Goal: Information Seeking & Learning: Learn about a topic

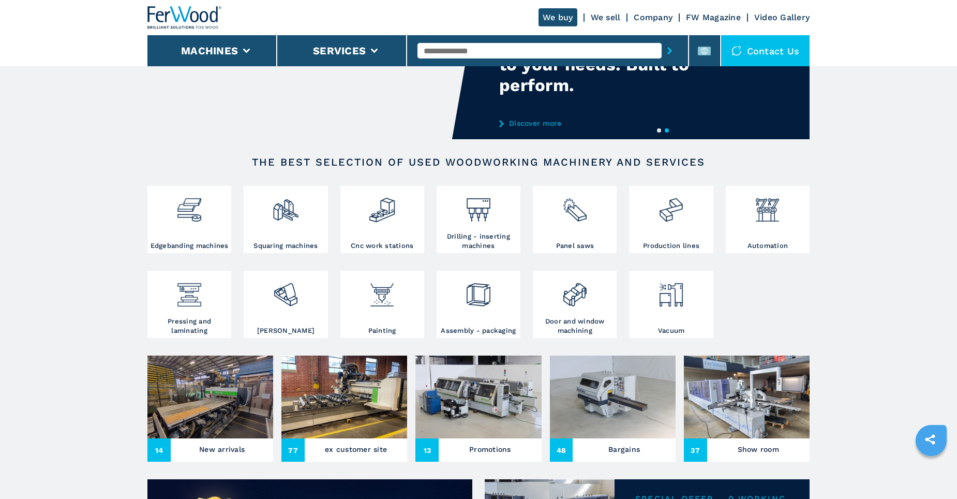
scroll to position [207, 0]
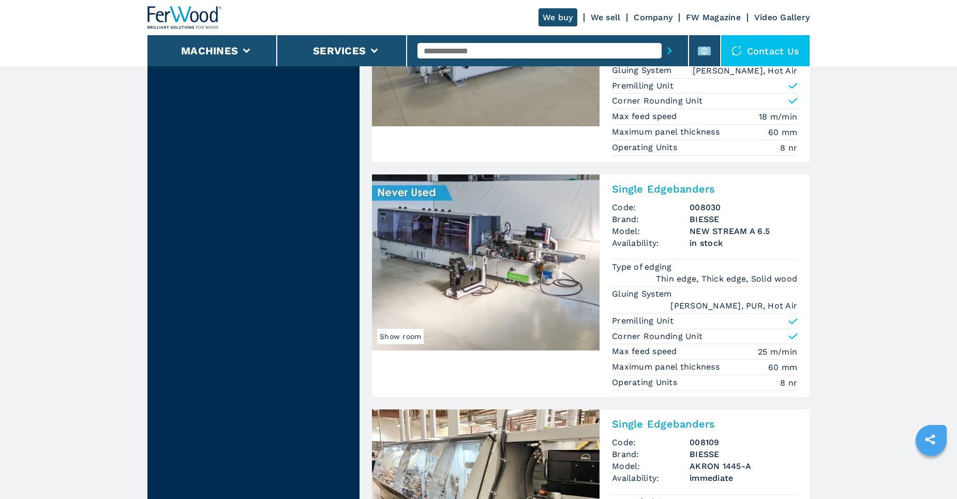
scroll to position [2431, 0]
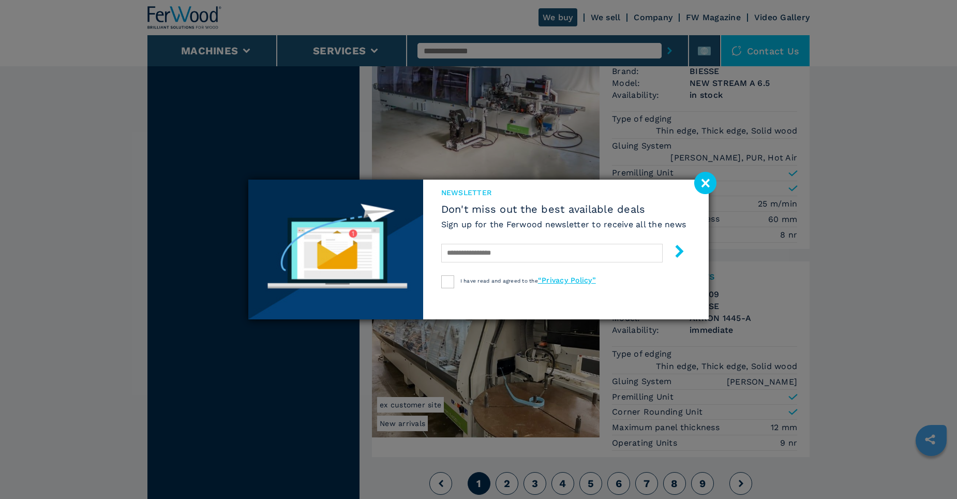
click at [705, 184] on image at bounding box center [705, 183] width 22 height 22
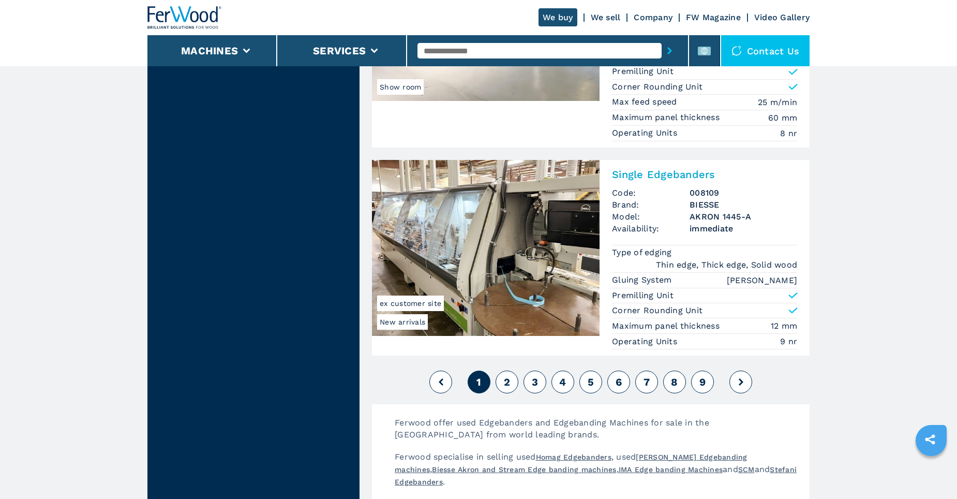
scroll to position [2586, 0]
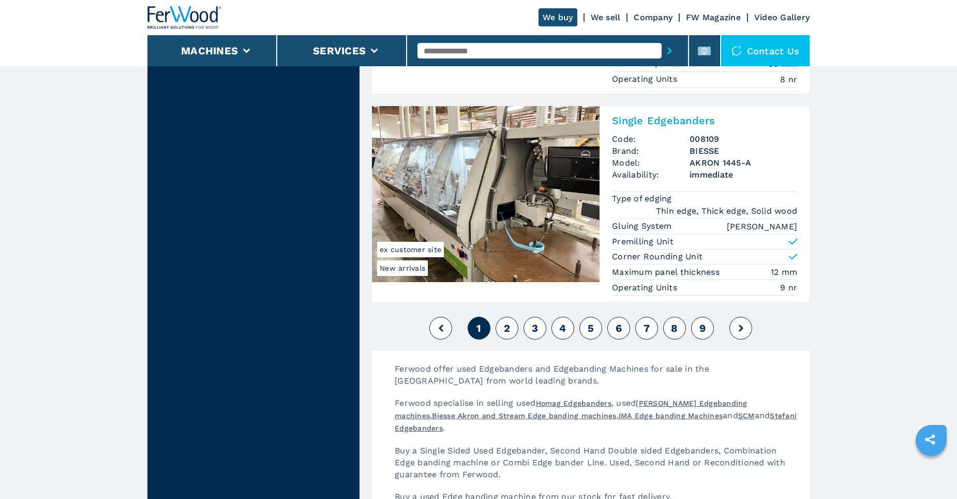
click at [510, 322] on button "2" at bounding box center [506, 328] width 23 height 23
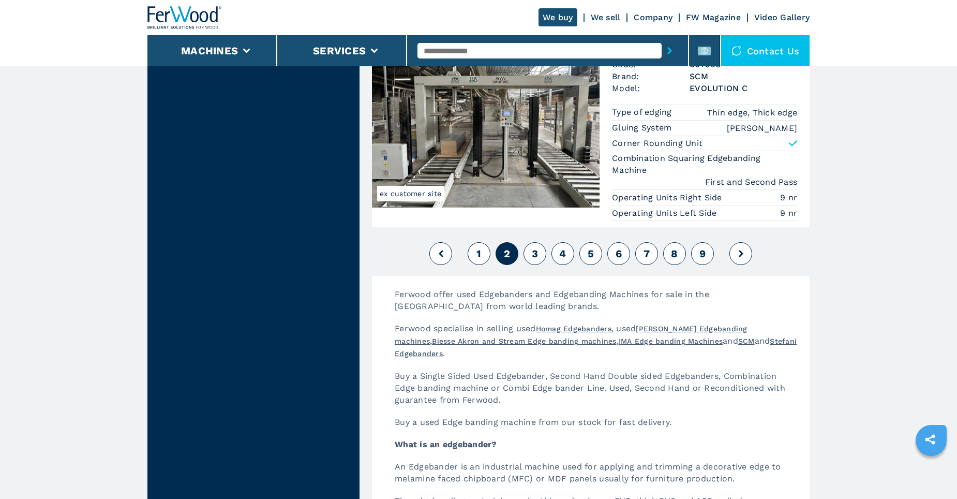
scroll to position [2845, 0]
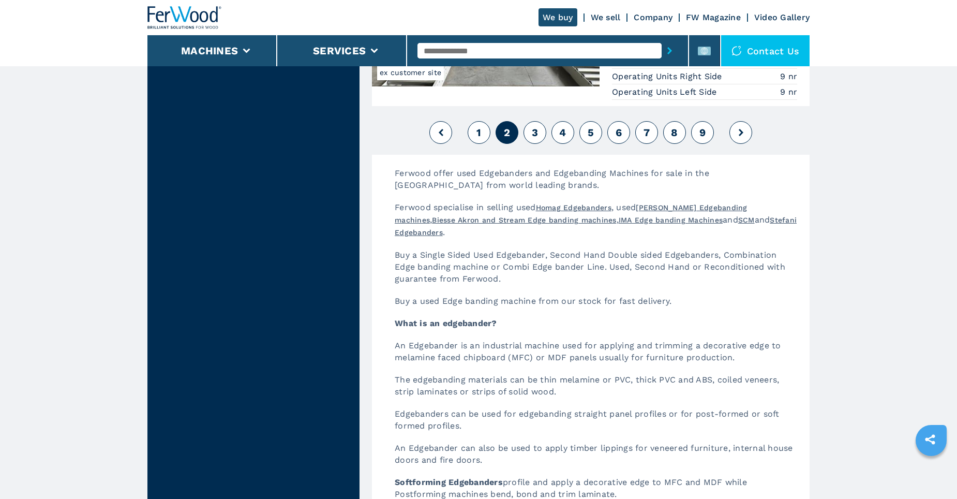
click at [545, 135] on button "3" at bounding box center [534, 132] width 23 height 23
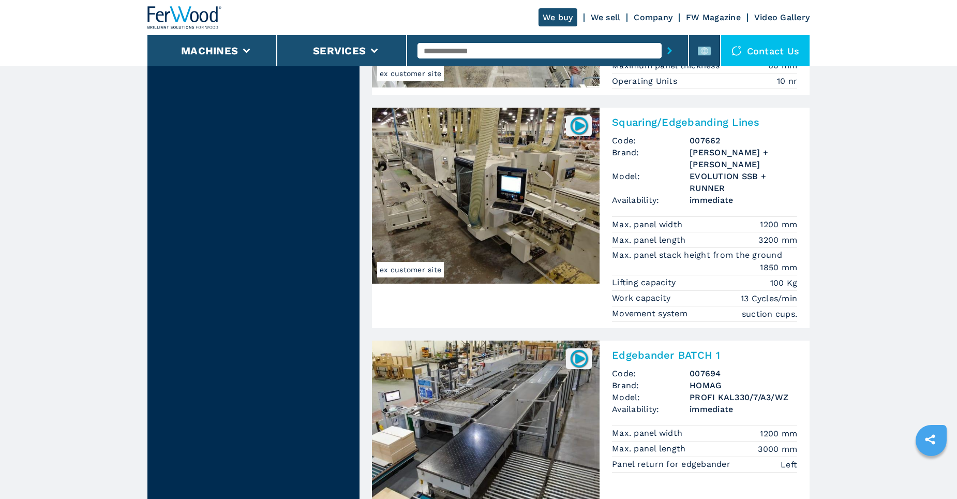
scroll to position [2483, 0]
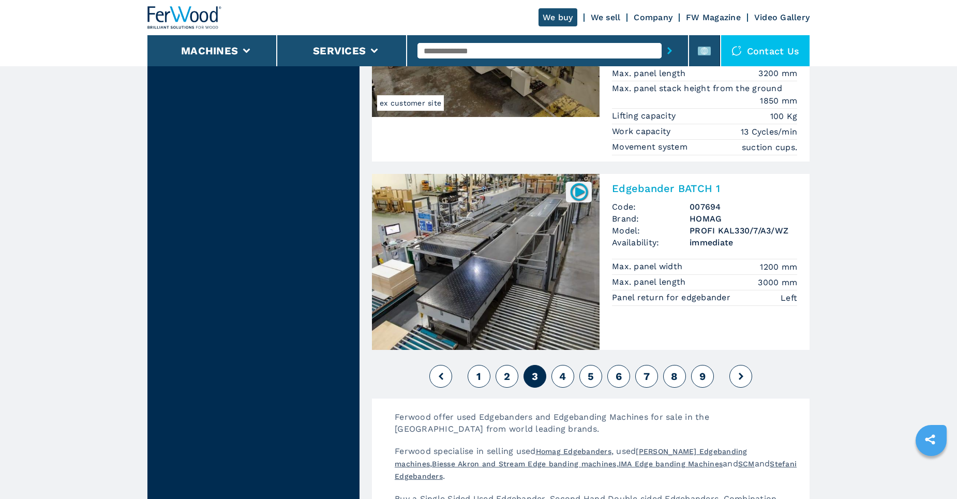
click at [560, 370] on span "4" at bounding box center [562, 376] width 7 height 12
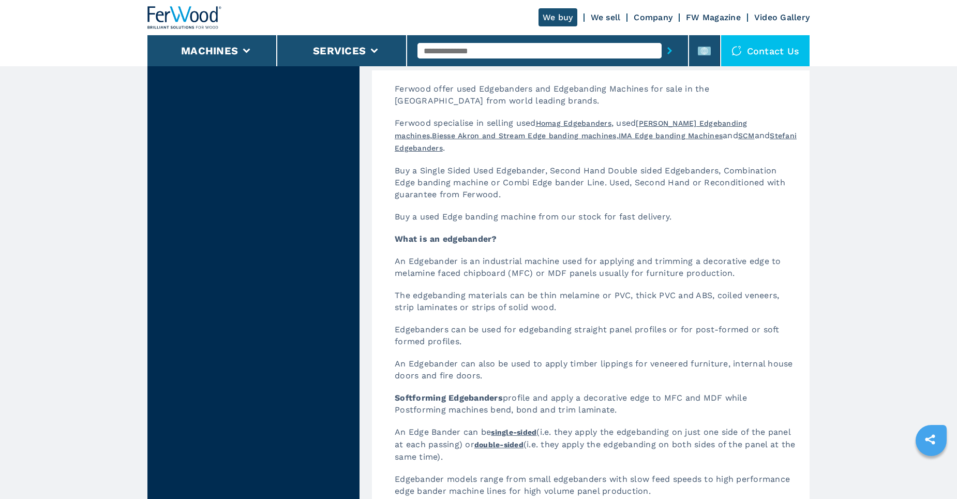
scroll to position [2638, 0]
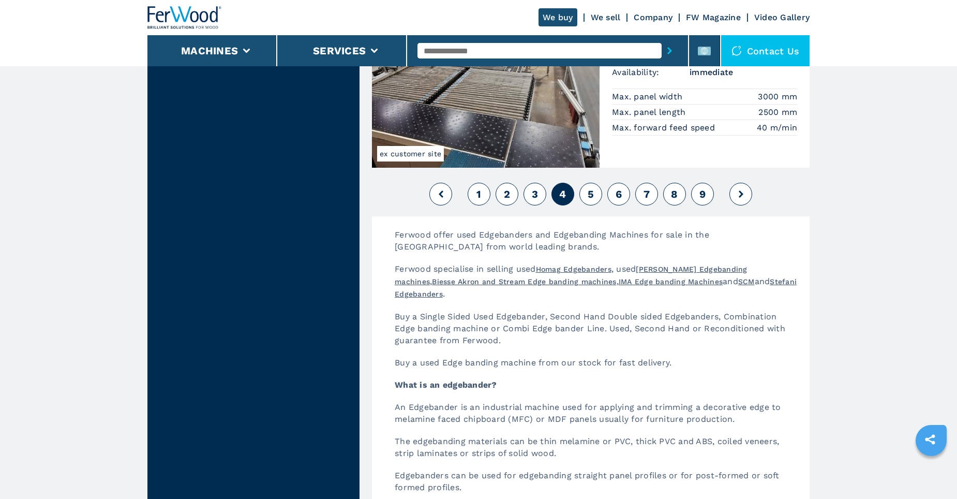
click at [588, 197] on span "5" at bounding box center [591, 194] width 6 height 12
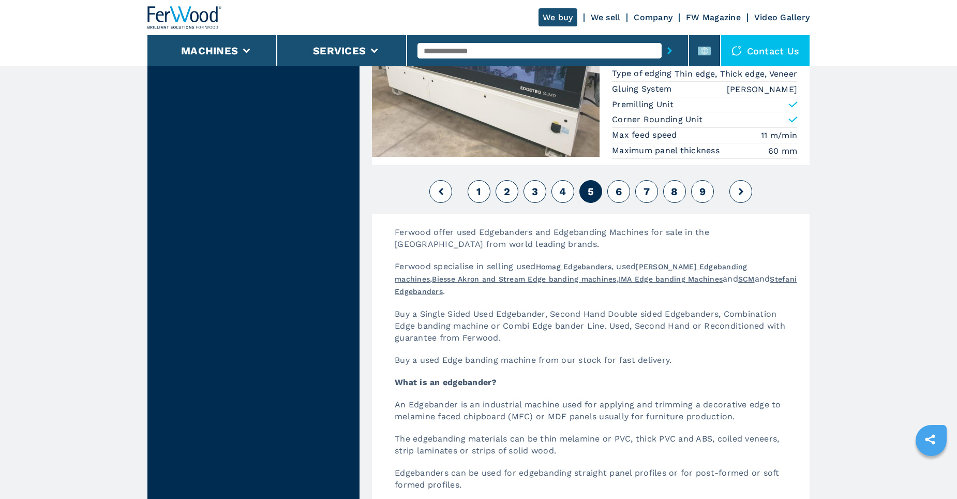
scroll to position [2793, 0]
click at [479, 197] on span "1" at bounding box center [478, 190] width 5 height 12
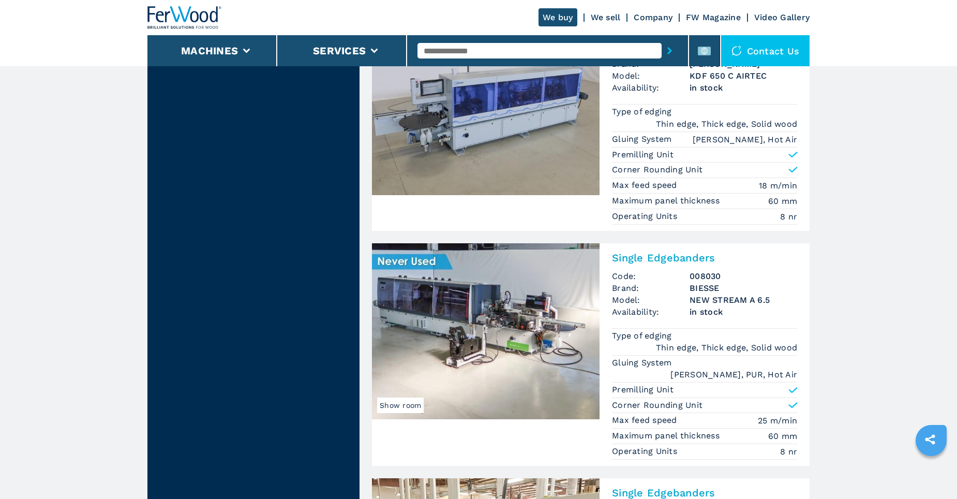
scroll to position [2275, 0]
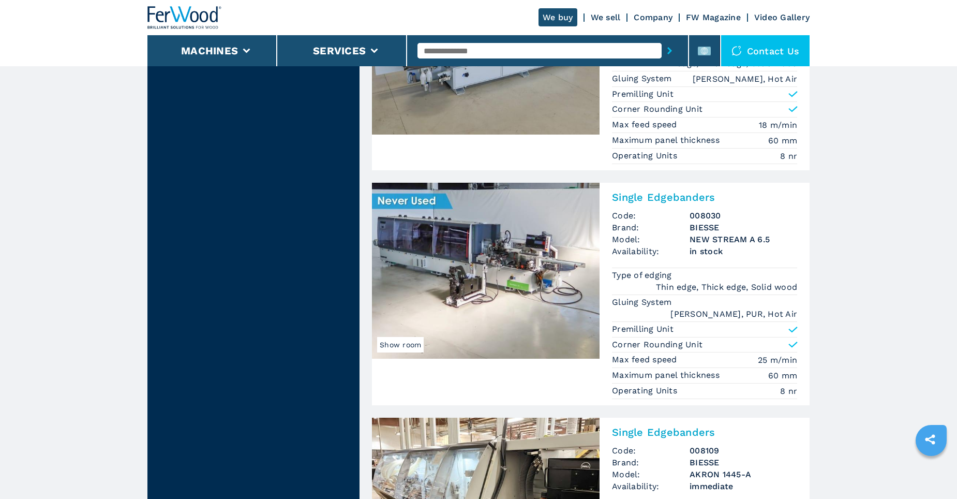
click at [548, 284] on img at bounding box center [486, 271] width 228 height 176
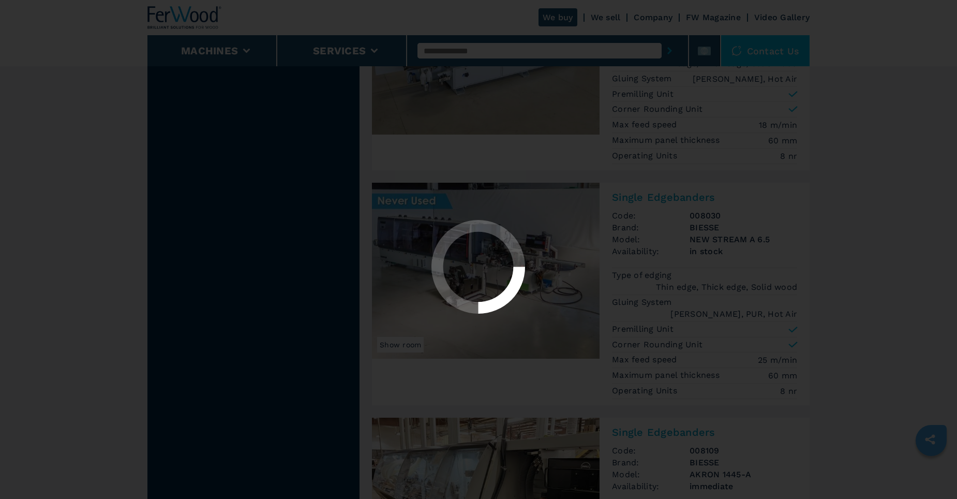
scroll to position [0, 0]
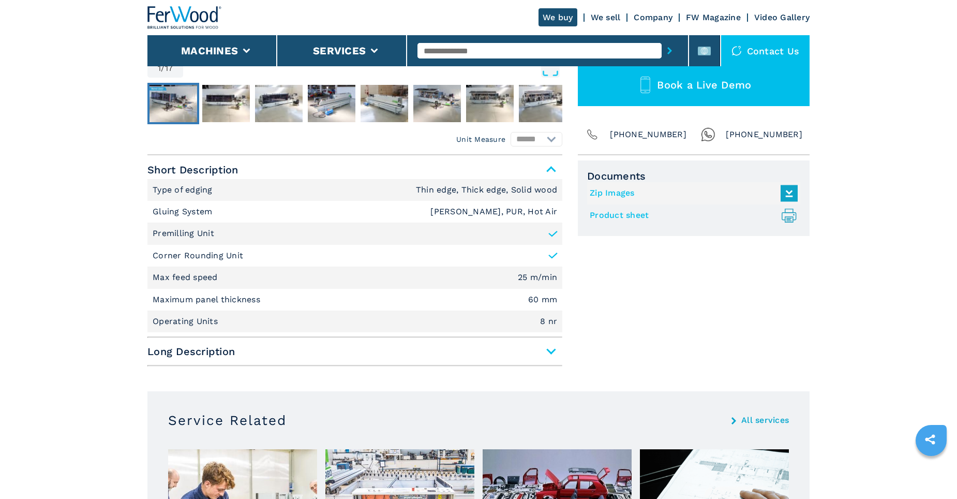
scroll to position [569, 0]
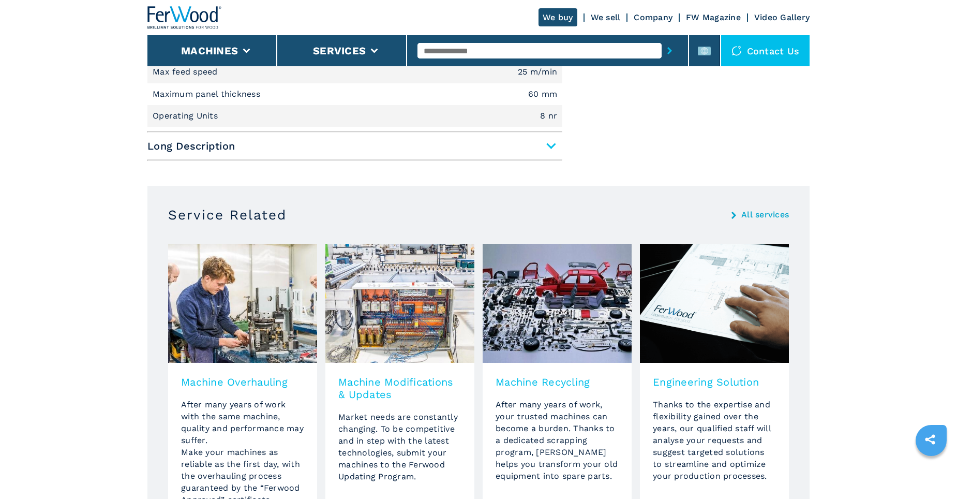
click at [556, 146] on span "Long Description" at bounding box center [354, 146] width 415 height 19
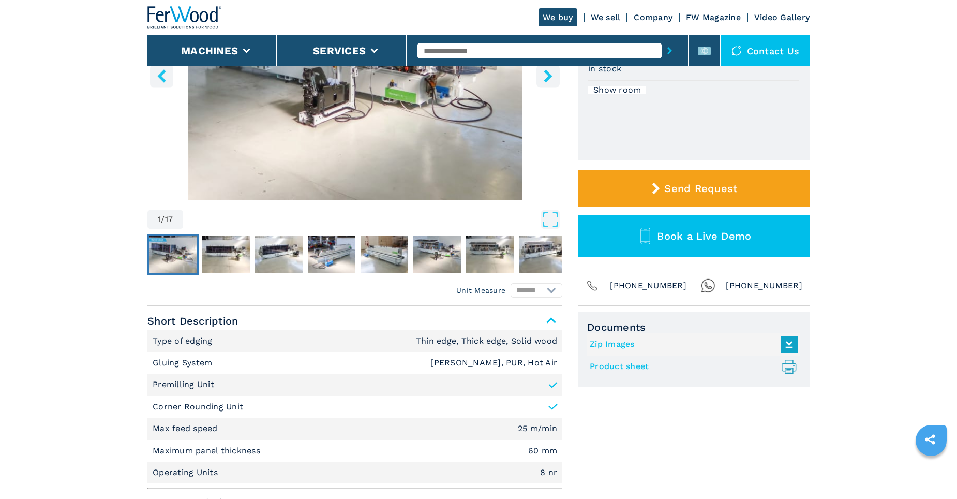
scroll to position [155, 0]
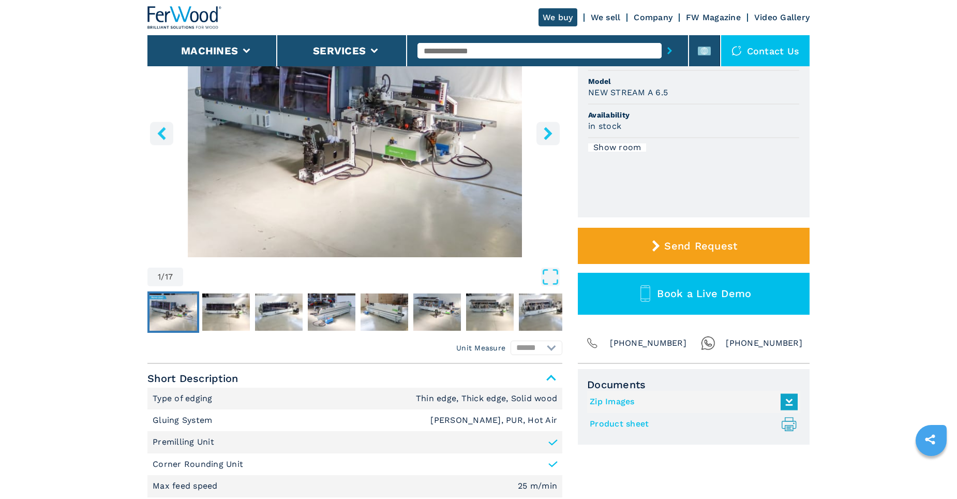
drag, startPoint x: 272, startPoint y: 171, endPoint x: 368, endPoint y: 354, distance: 207.1
click at [272, 171] on img "Go to Slide 1" at bounding box center [354, 131] width 415 height 251
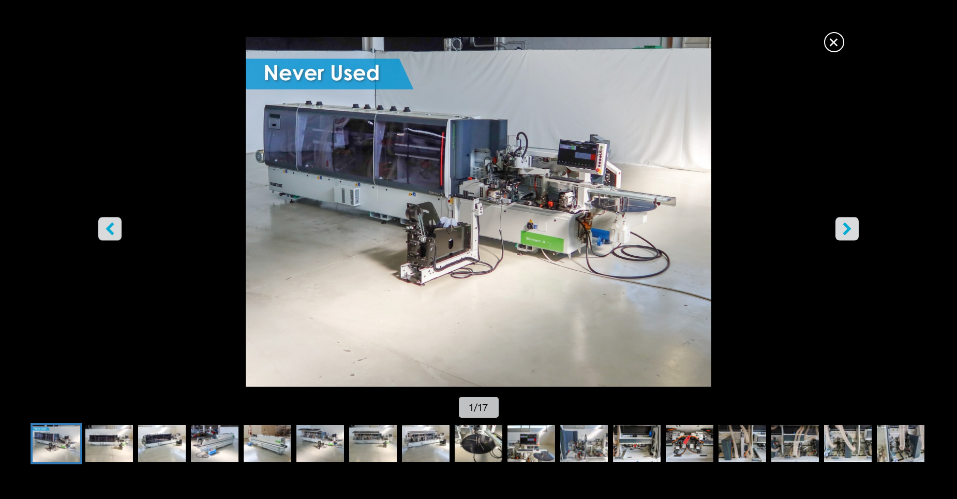
click at [551, 203] on img "Go to Slide 1" at bounding box center [478, 211] width 861 height 349
click at [513, 244] on img "Go to Slide 1" at bounding box center [478, 211] width 861 height 349
click at [840, 228] on icon "right-button" at bounding box center [846, 228] width 13 height 13
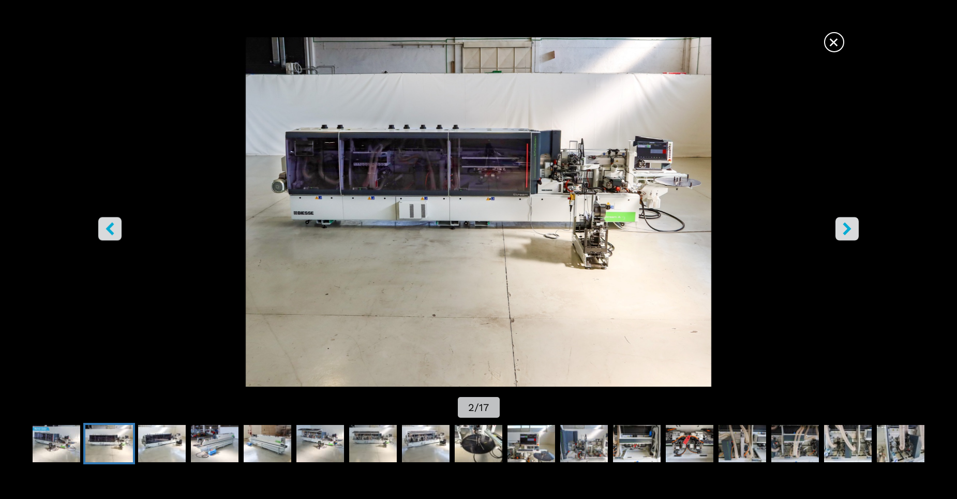
click at [850, 233] on icon "right-button" at bounding box center [846, 228] width 13 height 13
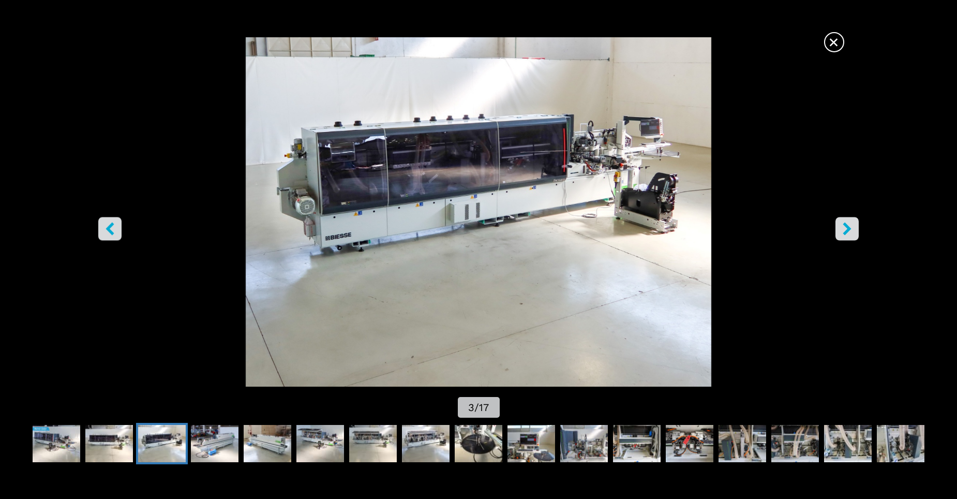
click at [851, 232] on icon "right-button" at bounding box center [846, 228] width 13 height 13
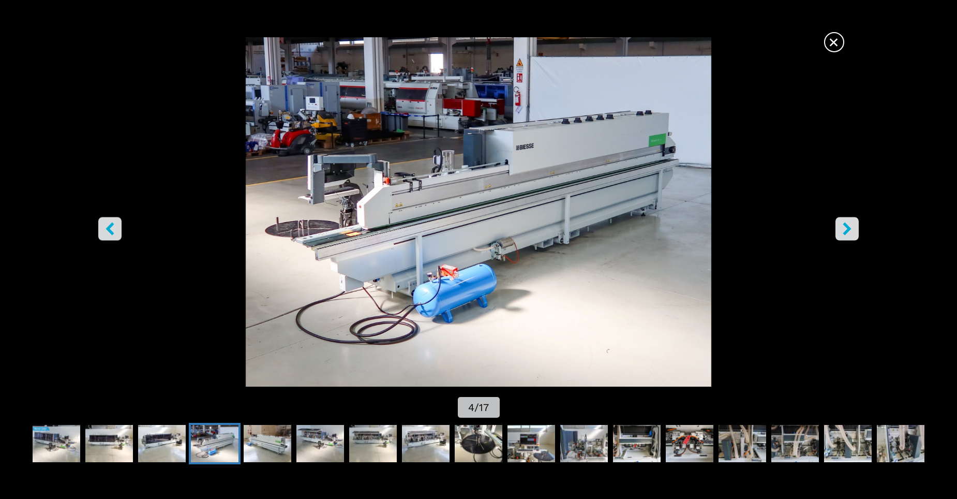
click at [563, 207] on img "Go to Slide 4" at bounding box center [478, 211] width 861 height 349
click at [852, 238] on button "right-button" at bounding box center [846, 228] width 23 height 23
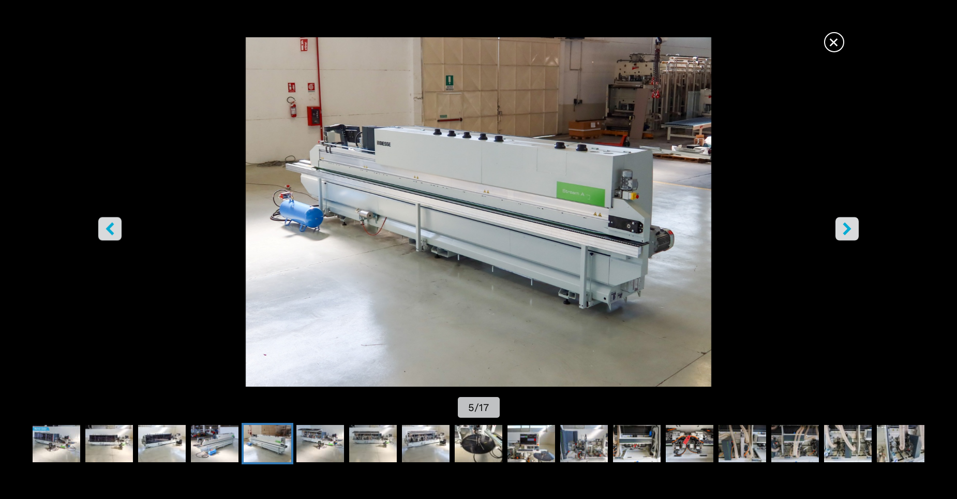
click at [852, 238] on button "right-button" at bounding box center [846, 228] width 23 height 23
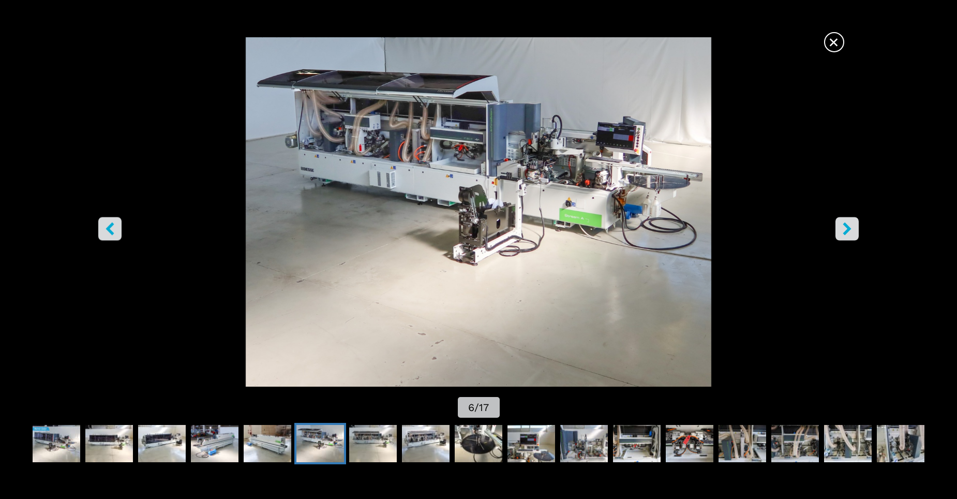
click at [852, 238] on button "right-button" at bounding box center [846, 228] width 23 height 23
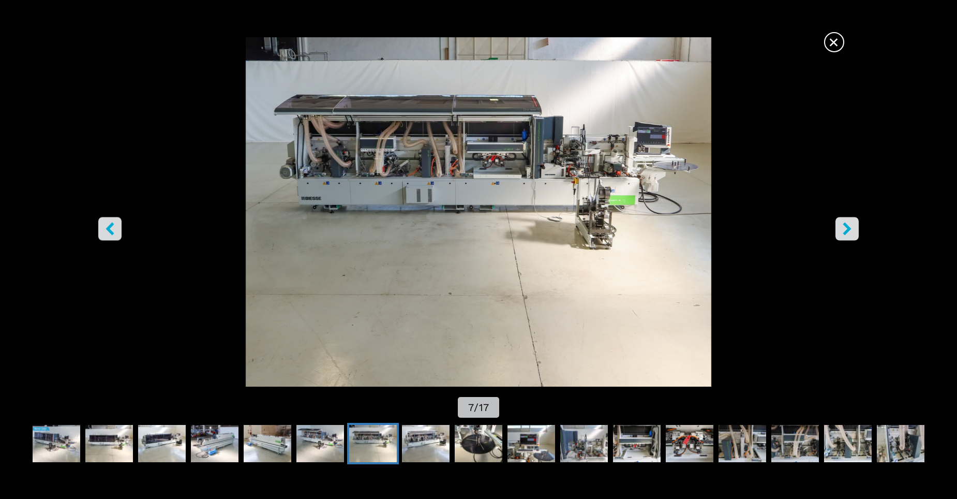
click at [852, 238] on button "right-button" at bounding box center [846, 228] width 23 height 23
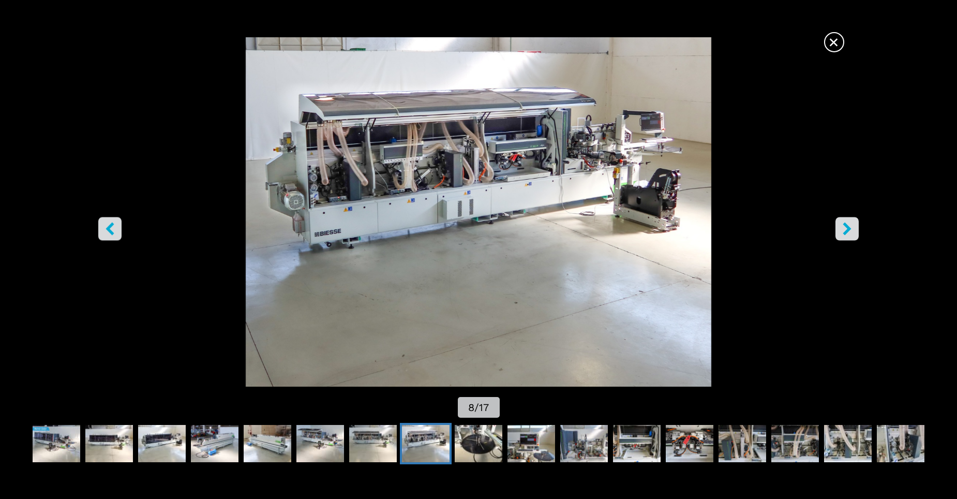
click at [852, 238] on button "right-button" at bounding box center [846, 228] width 23 height 23
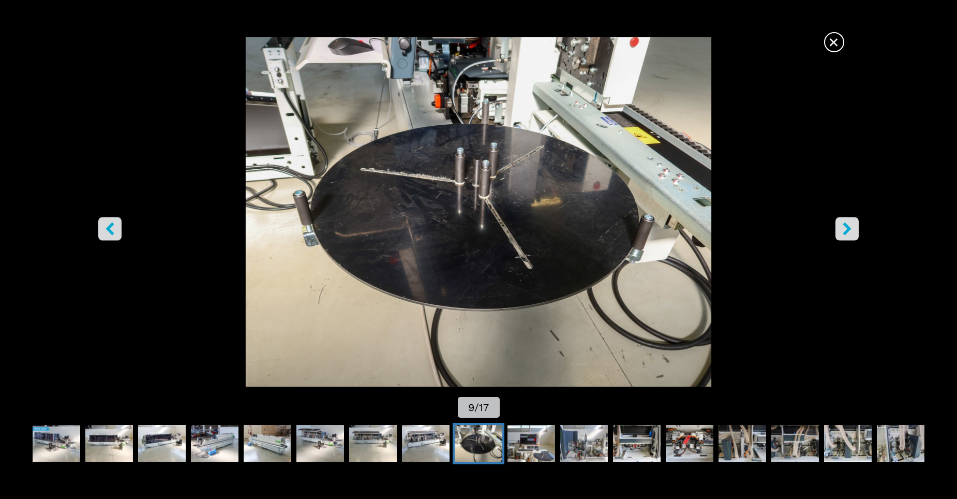
click at [852, 238] on button "right-button" at bounding box center [846, 228] width 23 height 23
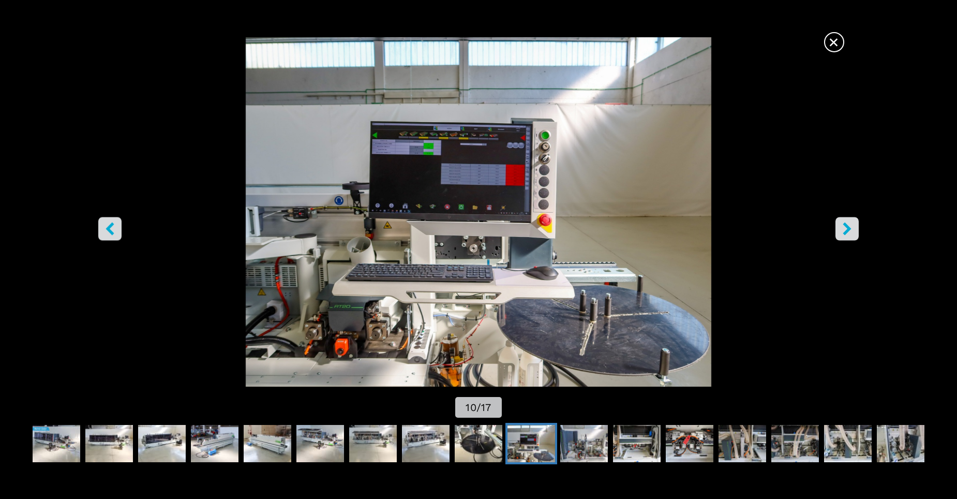
click at [846, 235] on icon "right-button" at bounding box center [846, 228] width 13 height 13
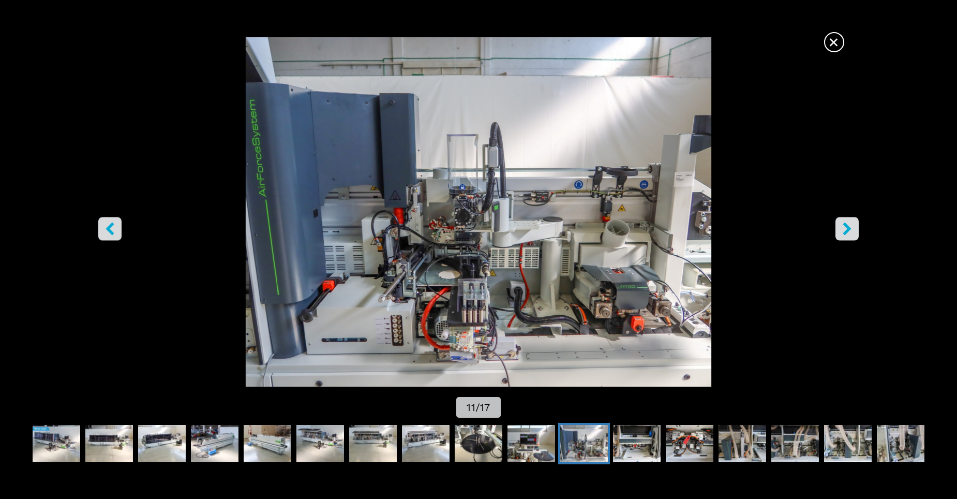
click at [846, 223] on icon "right-button" at bounding box center [846, 228] width 13 height 13
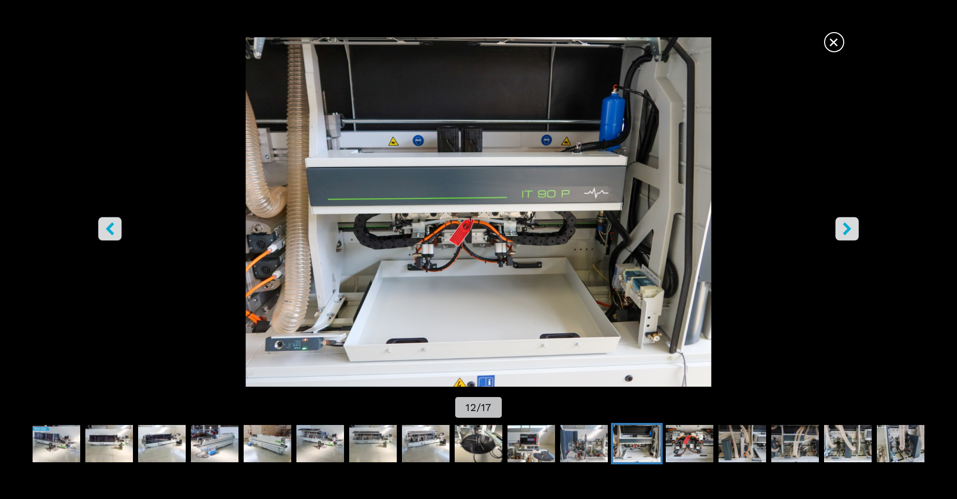
click at [846, 223] on icon "right-button" at bounding box center [846, 228] width 13 height 13
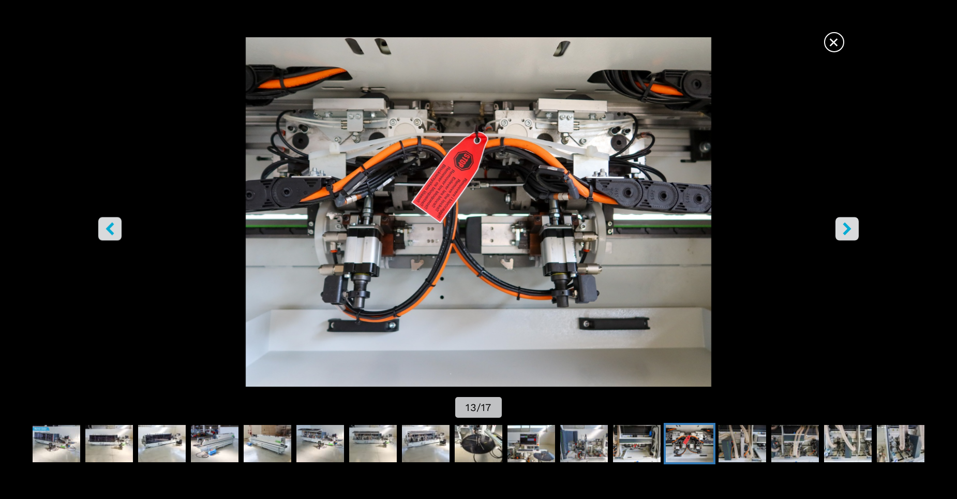
click at [846, 223] on icon "right-button" at bounding box center [846, 228] width 13 height 13
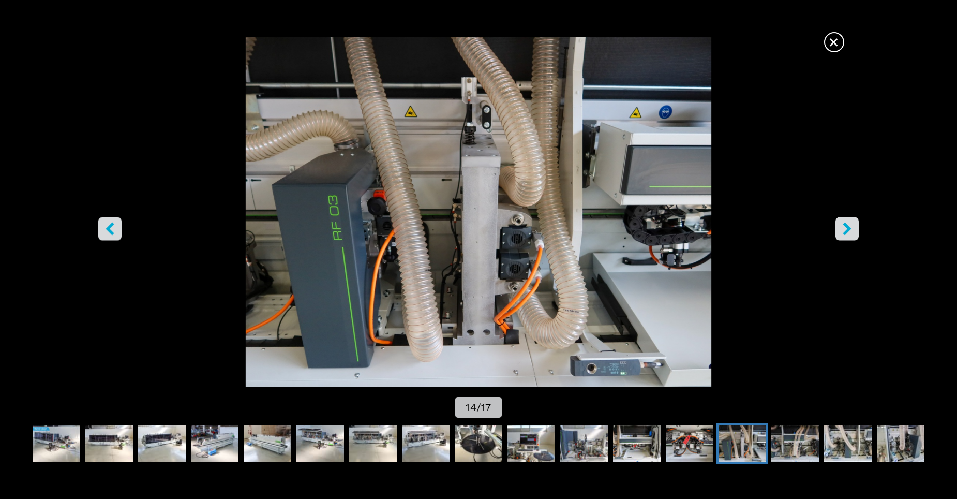
click at [846, 219] on button "right-button" at bounding box center [846, 228] width 23 height 23
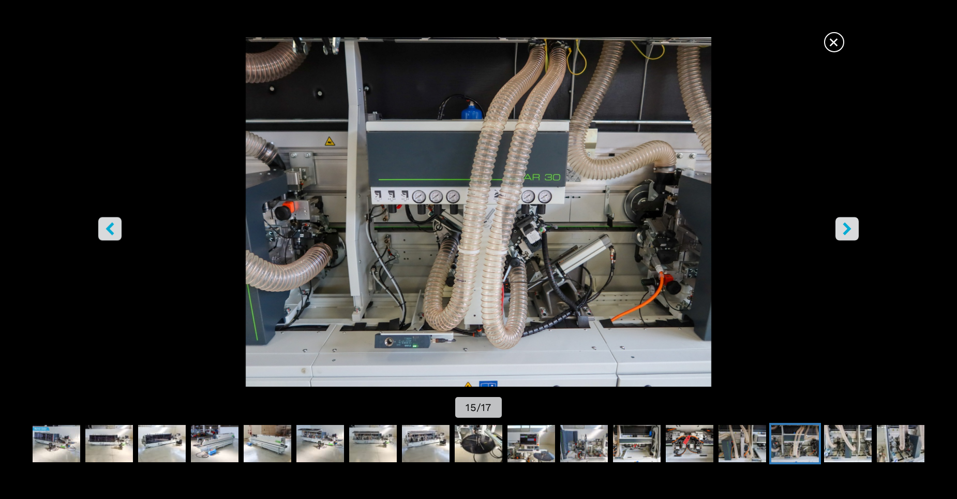
click at [841, 234] on icon "right-button" at bounding box center [846, 228] width 13 height 13
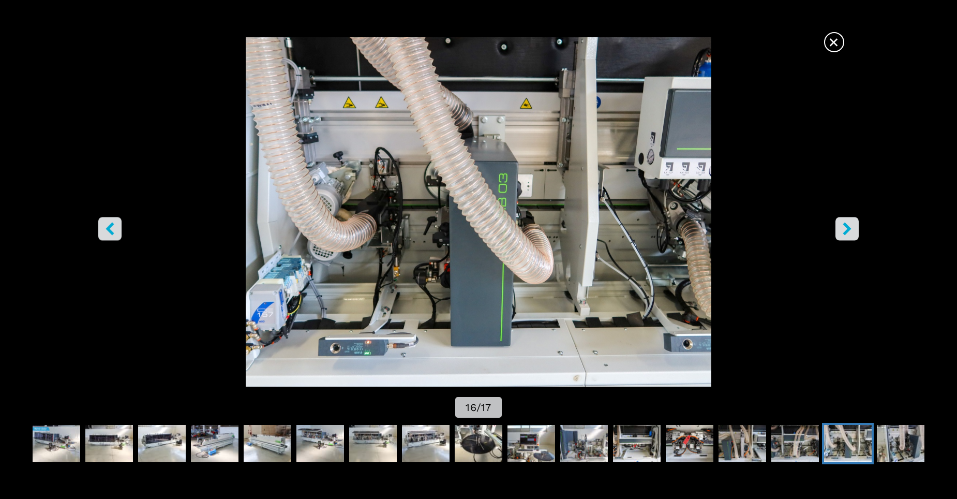
click at [841, 234] on icon "right-button" at bounding box center [846, 228] width 13 height 13
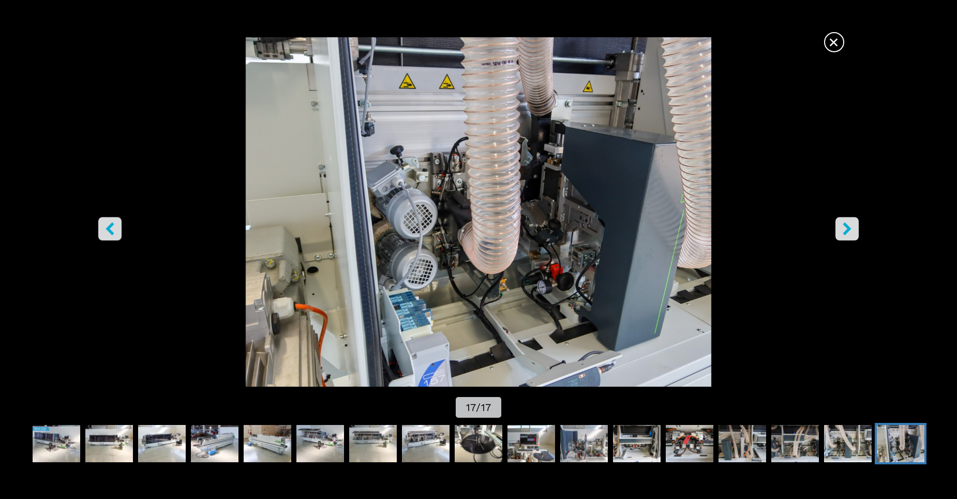
click at [843, 233] on icon "right-button" at bounding box center [846, 228] width 13 height 13
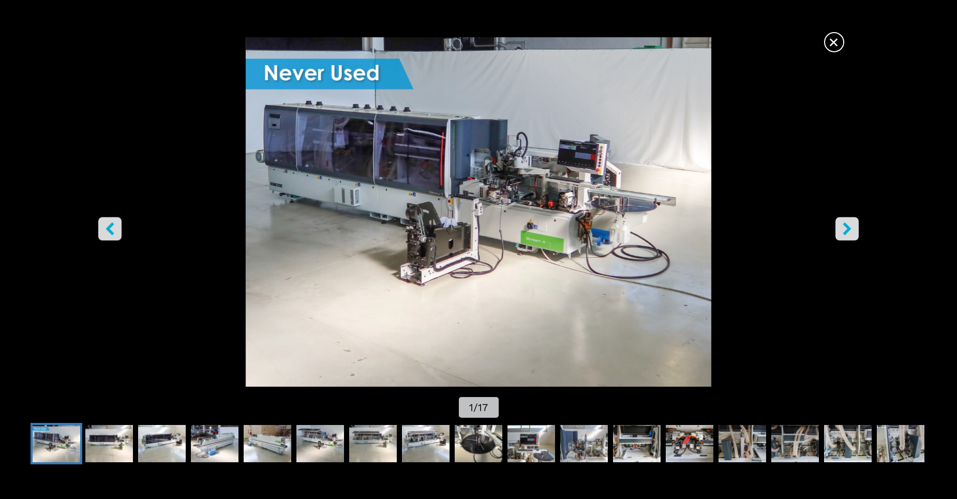
click at [844, 233] on icon "right-button" at bounding box center [847, 228] width 8 height 13
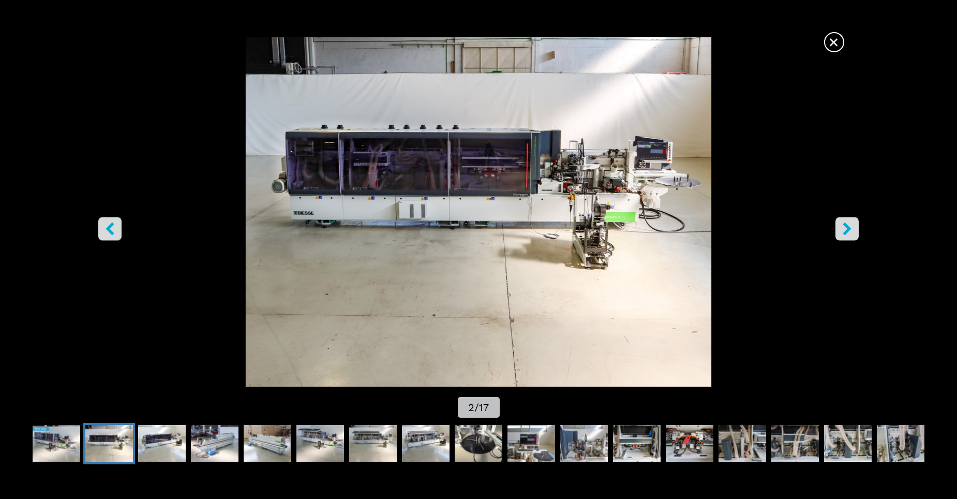
click at [845, 233] on icon "right-button" at bounding box center [847, 228] width 8 height 13
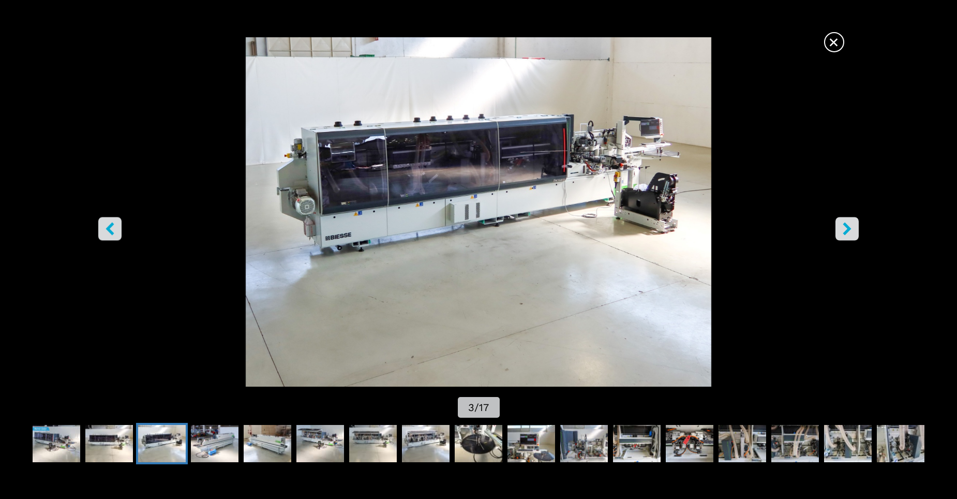
click at [845, 233] on icon "right-button" at bounding box center [847, 228] width 8 height 13
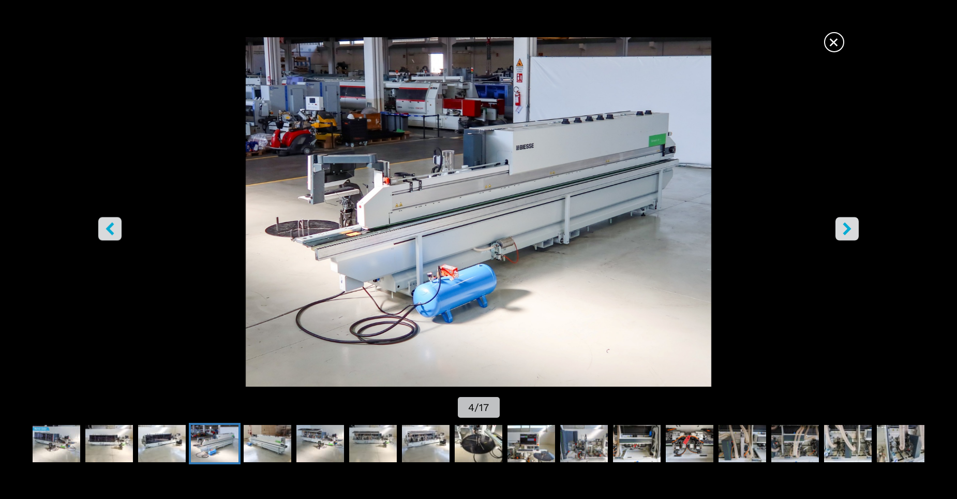
click at [845, 233] on icon "right-button" at bounding box center [847, 228] width 8 height 13
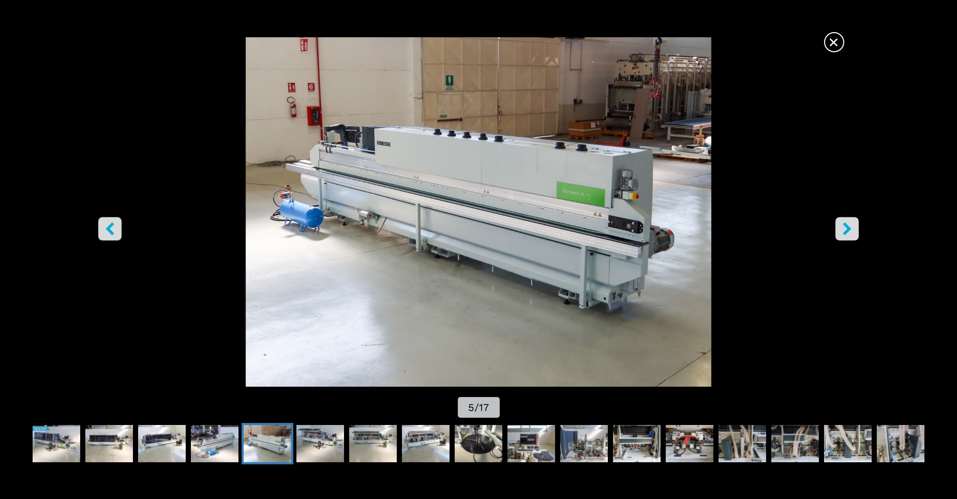
click at [845, 233] on icon "right-button" at bounding box center [847, 228] width 8 height 13
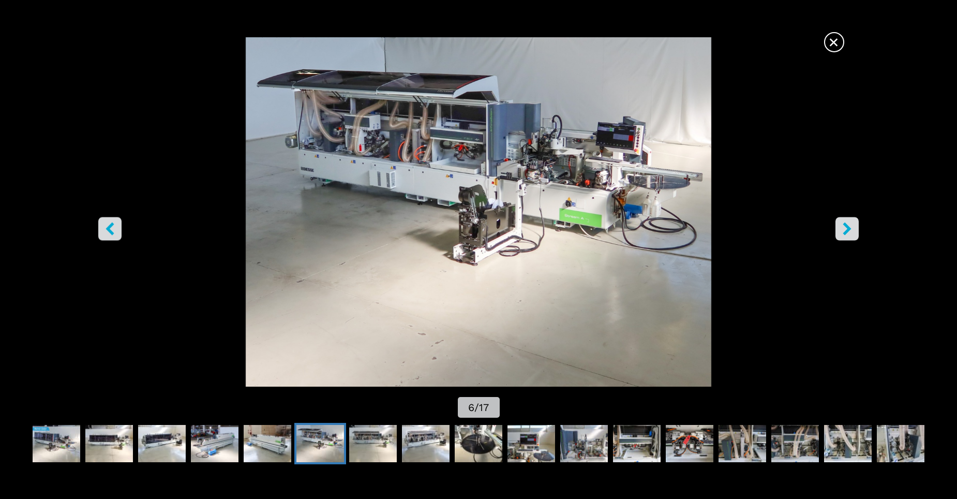
click at [848, 230] on icon "right-button" at bounding box center [847, 228] width 8 height 13
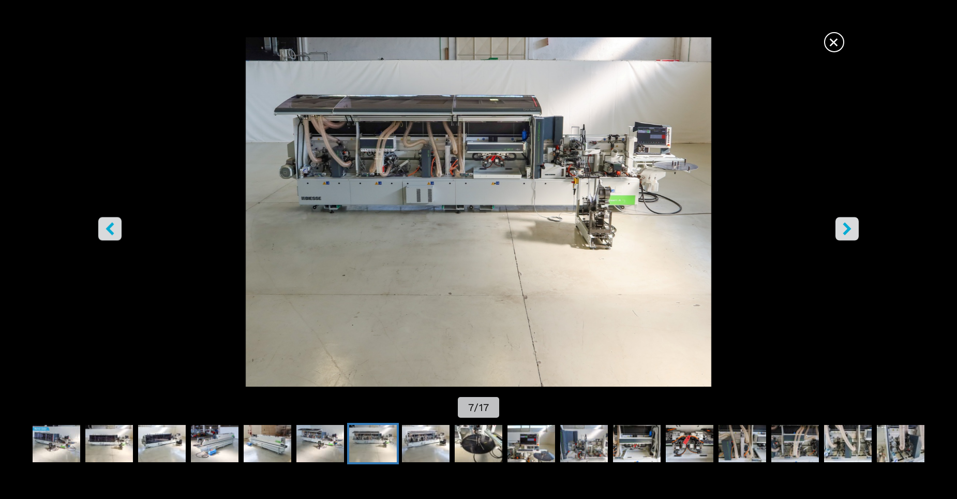
click at [848, 230] on icon "right-button" at bounding box center [847, 228] width 8 height 13
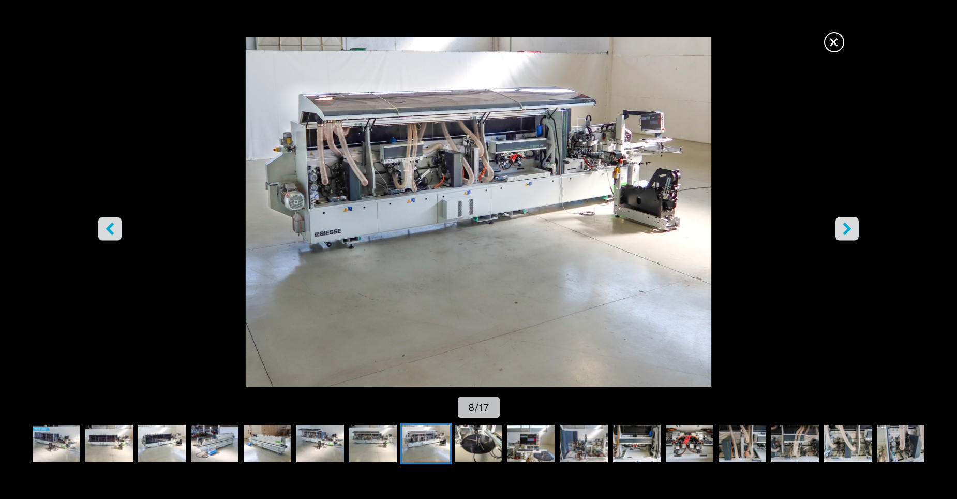
click at [848, 230] on icon "right-button" at bounding box center [847, 228] width 8 height 13
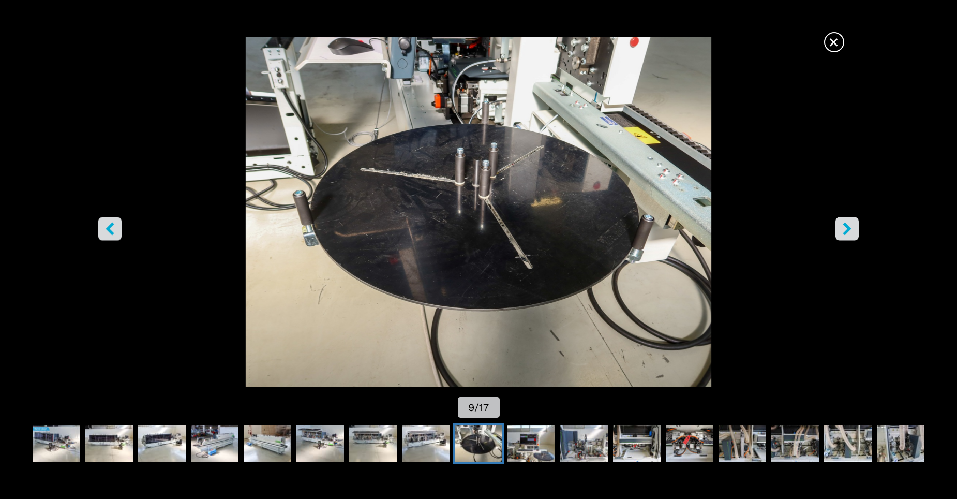
click at [848, 230] on icon "right-button" at bounding box center [847, 228] width 8 height 13
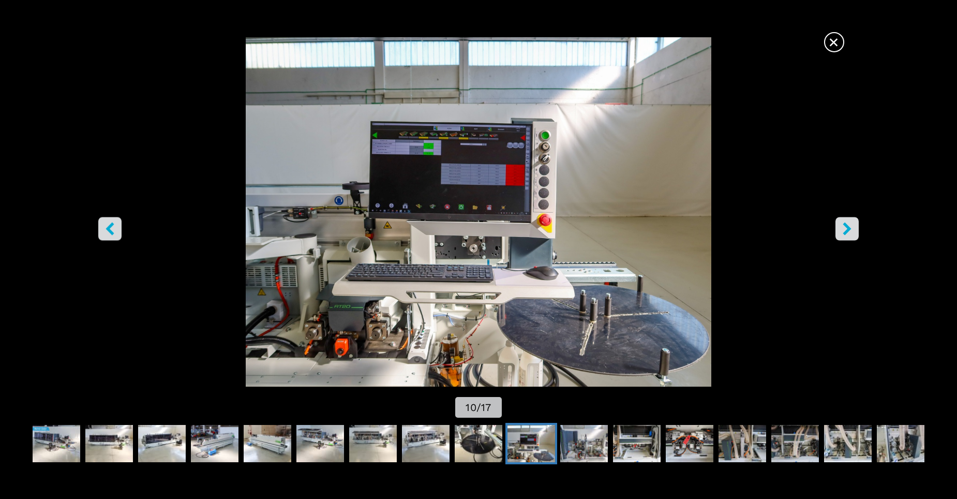
click at [110, 222] on icon "left-button" at bounding box center [109, 228] width 13 height 13
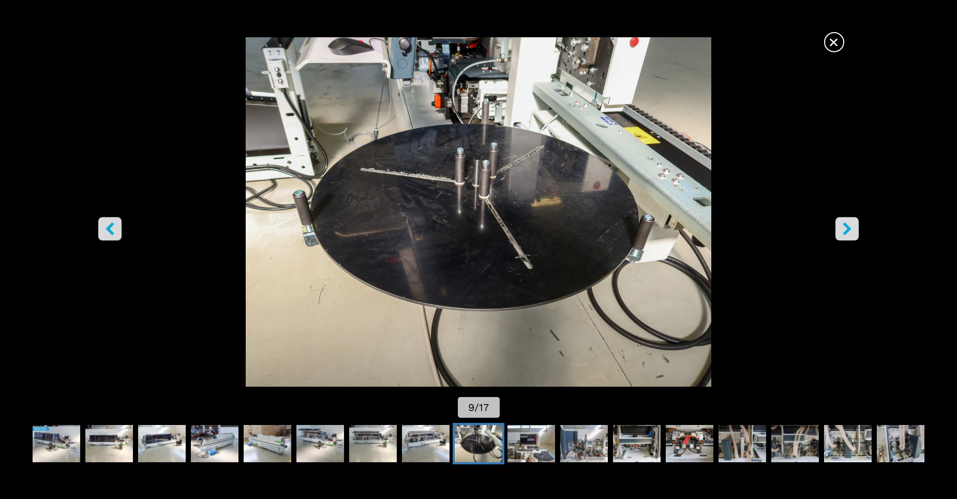
click at [110, 222] on icon "left-button" at bounding box center [109, 228] width 13 height 13
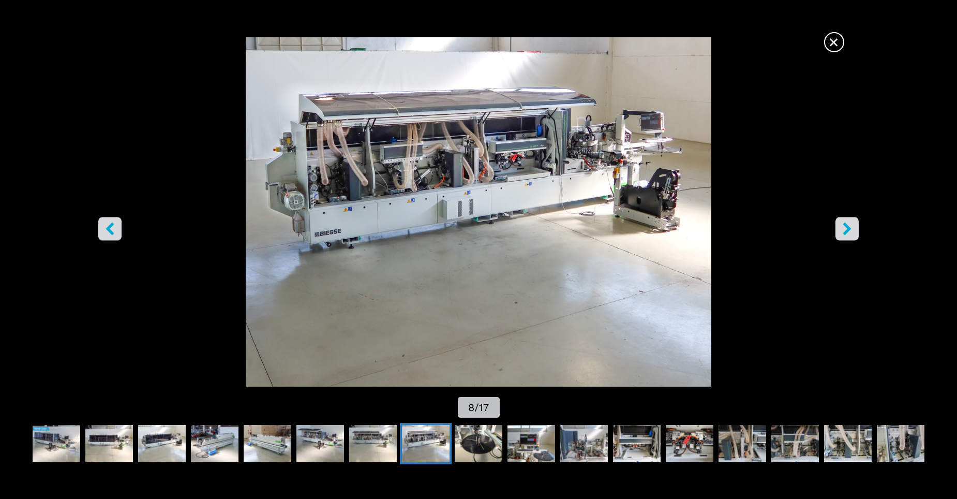
click at [110, 222] on icon "left-button" at bounding box center [109, 228] width 13 height 13
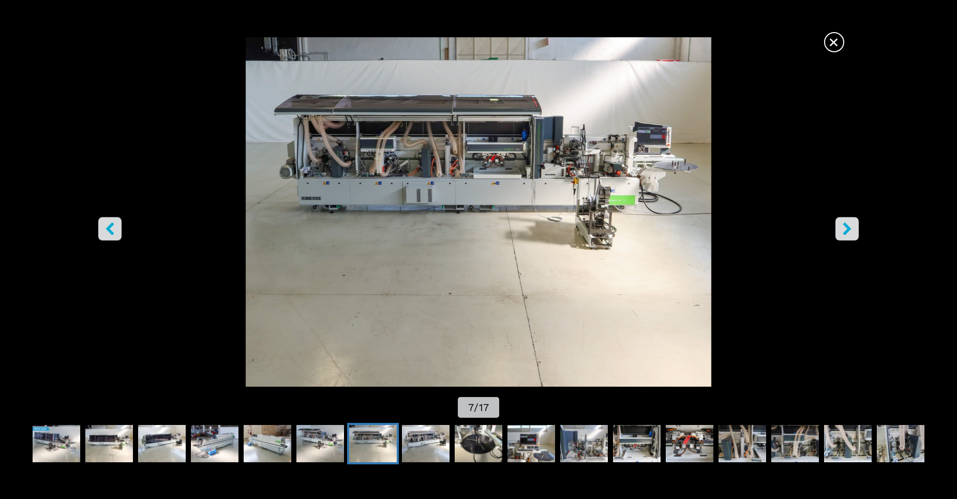
click at [110, 222] on icon "left-button" at bounding box center [109, 228] width 13 height 13
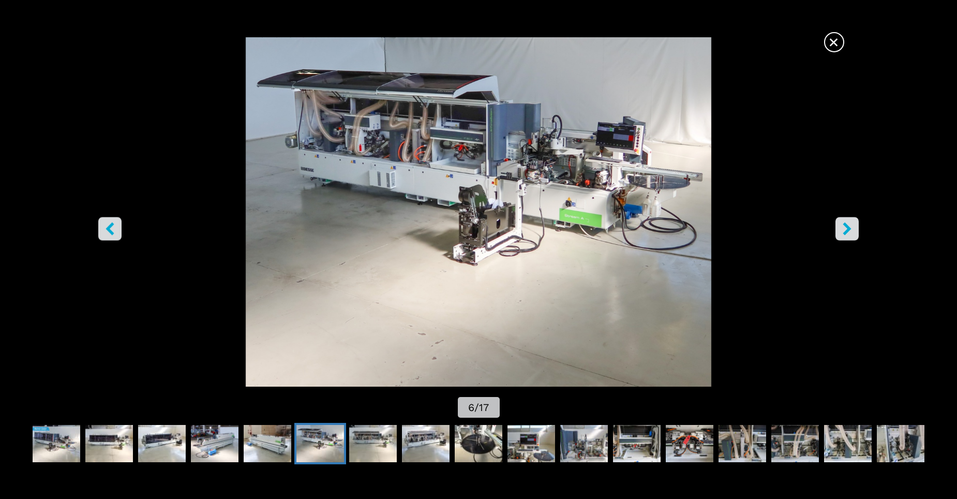
click at [110, 222] on icon "left-button" at bounding box center [109, 228] width 13 height 13
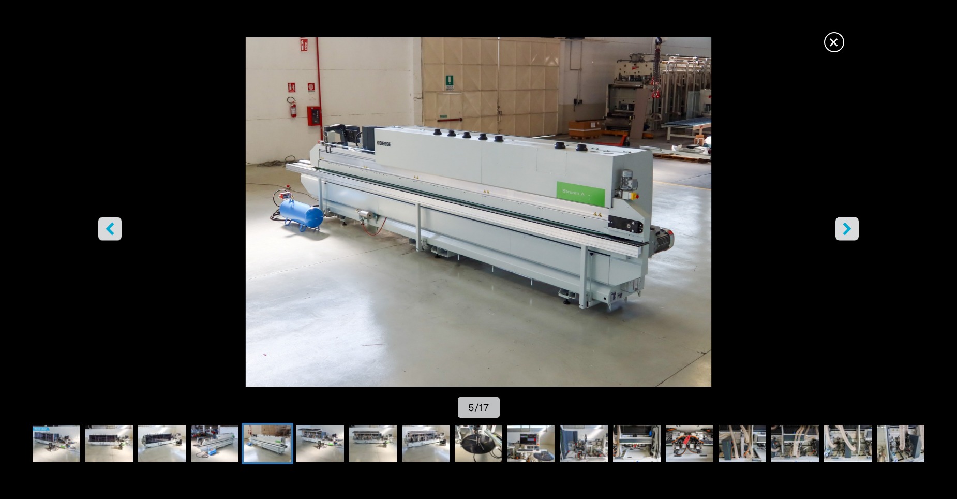
click at [110, 222] on icon "left-button" at bounding box center [109, 228] width 13 height 13
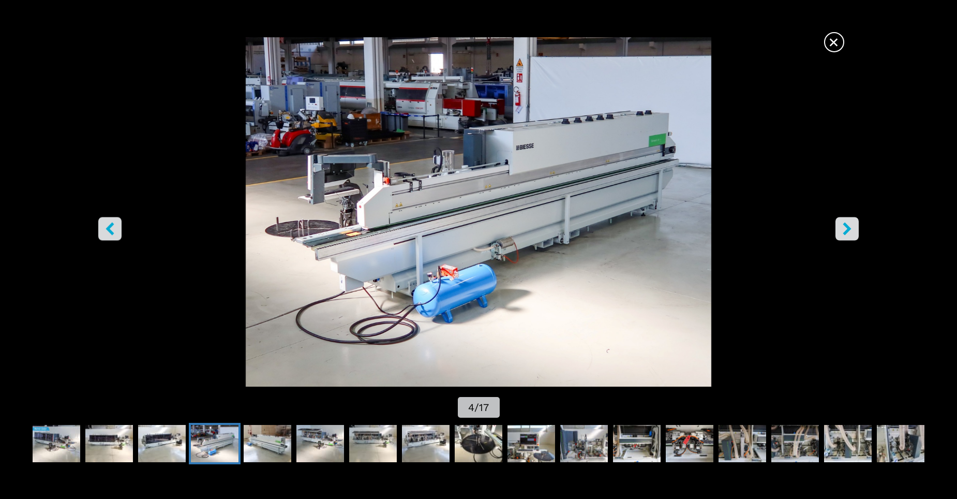
click at [110, 222] on icon "left-button" at bounding box center [109, 228] width 13 height 13
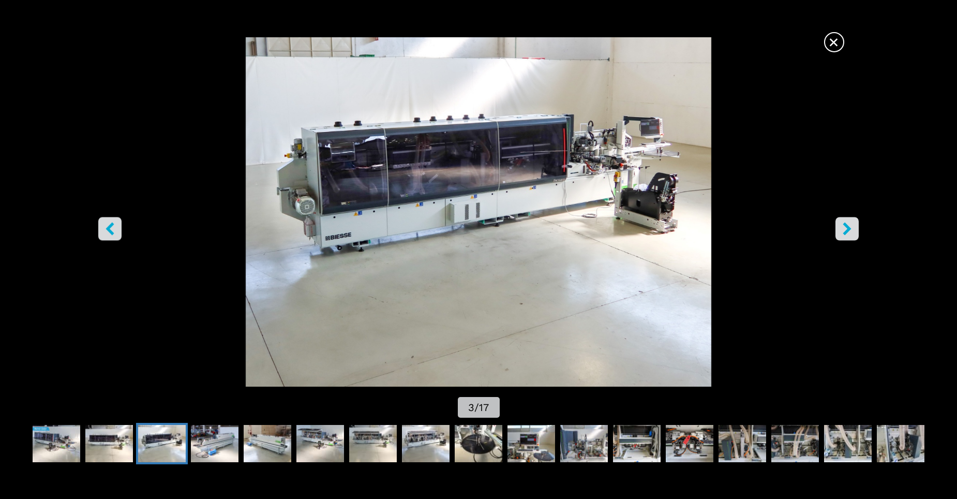
click at [110, 222] on icon "left-button" at bounding box center [109, 228] width 13 height 13
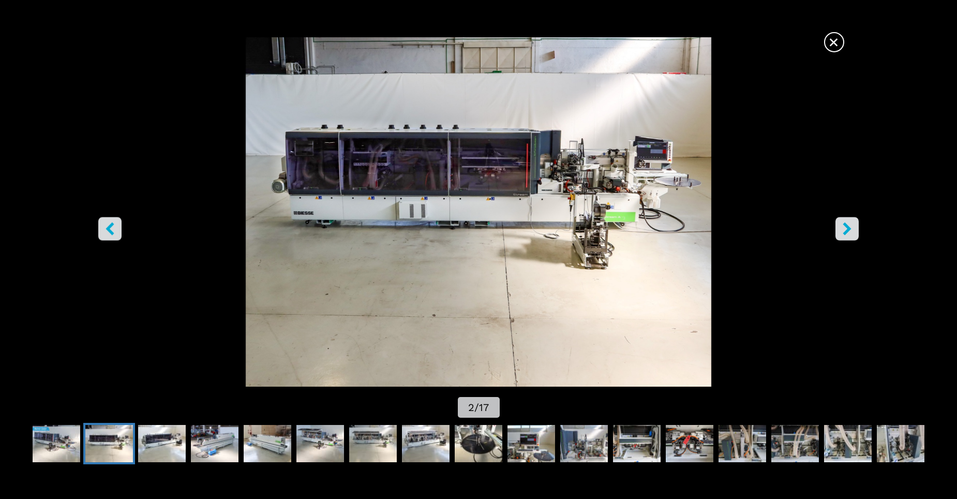
click at [110, 222] on icon "left-button" at bounding box center [109, 228] width 13 height 13
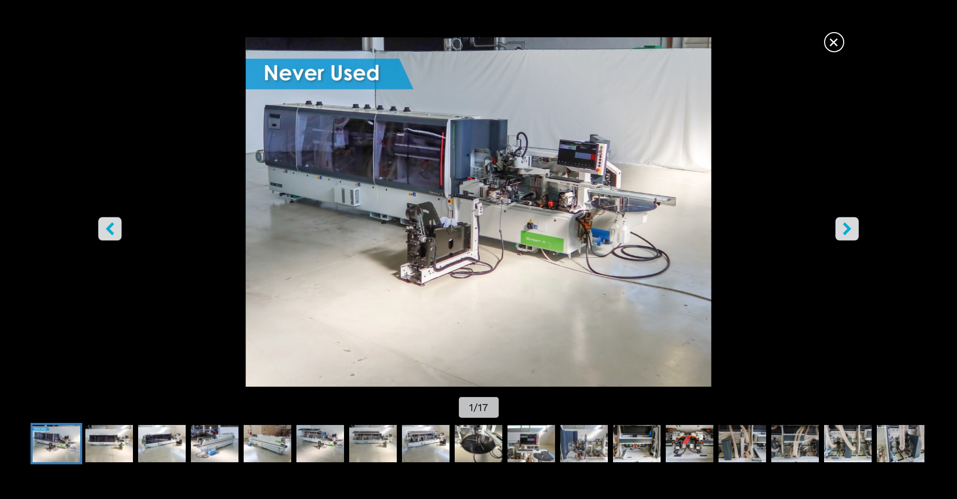
click at [110, 222] on icon "left-button" at bounding box center [109, 228] width 13 height 13
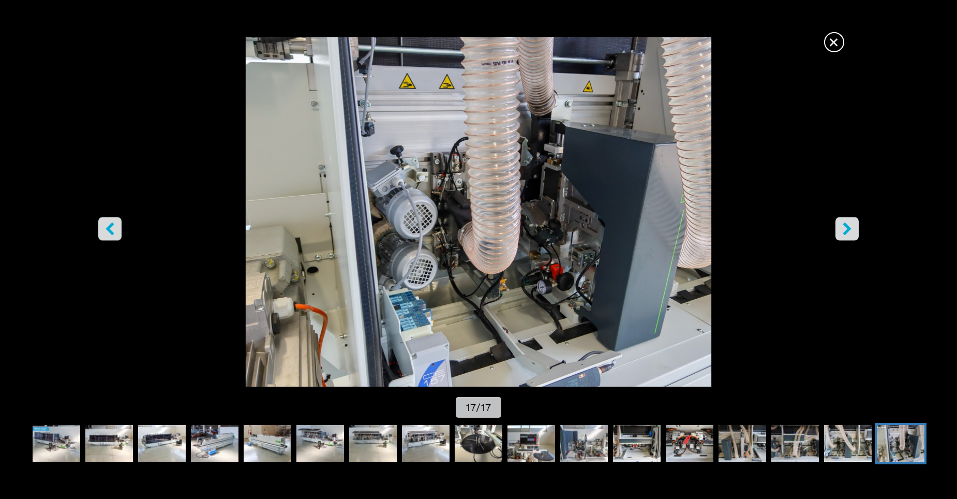
click at [110, 222] on icon "left-button" at bounding box center [109, 228] width 13 height 13
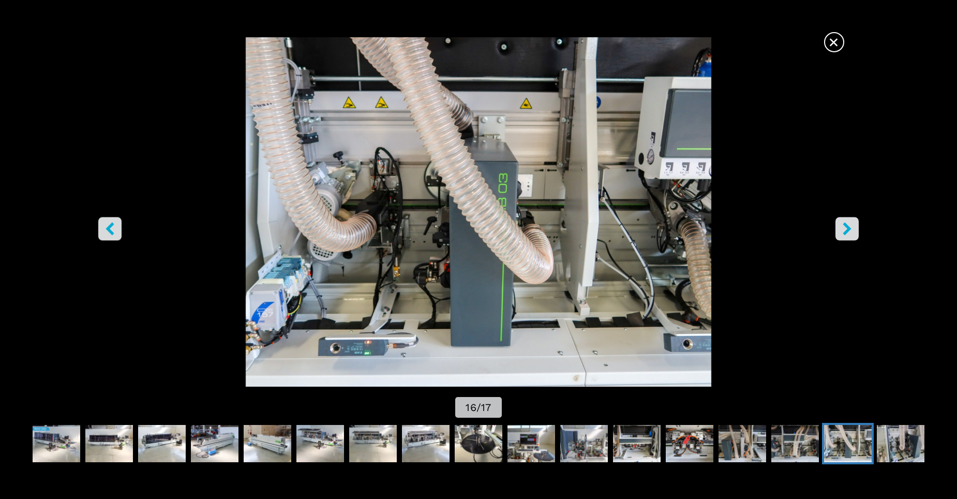
click at [110, 222] on icon "left-button" at bounding box center [109, 228] width 13 height 13
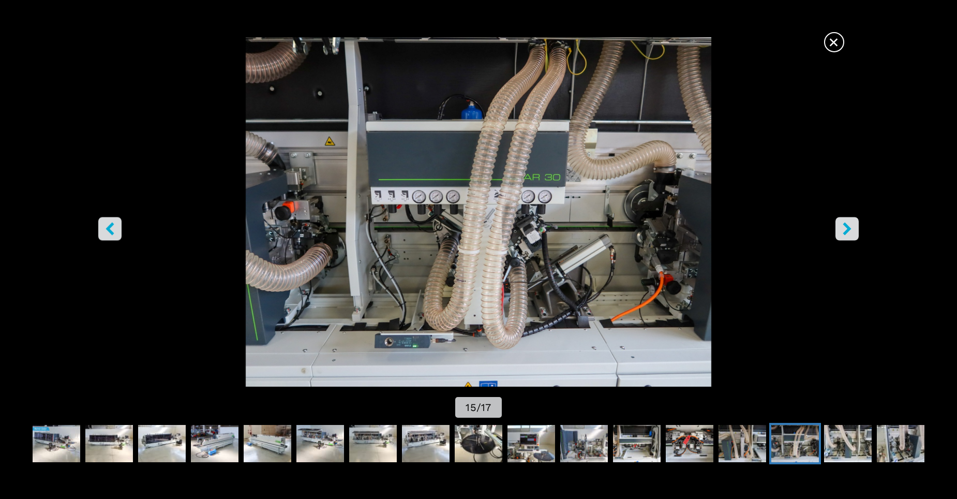
click at [110, 222] on icon "left-button" at bounding box center [109, 228] width 13 height 13
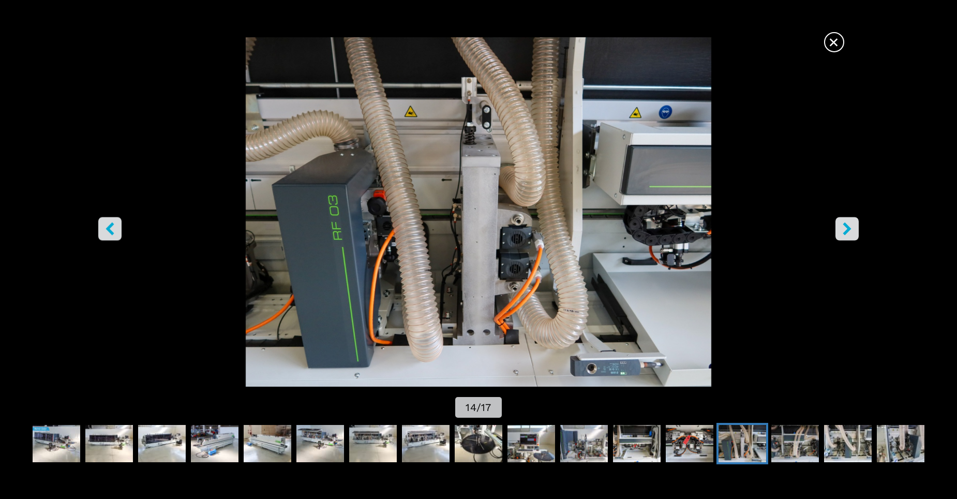
click at [110, 222] on icon "left-button" at bounding box center [109, 228] width 13 height 13
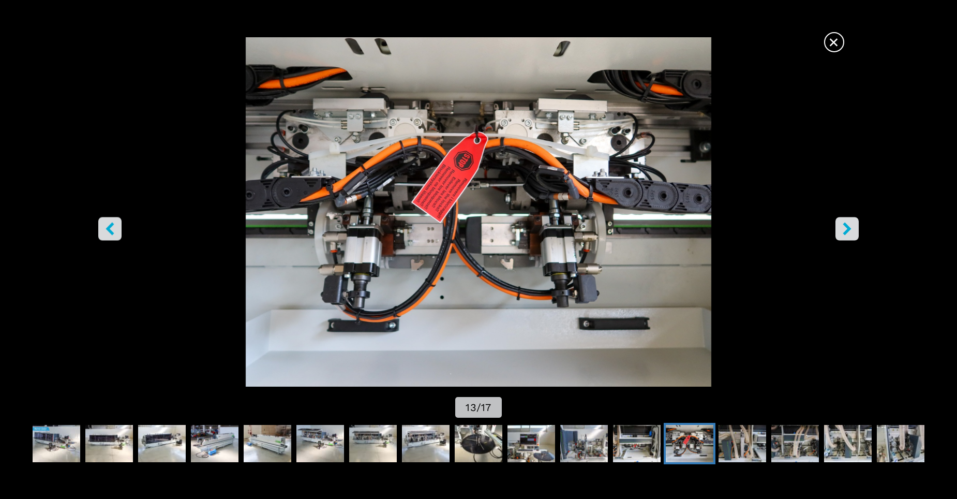
click at [110, 222] on icon "left-button" at bounding box center [109, 228] width 13 height 13
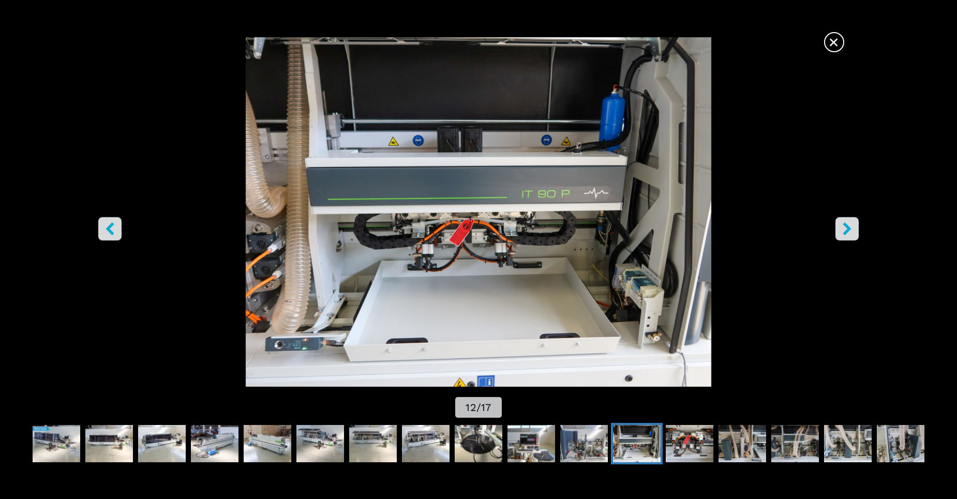
click at [850, 235] on icon "right-button" at bounding box center [846, 228] width 13 height 13
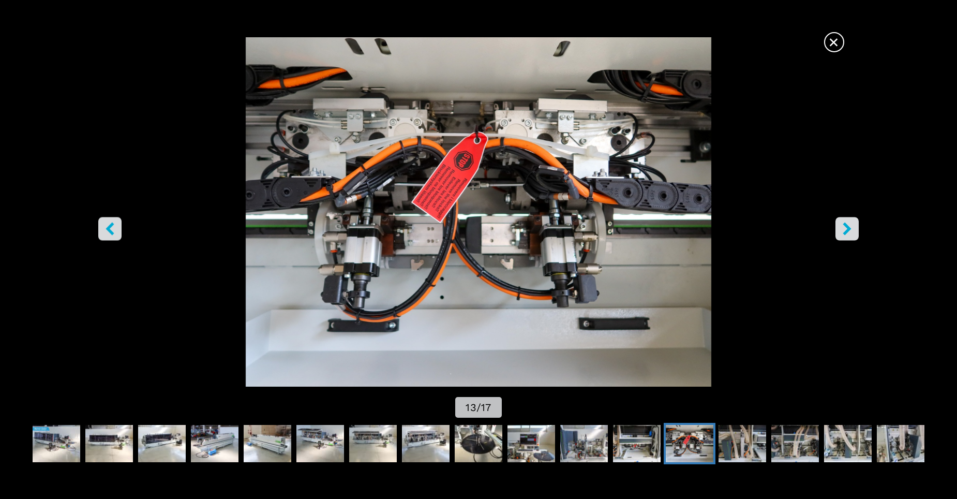
click at [850, 235] on icon "right-button" at bounding box center [846, 228] width 13 height 13
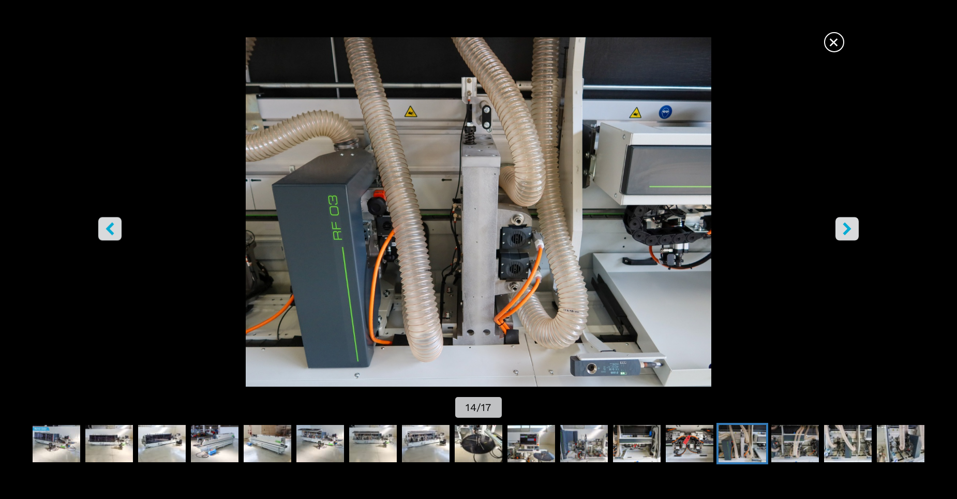
click at [113, 227] on icon "left-button" at bounding box center [109, 228] width 13 height 13
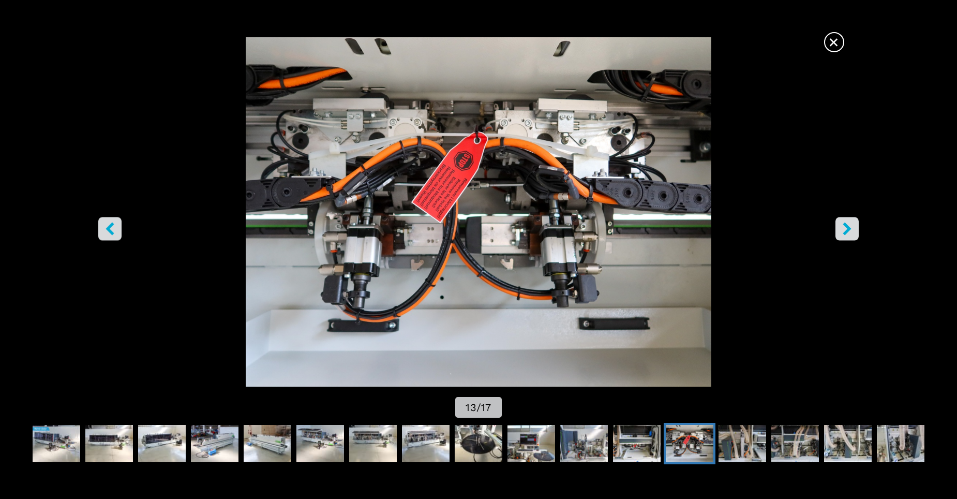
click at [113, 227] on icon "left-button" at bounding box center [109, 228] width 13 height 13
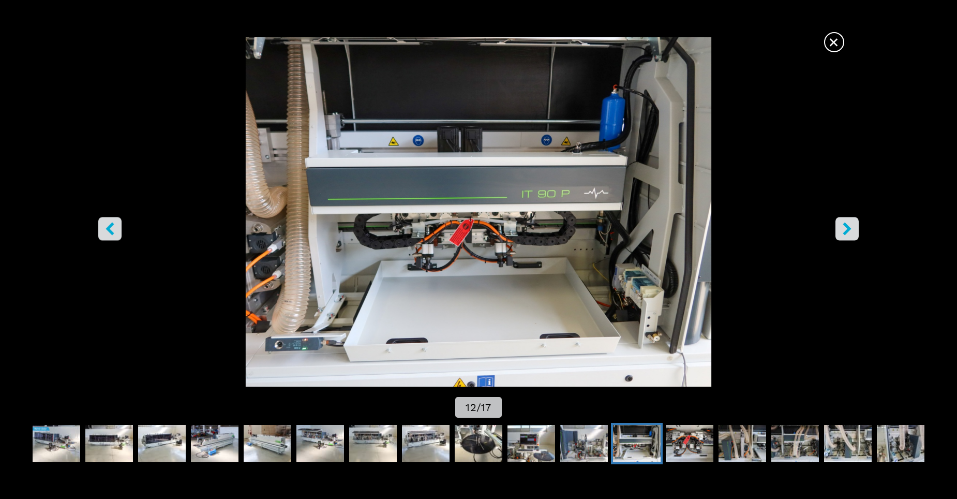
click at [113, 227] on icon "left-button" at bounding box center [109, 228] width 13 height 13
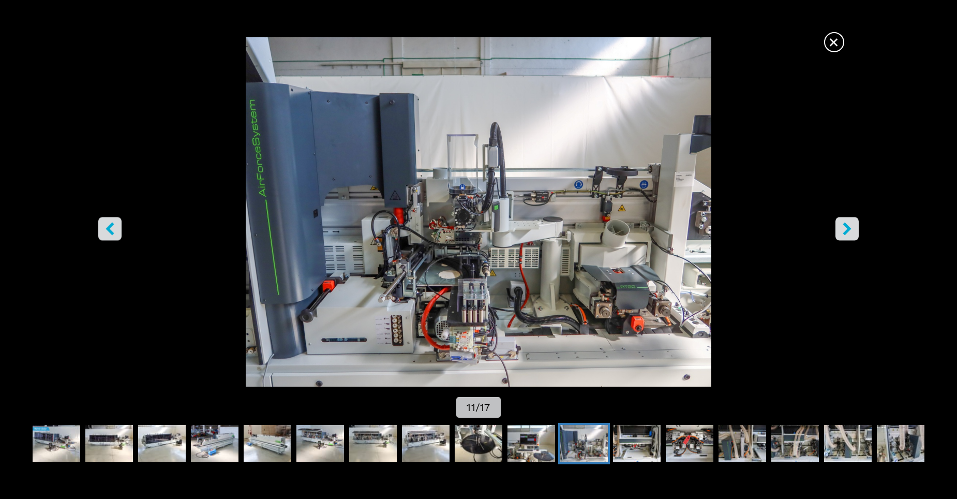
click at [147, 230] on img "Go to Slide 11" at bounding box center [478, 211] width 861 height 349
click at [116, 228] on button "left-button" at bounding box center [109, 228] width 23 height 23
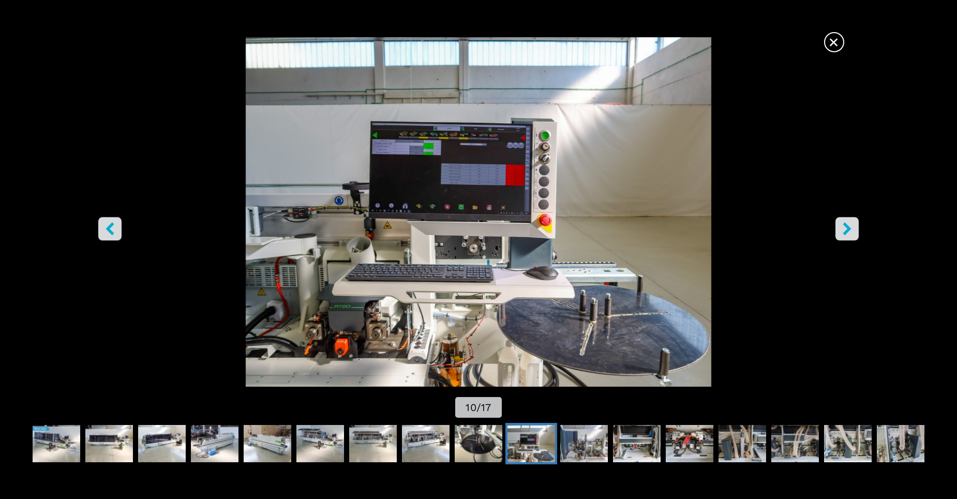
click at [116, 228] on button "left-button" at bounding box center [109, 228] width 23 height 23
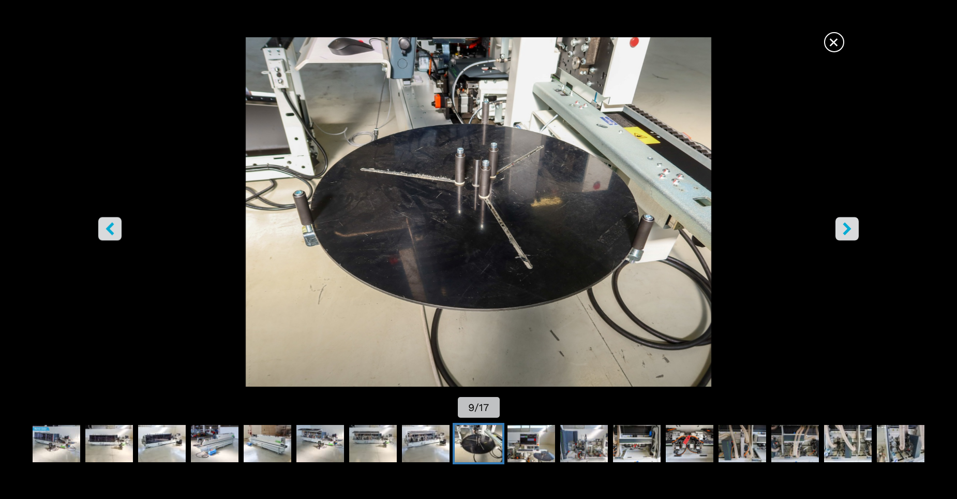
click at [116, 228] on button "left-button" at bounding box center [109, 228] width 23 height 23
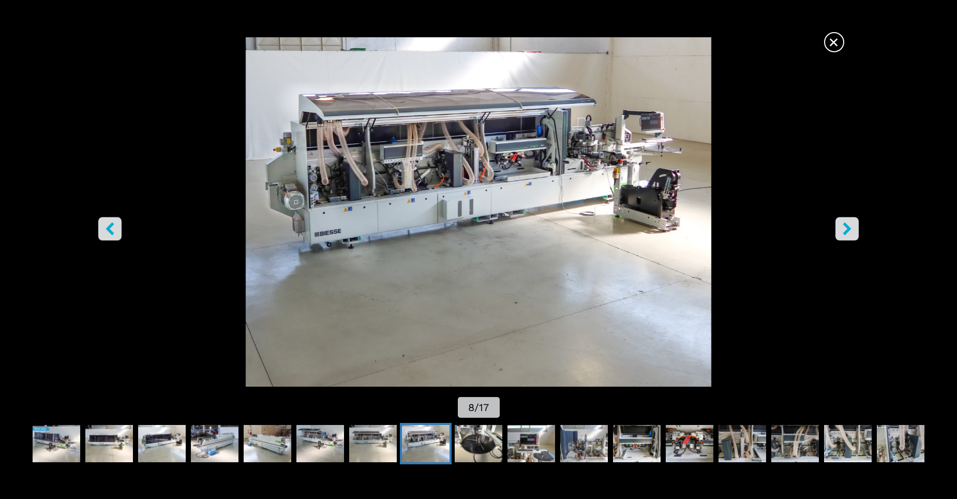
click at [116, 228] on button "left-button" at bounding box center [109, 228] width 23 height 23
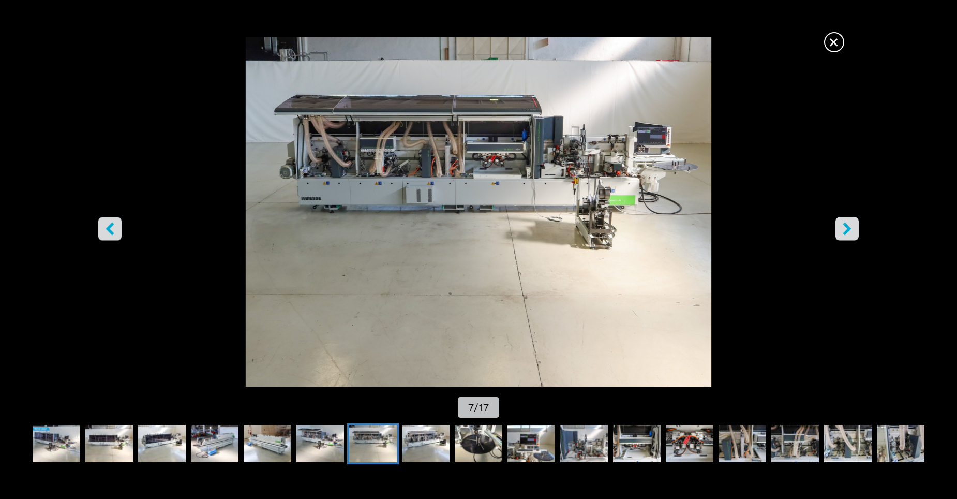
click at [116, 228] on button "left-button" at bounding box center [109, 228] width 23 height 23
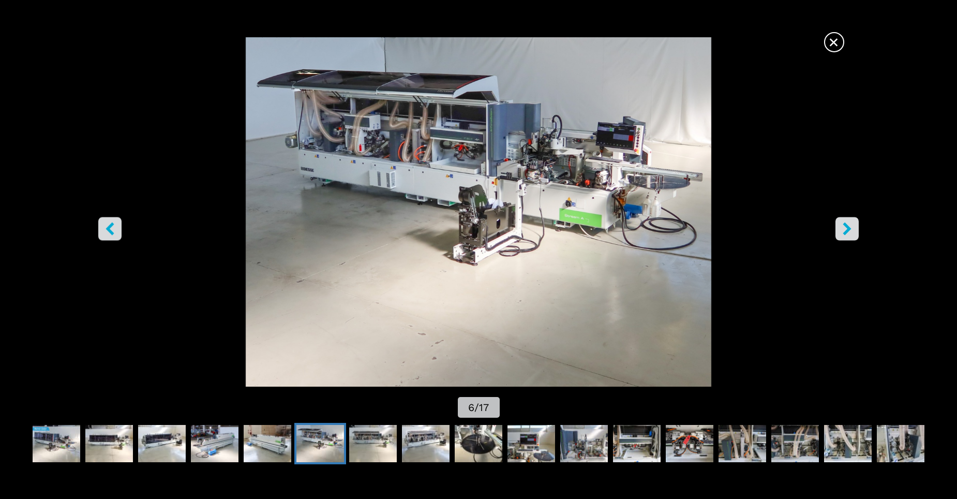
click at [116, 228] on button "left-button" at bounding box center [109, 228] width 23 height 23
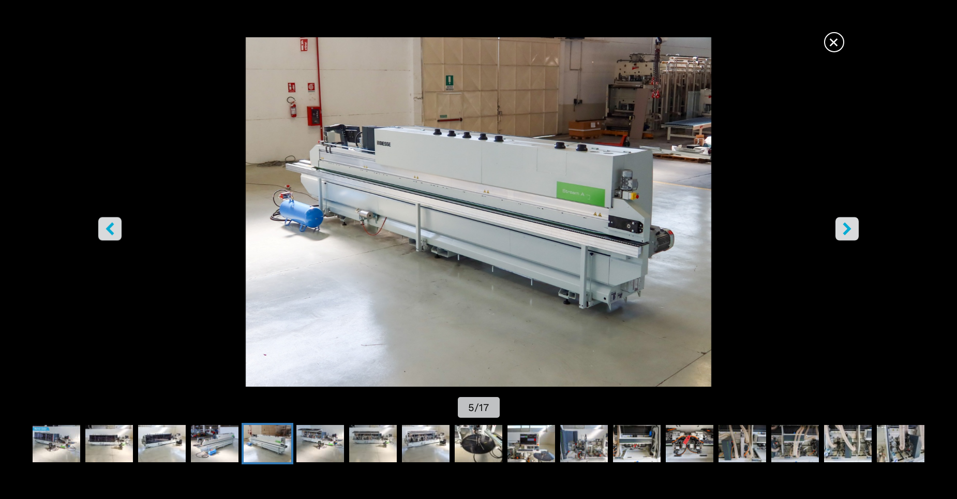
click at [116, 228] on button "left-button" at bounding box center [109, 228] width 23 height 23
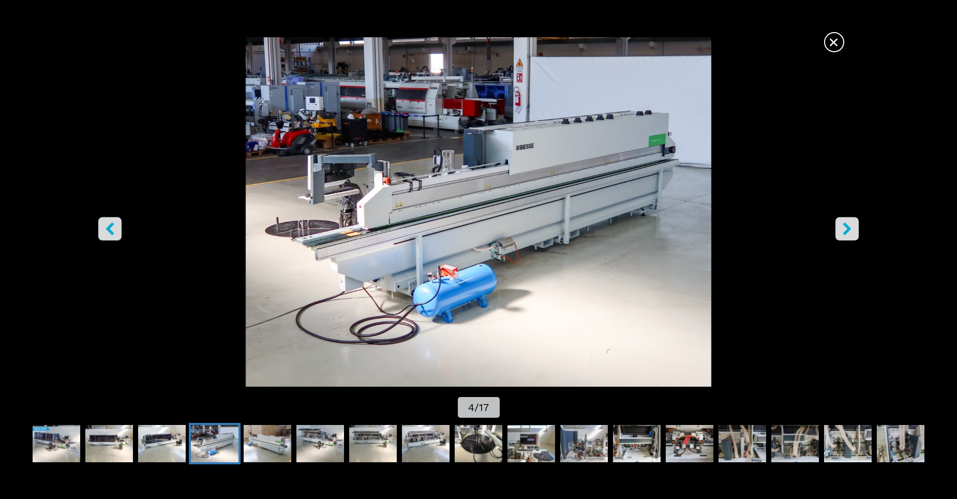
click at [116, 228] on button "left-button" at bounding box center [109, 228] width 23 height 23
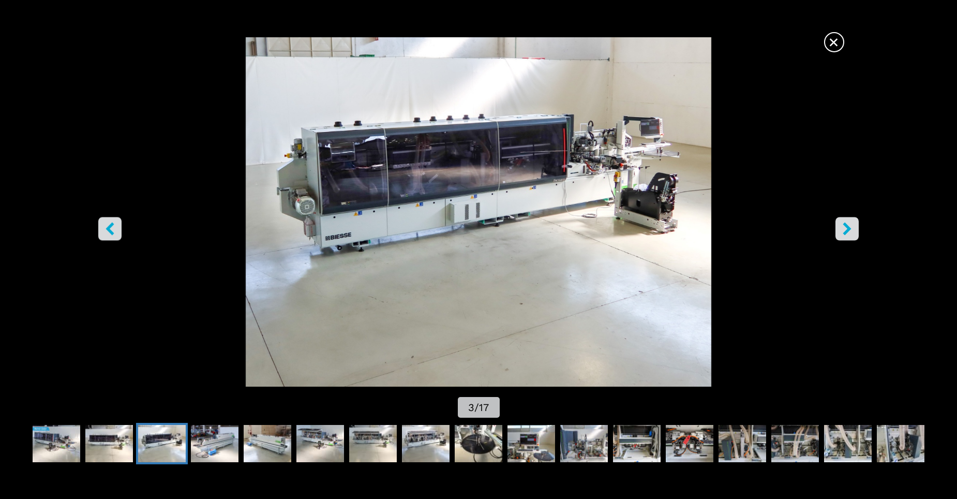
click at [116, 228] on button "left-button" at bounding box center [109, 228] width 23 height 23
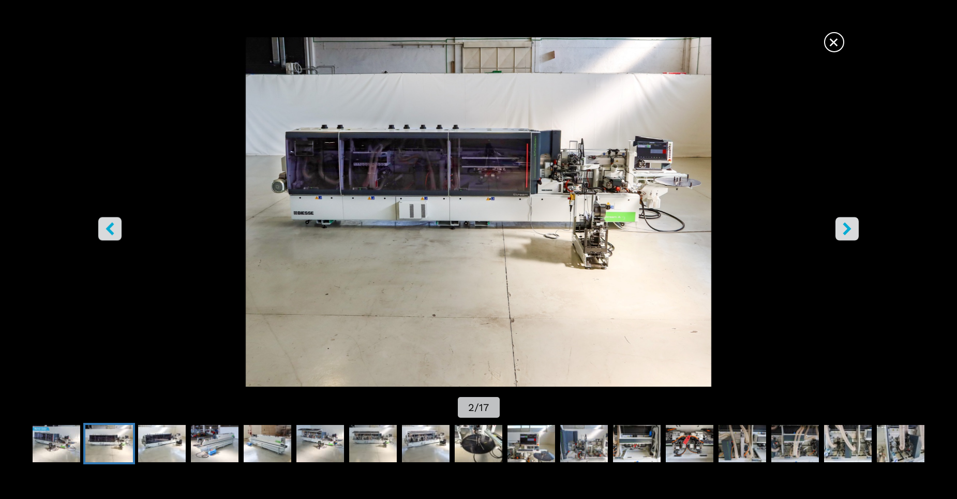
click at [116, 228] on button "left-button" at bounding box center [109, 228] width 23 height 23
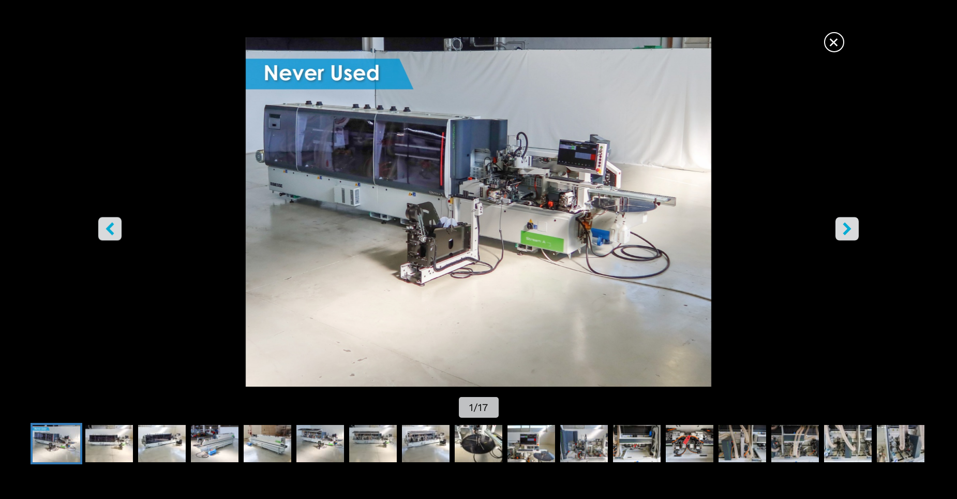
click at [116, 228] on button "left-button" at bounding box center [109, 228] width 23 height 23
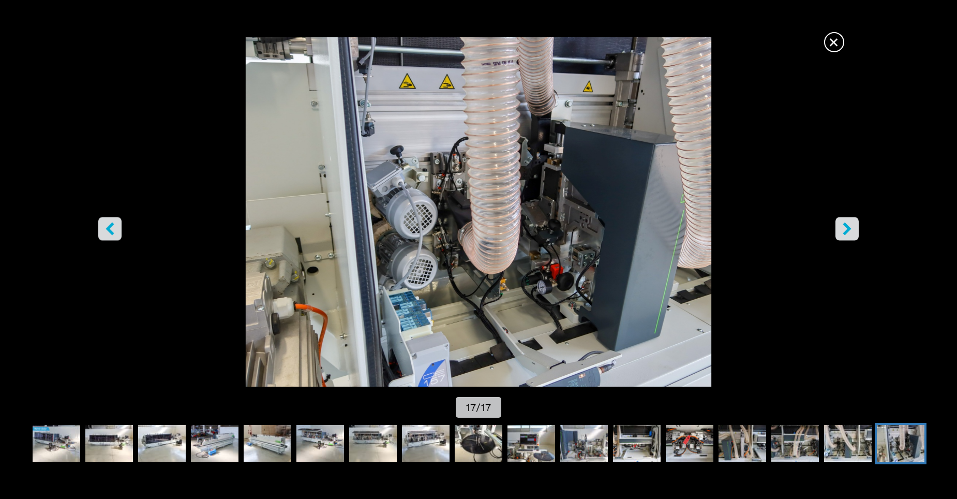
click at [116, 228] on button "left-button" at bounding box center [109, 228] width 23 height 23
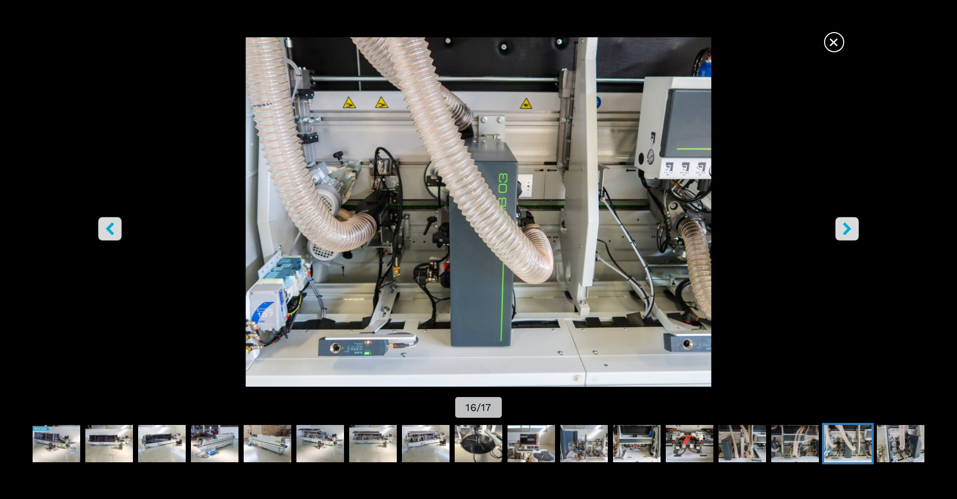
click at [116, 228] on button "left-button" at bounding box center [109, 228] width 23 height 23
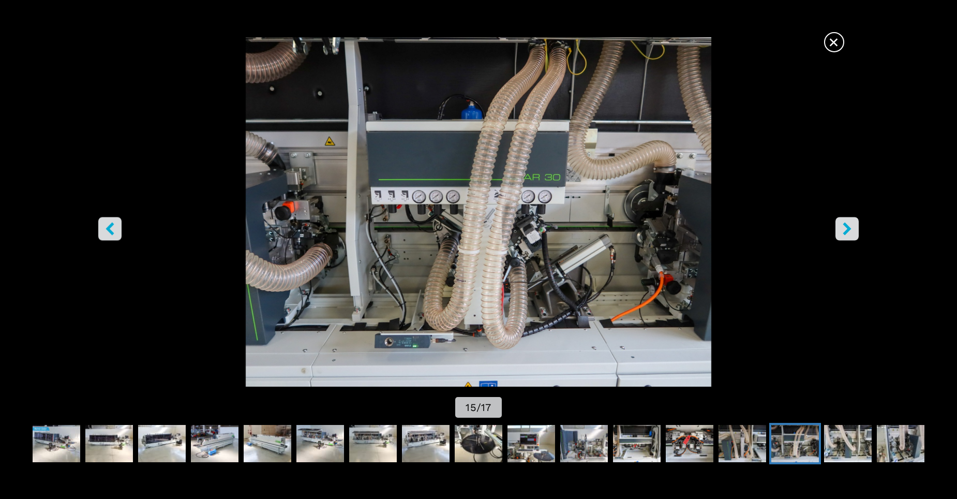
click at [116, 228] on button "left-button" at bounding box center [109, 228] width 23 height 23
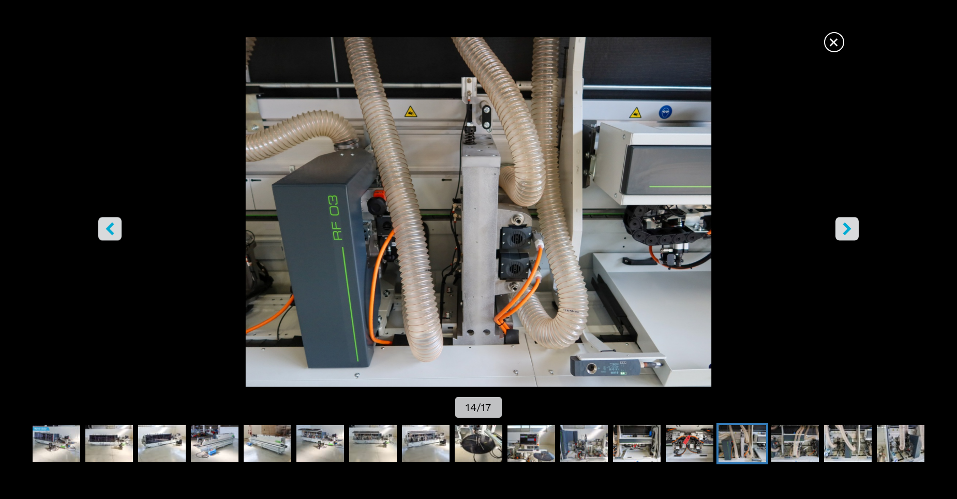
click at [116, 228] on button "left-button" at bounding box center [109, 228] width 23 height 23
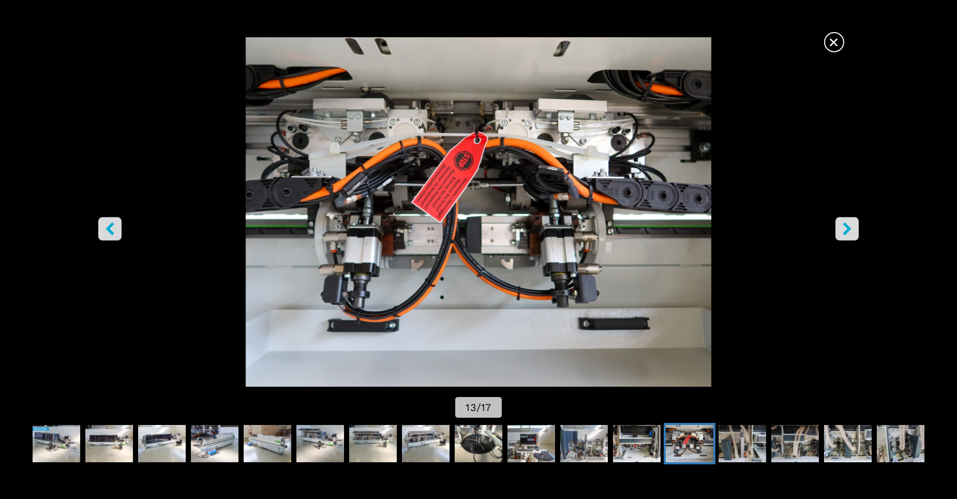
click at [116, 228] on button "left-button" at bounding box center [109, 228] width 23 height 23
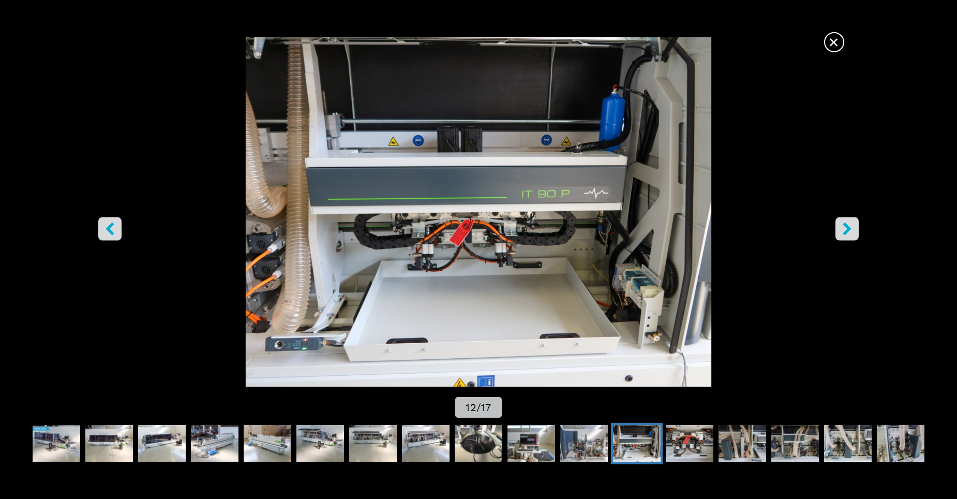
click at [116, 228] on button "left-button" at bounding box center [109, 228] width 23 height 23
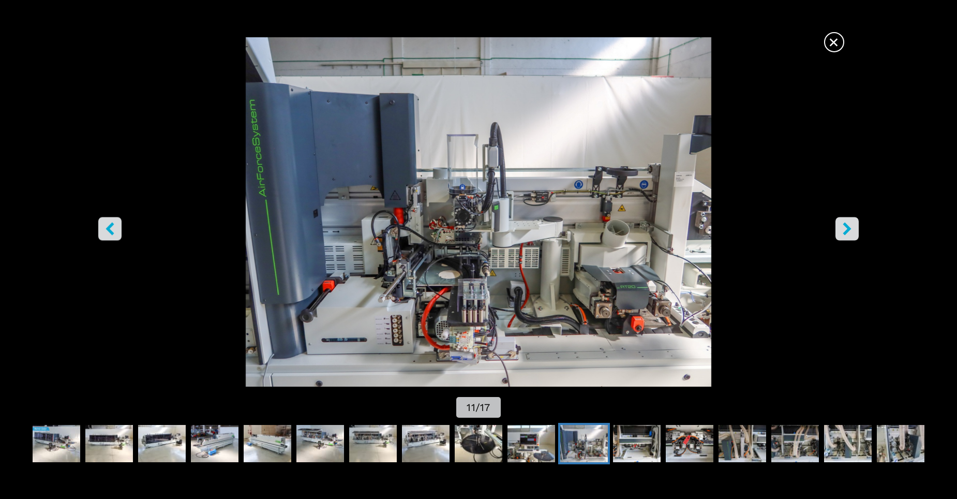
click at [839, 37] on span "×" at bounding box center [834, 40] width 18 height 18
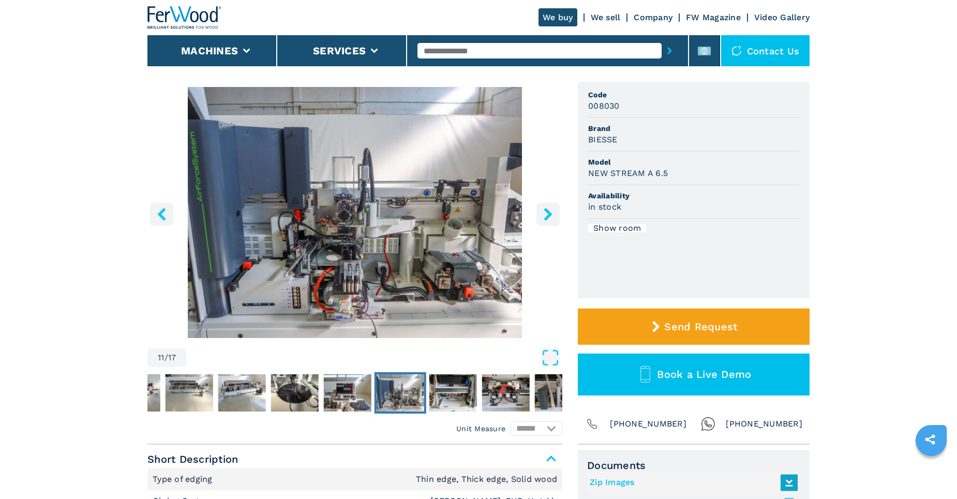
scroll to position [52, 0]
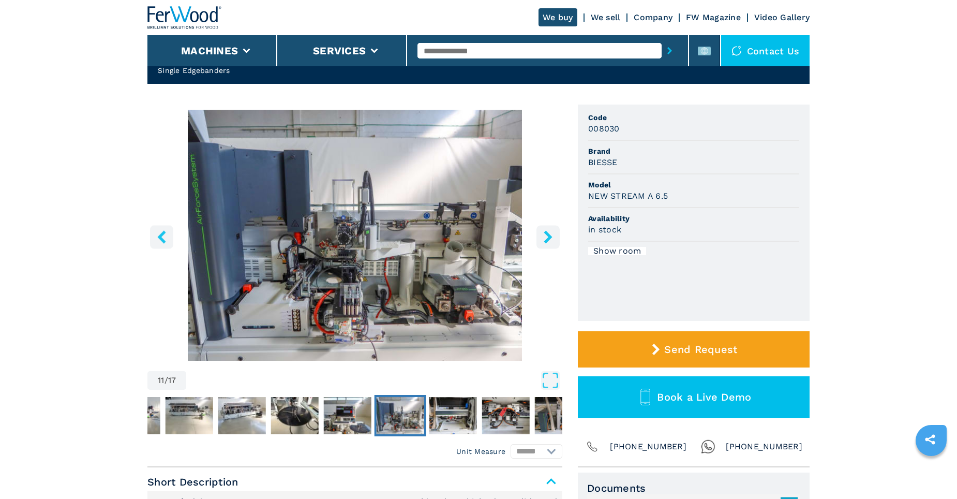
click at [362, 237] on img "Go to Slide 11" at bounding box center [354, 235] width 415 height 251
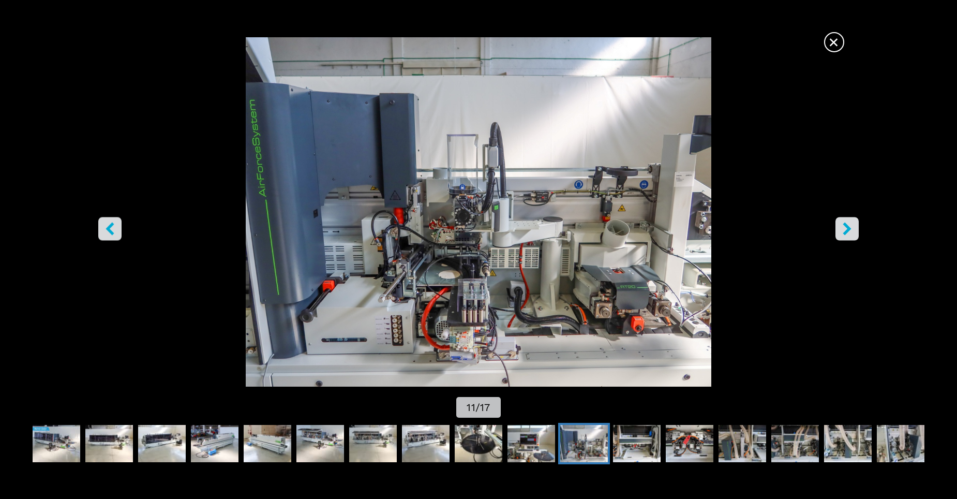
click at [473, 232] on img "Go to Slide 11" at bounding box center [478, 211] width 861 height 349
click at [118, 214] on img "Go to Slide 11" at bounding box center [478, 211] width 861 height 349
click at [108, 229] on icon "left-button" at bounding box center [110, 228] width 8 height 13
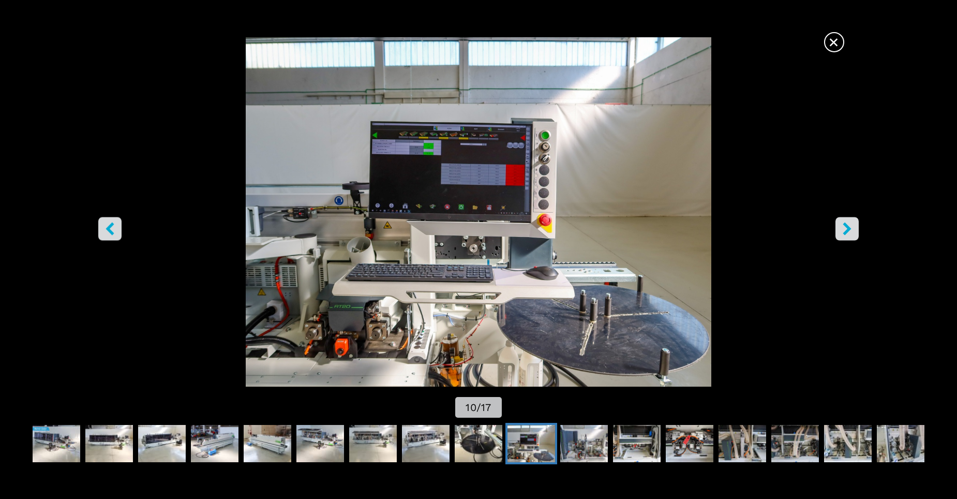
click at [108, 229] on icon "left-button" at bounding box center [110, 228] width 8 height 13
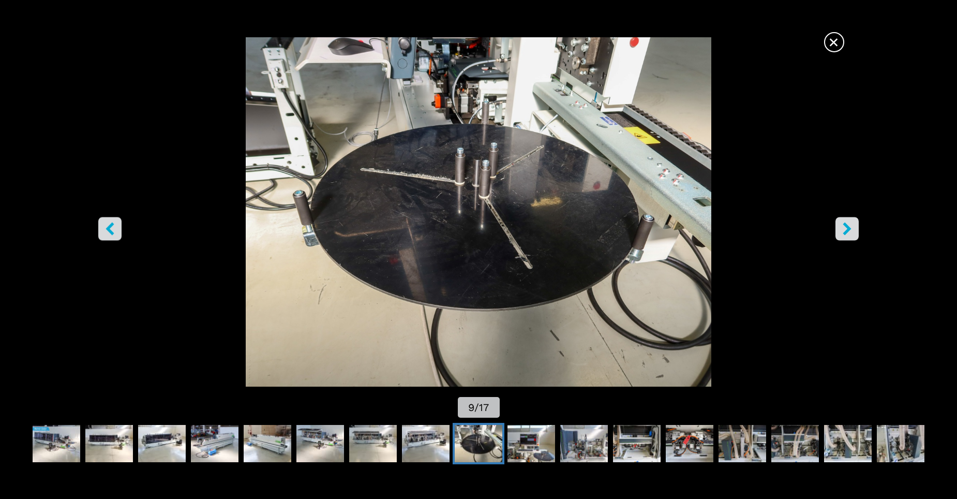
click at [108, 229] on icon "left-button" at bounding box center [110, 228] width 8 height 13
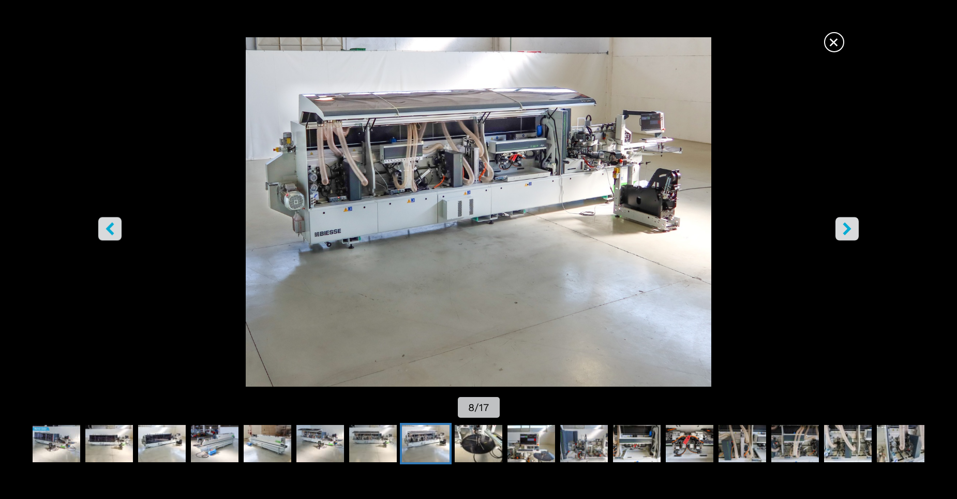
click at [108, 229] on icon "left-button" at bounding box center [110, 228] width 8 height 13
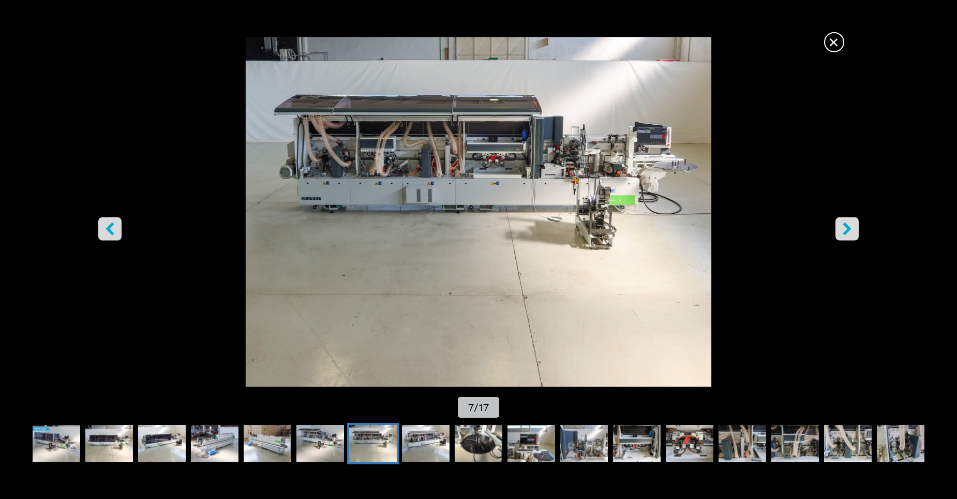
click at [108, 229] on icon "left-button" at bounding box center [110, 228] width 8 height 13
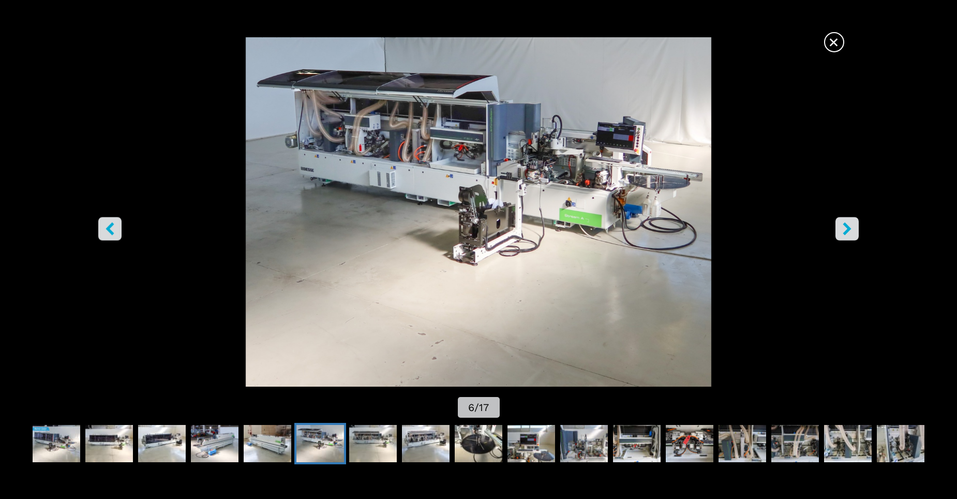
click at [108, 229] on icon "left-button" at bounding box center [110, 228] width 8 height 13
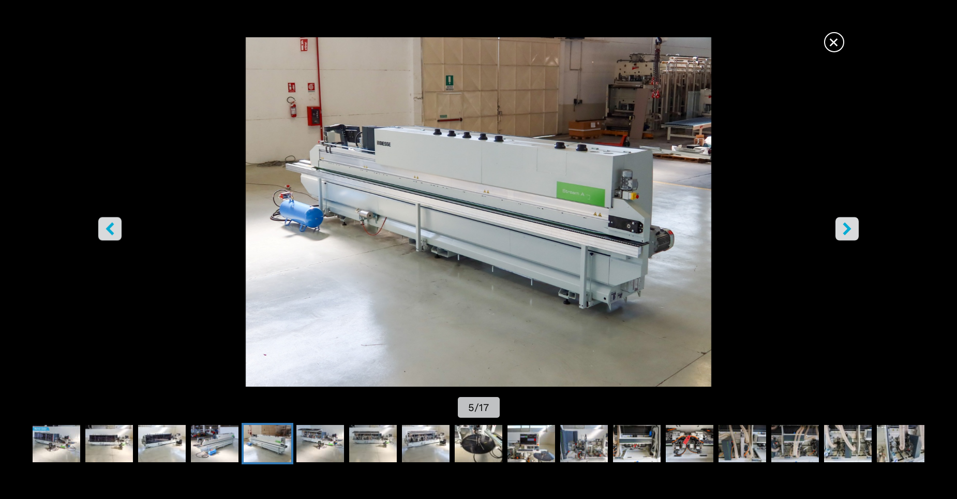
click at [108, 229] on icon "left-button" at bounding box center [110, 228] width 8 height 13
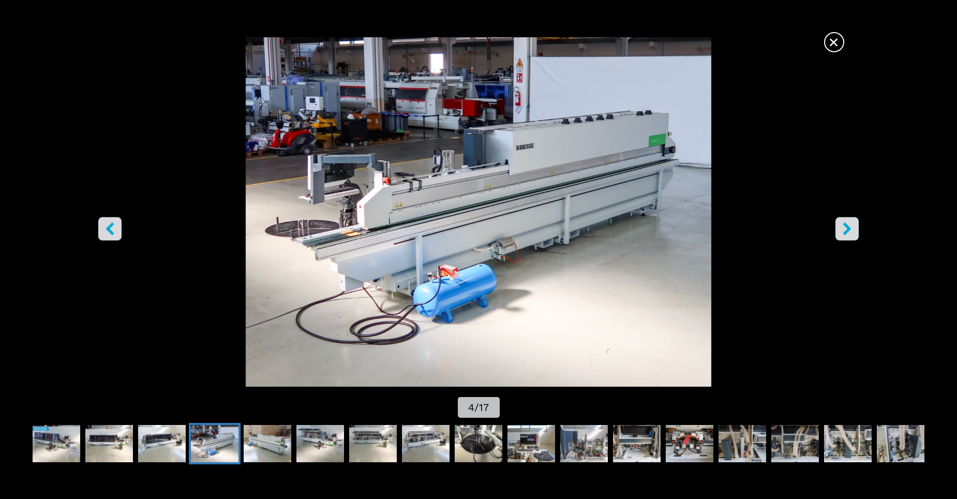
click at [108, 229] on icon "left-button" at bounding box center [110, 228] width 8 height 13
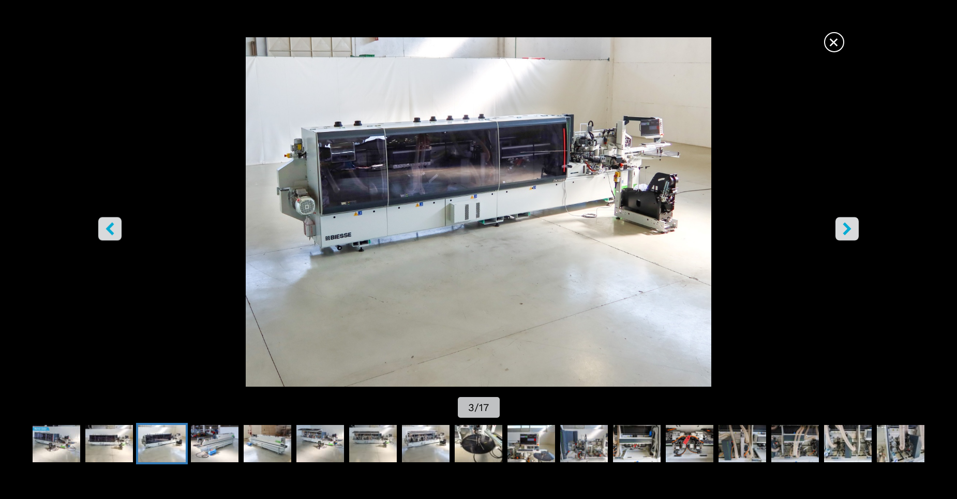
click at [108, 229] on icon "left-button" at bounding box center [110, 228] width 8 height 13
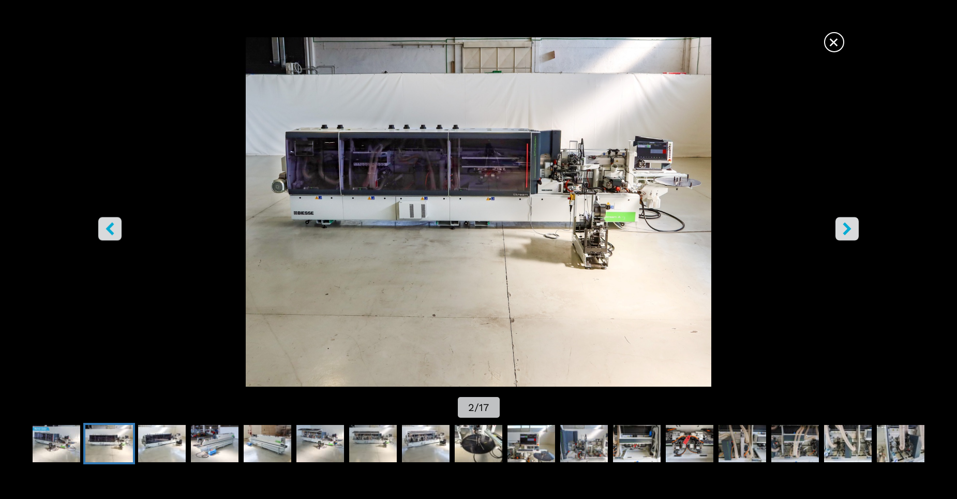
click at [108, 229] on icon "left-button" at bounding box center [110, 228] width 8 height 13
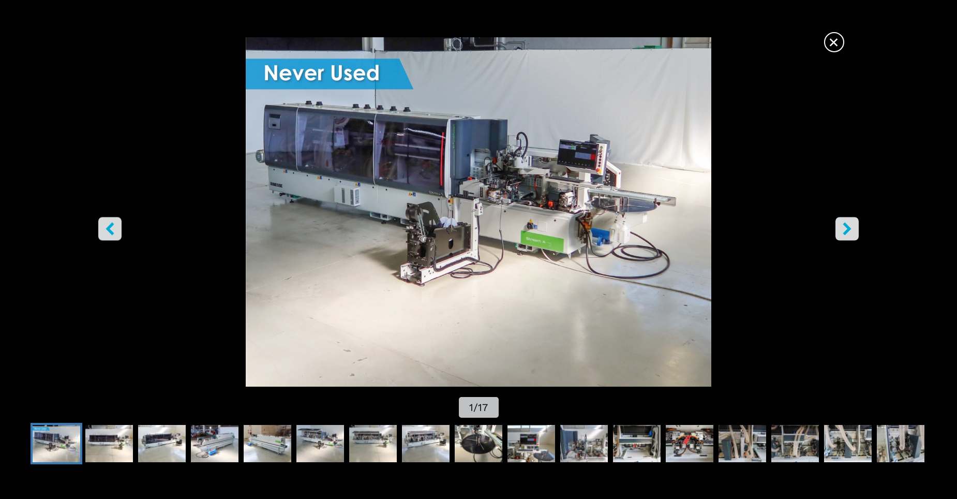
click at [108, 229] on icon "left-button" at bounding box center [110, 228] width 8 height 13
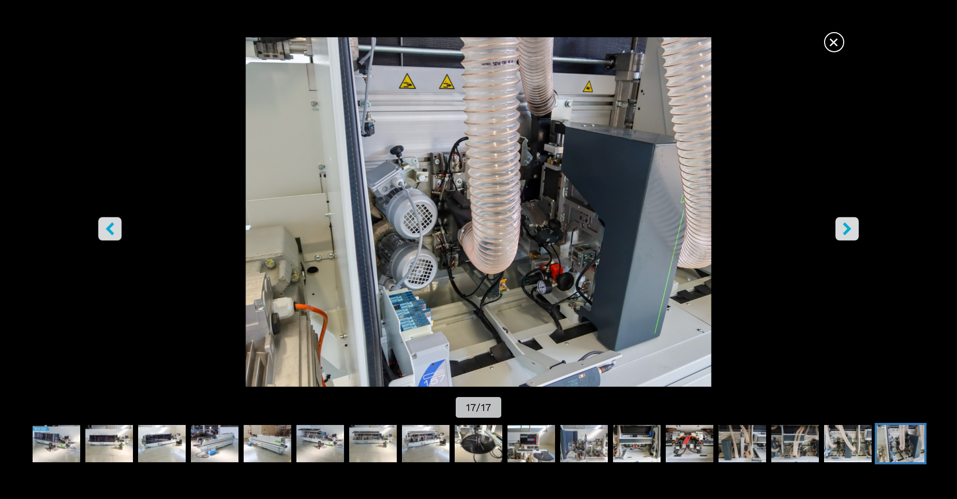
click at [108, 229] on icon "left-button" at bounding box center [110, 228] width 8 height 13
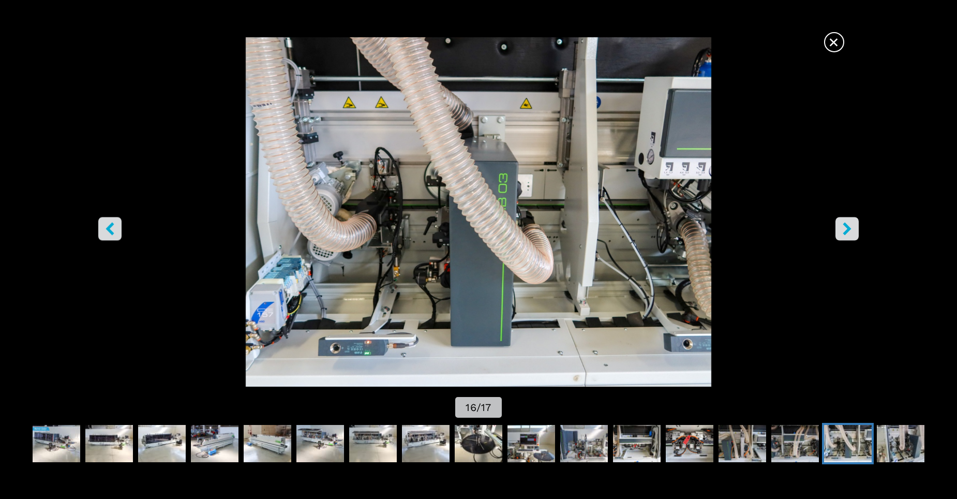
click at [107, 229] on icon "left-button" at bounding box center [110, 228] width 8 height 13
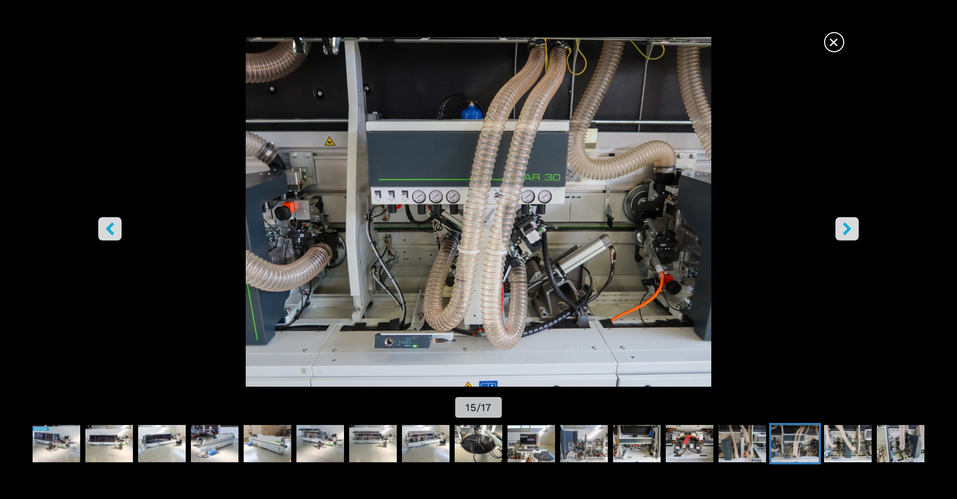
click at [107, 229] on icon "left-button" at bounding box center [110, 228] width 8 height 13
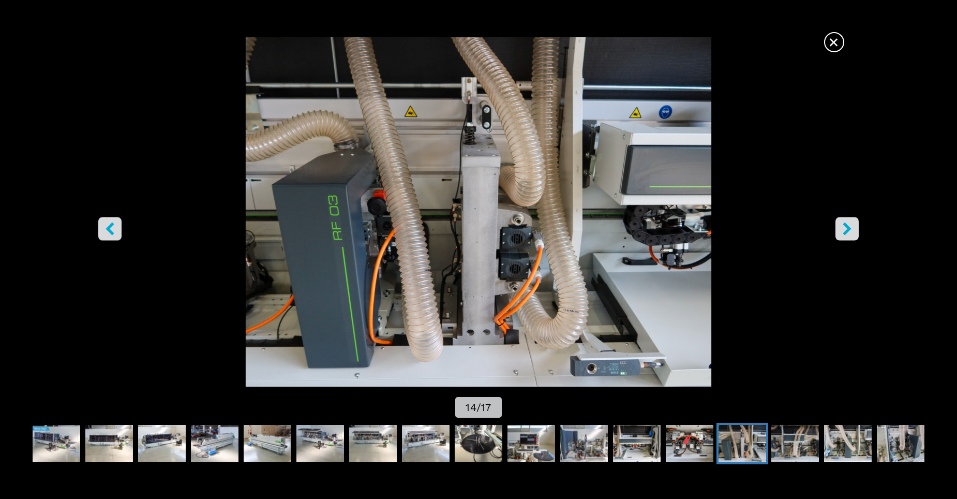
click at [107, 231] on icon "left-button" at bounding box center [109, 228] width 13 height 13
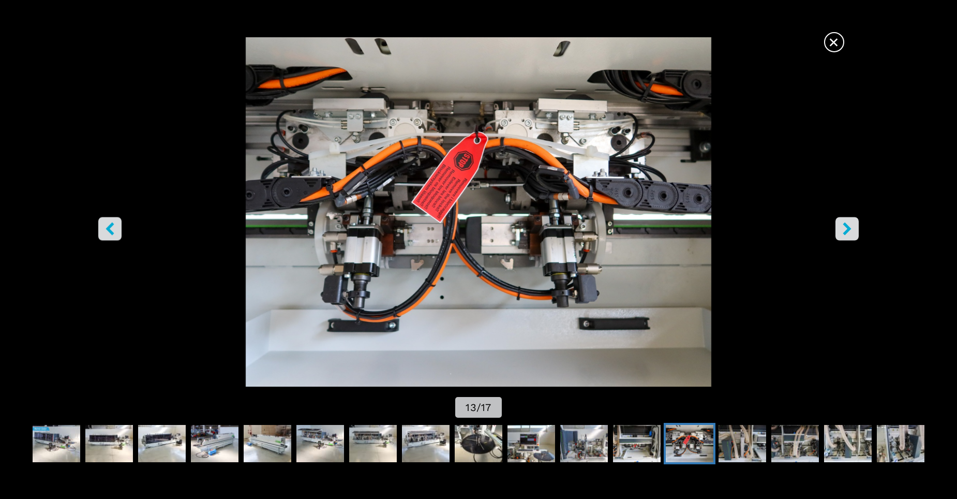
click at [107, 231] on icon "left-button" at bounding box center [109, 228] width 13 height 13
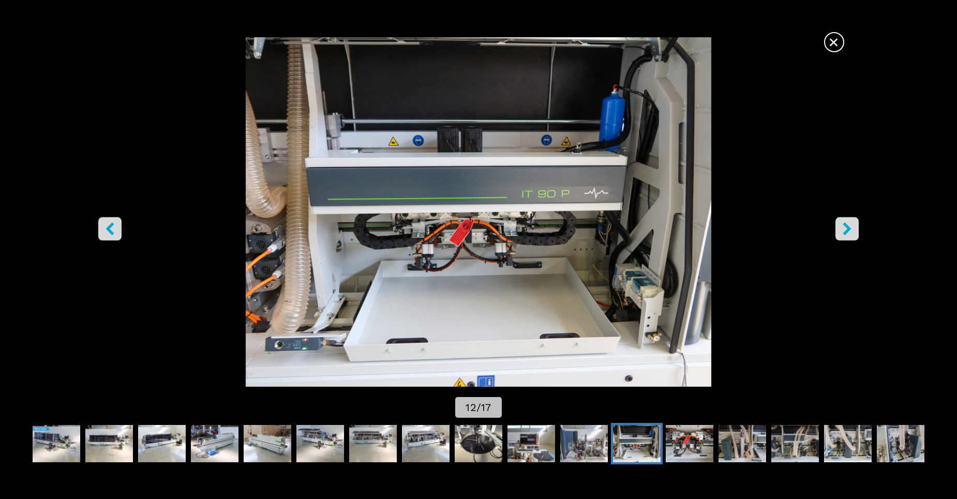
click at [107, 231] on icon "left-button" at bounding box center [109, 228] width 13 height 13
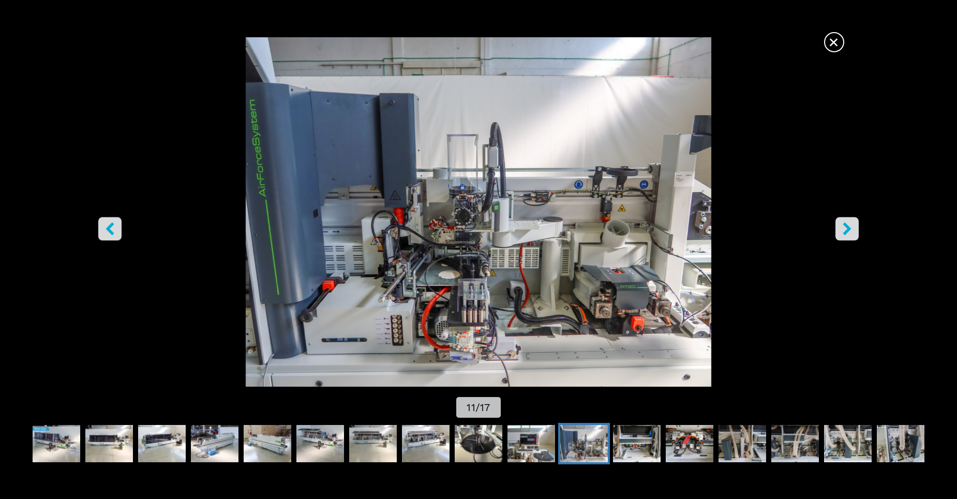
click at [107, 231] on icon "left-button" at bounding box center [109, 228] width 13 height 13
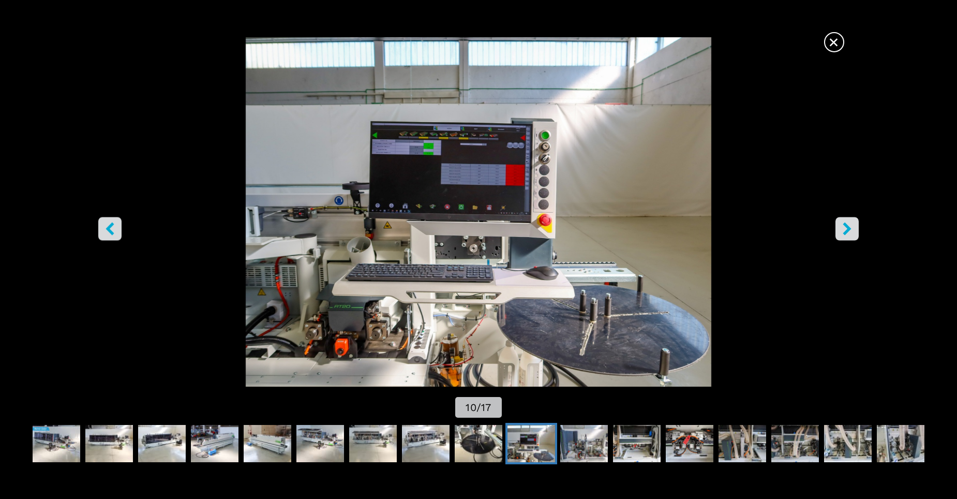
click at [107, 231] on icon "left-button" at bounding box center [109, 228] width 13 height 13
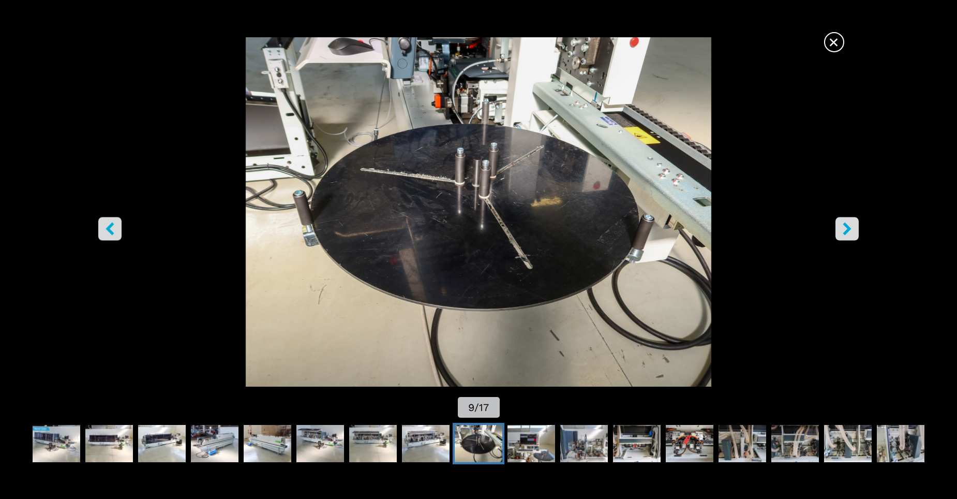
click at [107, 231] on icon "left-button" at bounding box center [109, 228] width 13 height 13
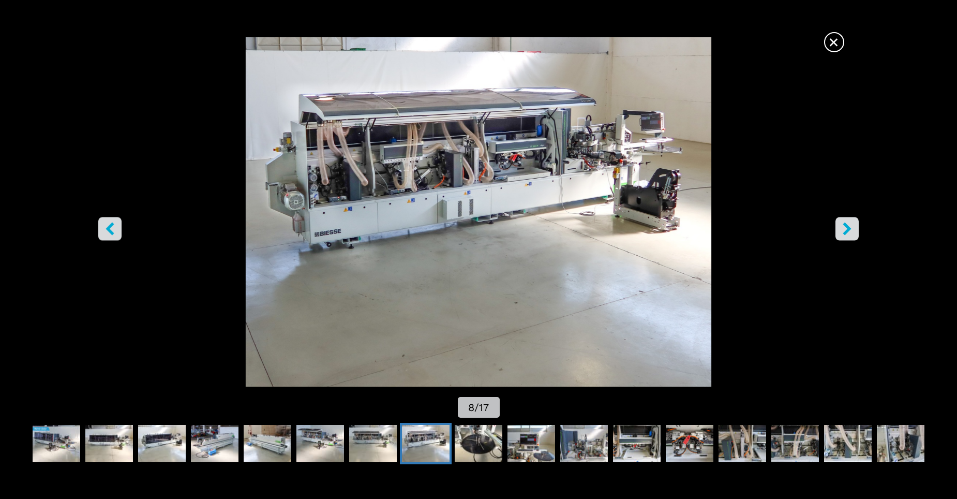
click at [109, 231] on icon "left-button" at bounding box center [110, 228] width 8 height 13
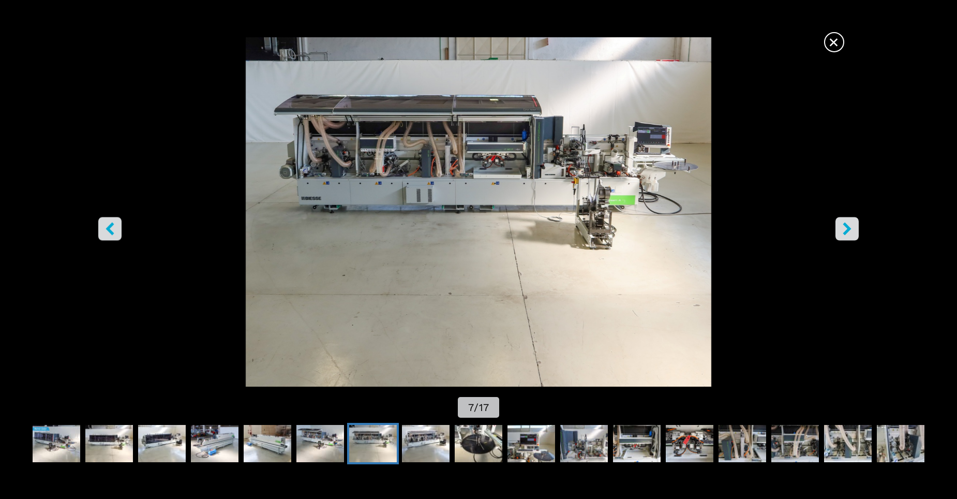
click at [109, 231] on icon "left-button" at bounding box center [110, 228] width 8 height 13
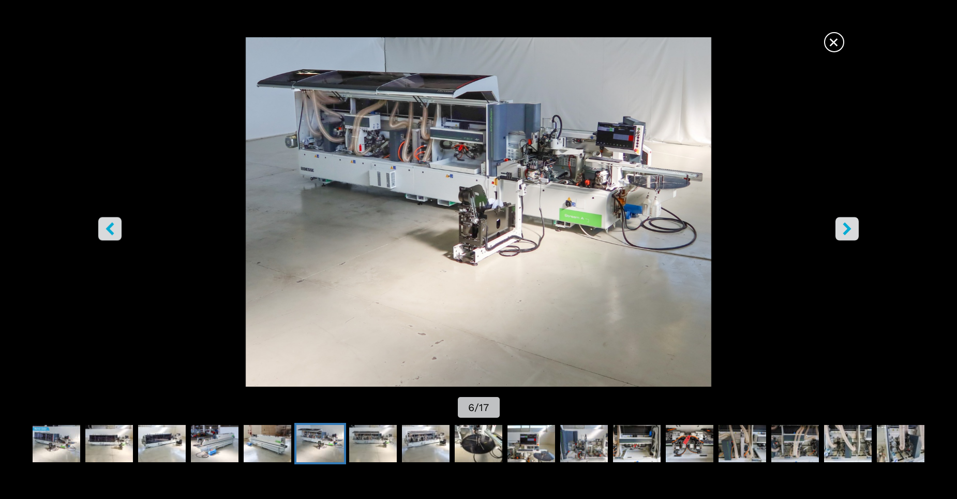
click at [109, 231] on icon "left-button" at bounding box center [110, 228] width 8 height 13
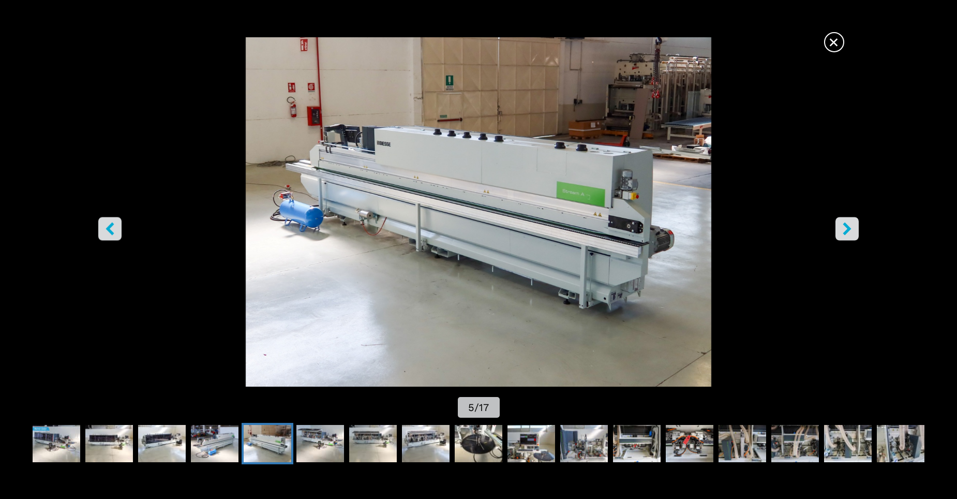
click at [107, 236] on button "left-button" at bounding box center [109, 228] width 23 height 23
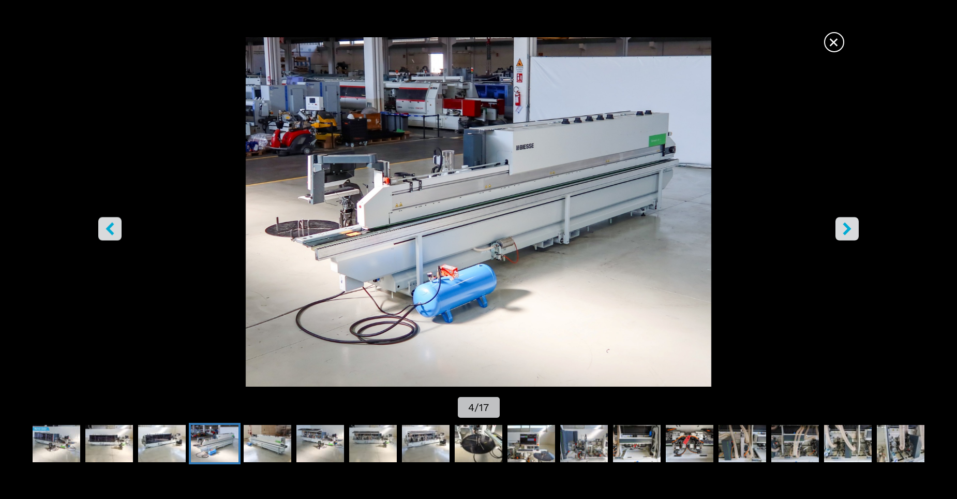
click at [107, 236] on button "left-button" at bounding box center [109, 228] width 23 height 23
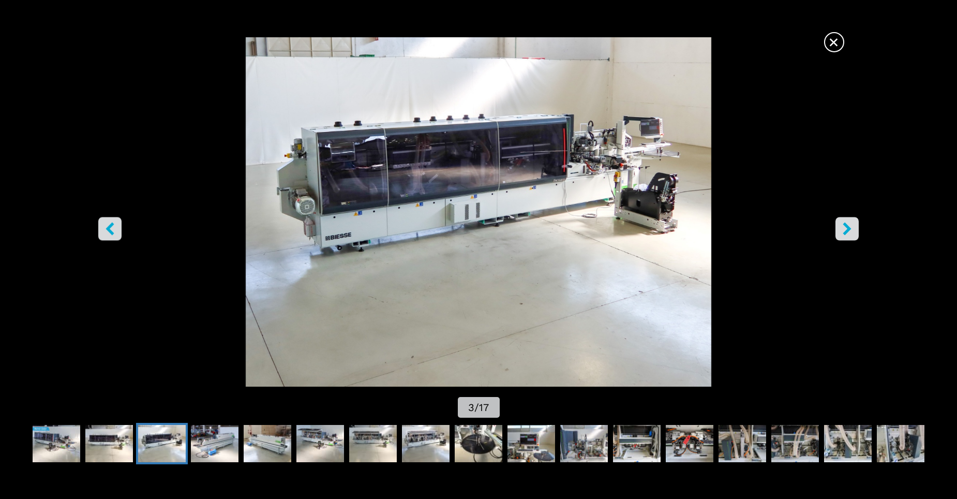
click at [107, 236] on button "left-button" at bounding box center [109, 228] width 23 height 23
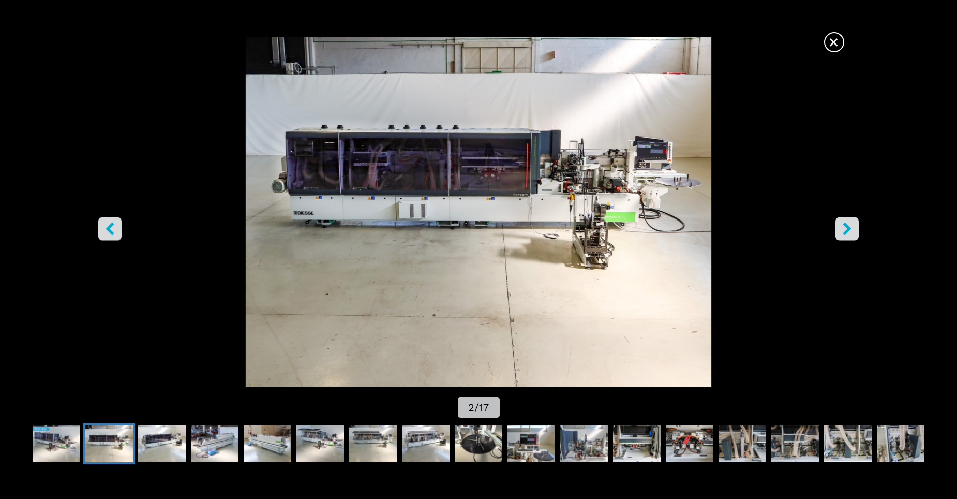
click at [107, 235] on button "left-button" at bounding box center [109, 228] width 23 height 23
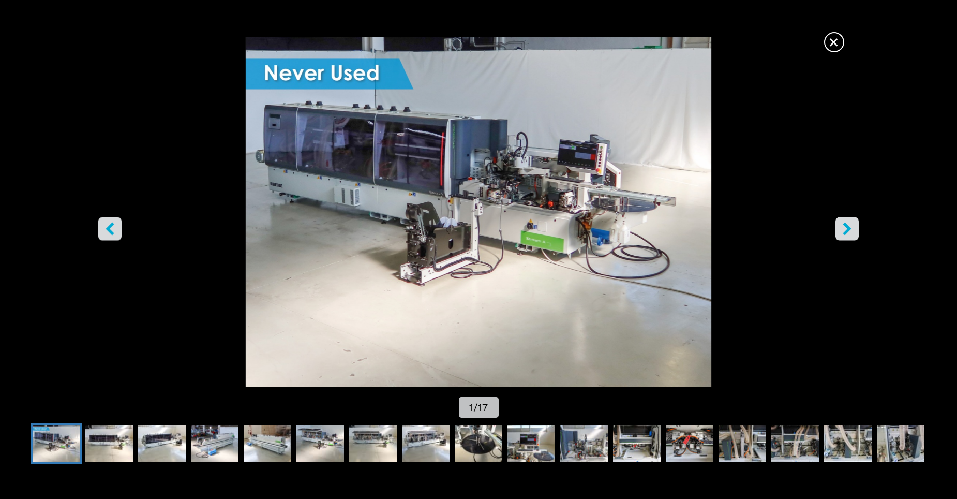
click at [107, 235] on button "left-button" at bounding box center [109, 228] width 23 height 23
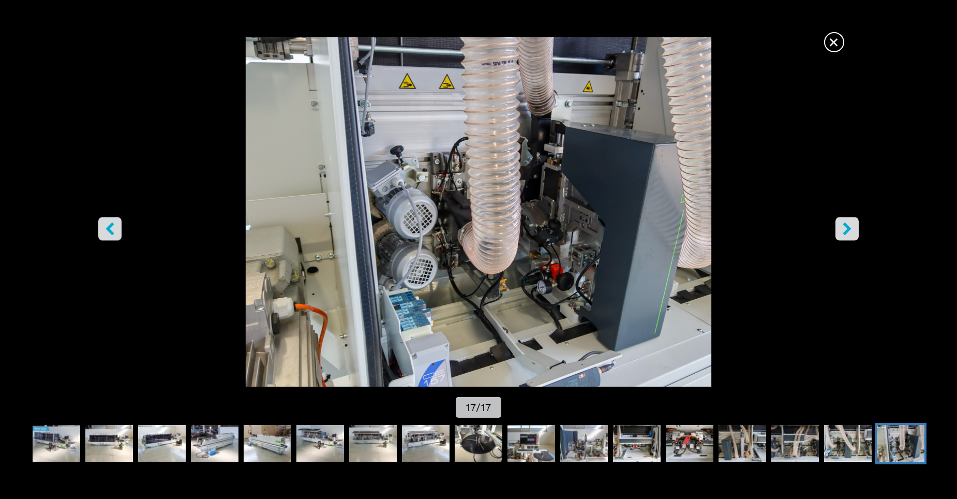
click at [107, 235] on button "left-button" at bounding box center [109, 228] width 23 height 23
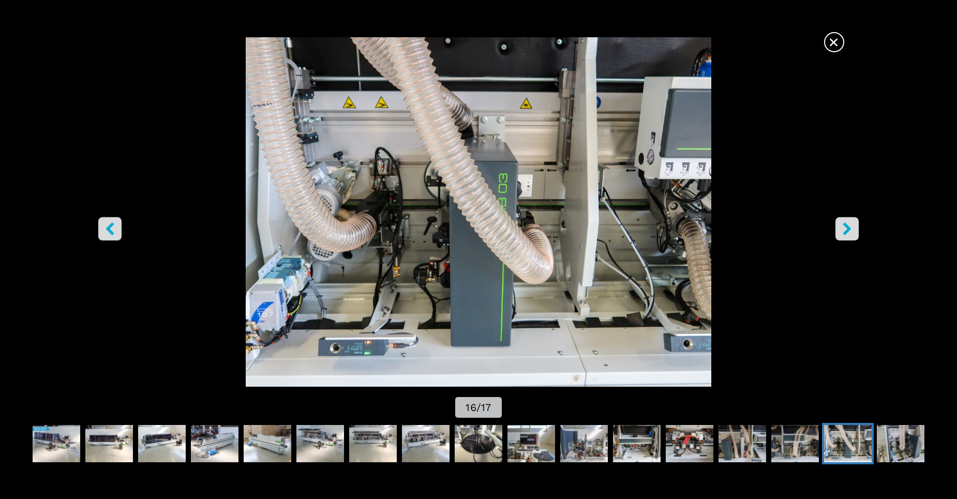
click at [114, 235] on button "left-button" at bounding box center [109, 228] width 23 height 23
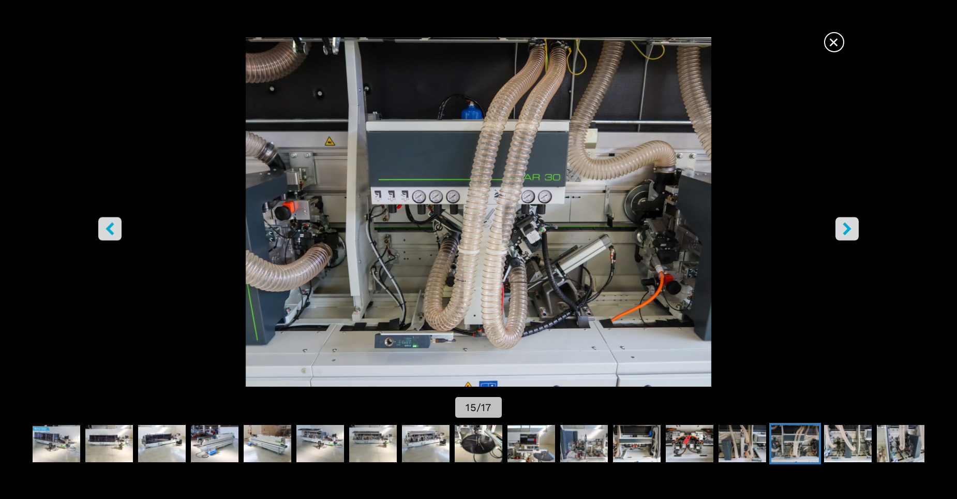
click at [847, 227] on icon "right-button" at bounding box center [847, 228] width 8 height 13
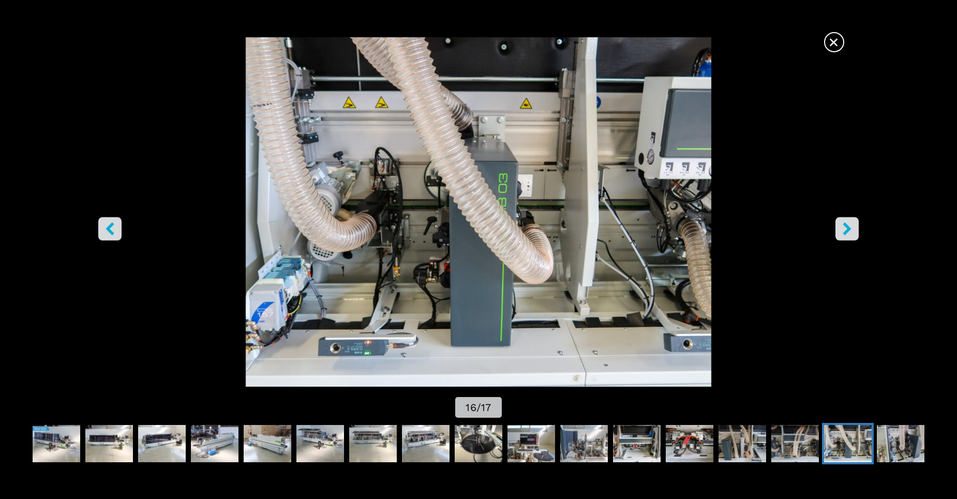
click at [847, 227] on icon "right-button" at bounding box center [847, 228] width 8 height 13
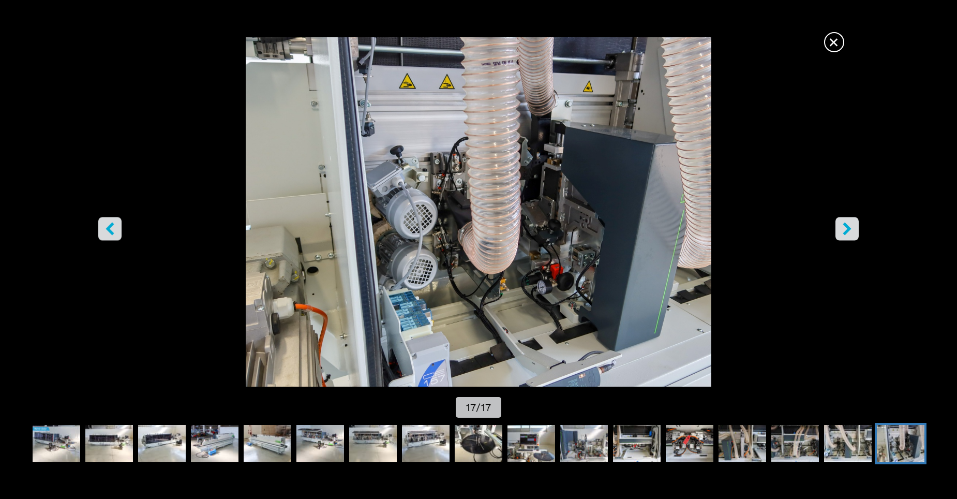
click at [854, 229] on button "right-button" at bounding box center [846, 228] width 23 height 23
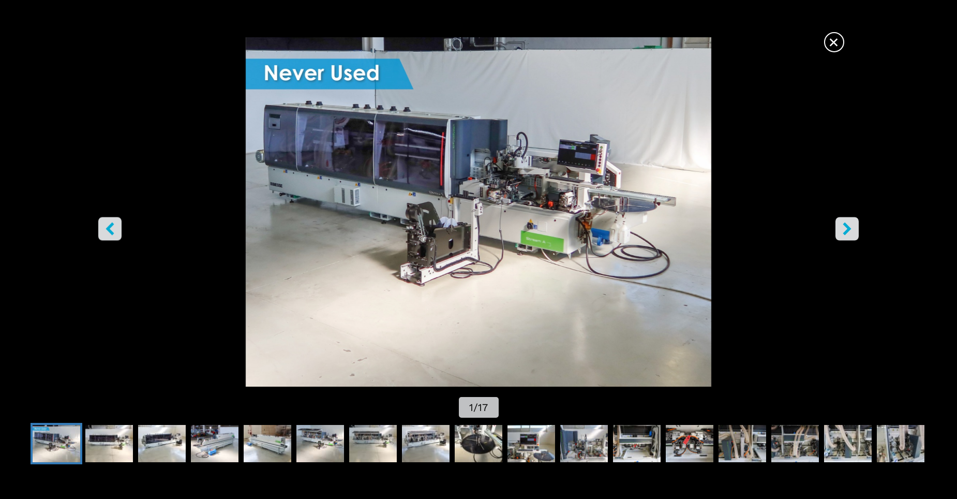
click at [121, 231] on button "left-button" at bounding box center [109, 228] width 23 height 23
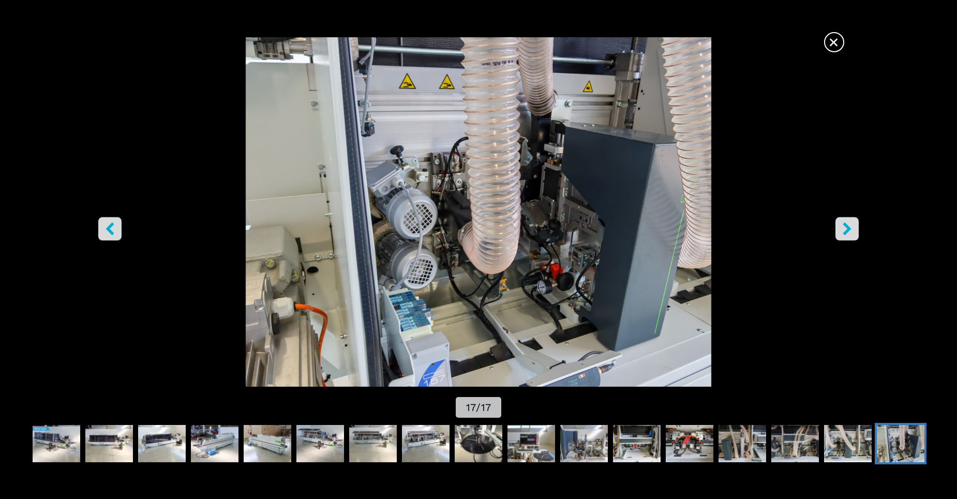
click at [848, 222] on icon "right-button" at bounding box center [846, 228] width 13 height 13
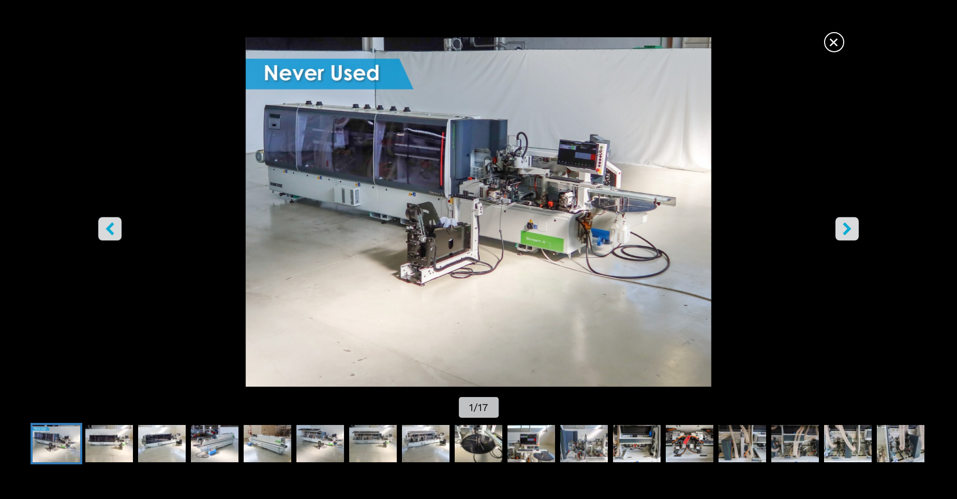
click at [848, 222] on icon "right-button" at bounding box center [846, 228] width 13 height 13
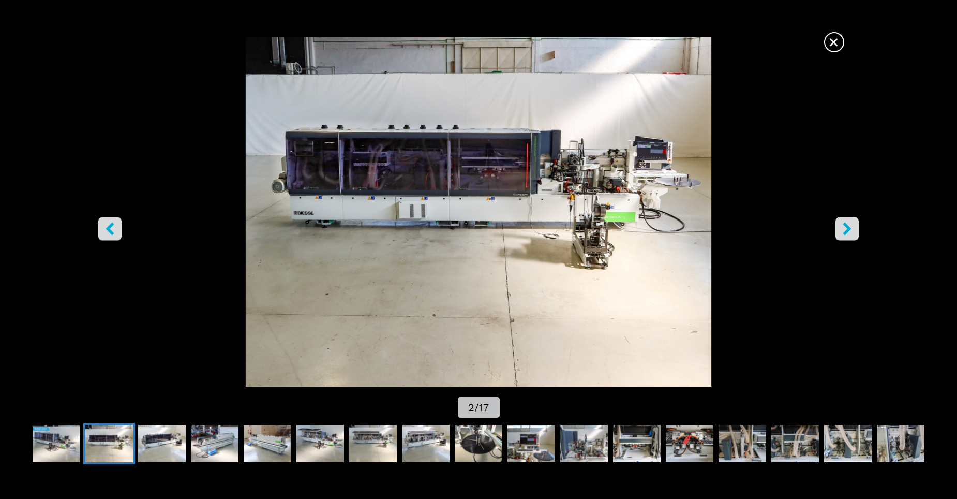
click at [848, 222] on icon "right-button" at bounding box center [846, 228] width 13 height 13
click at [850, 228] on icon "right-button" at bounding box center [847, 228] width 8 height 13
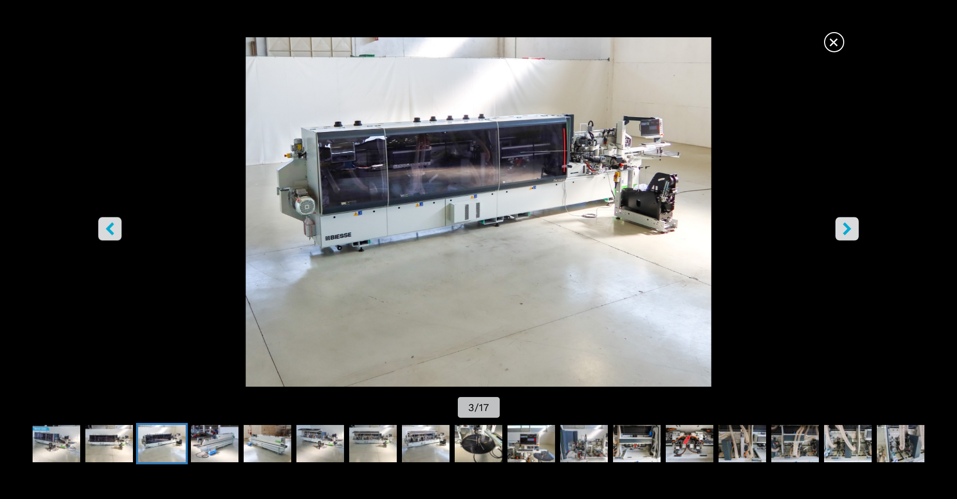
click at [846, 224] on icon "right-button" at bounding box center [847, 228] width 8 height 13
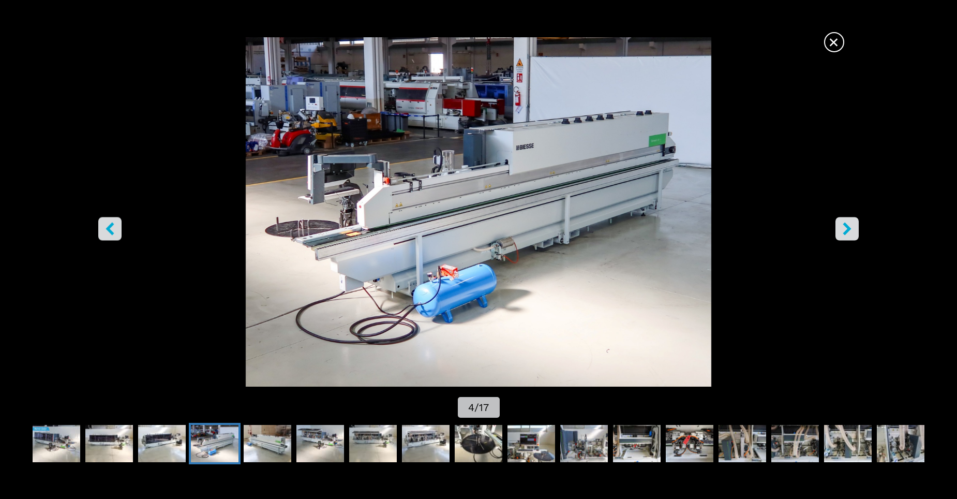
click at [840, 225] on button "right-button" at bounding box center [846, 228] width 23 height 23
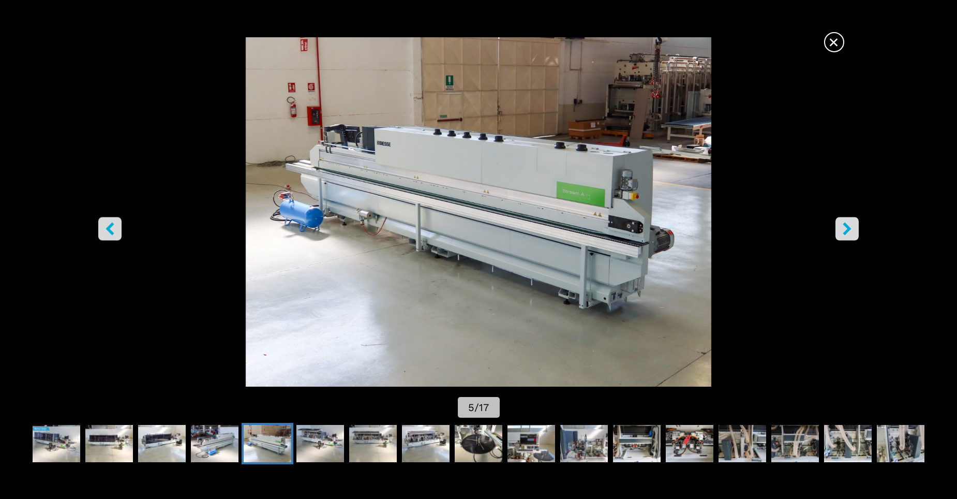
click at [840, 225] on button "right-button" at bounding box center [846, 228] width 23 height 23
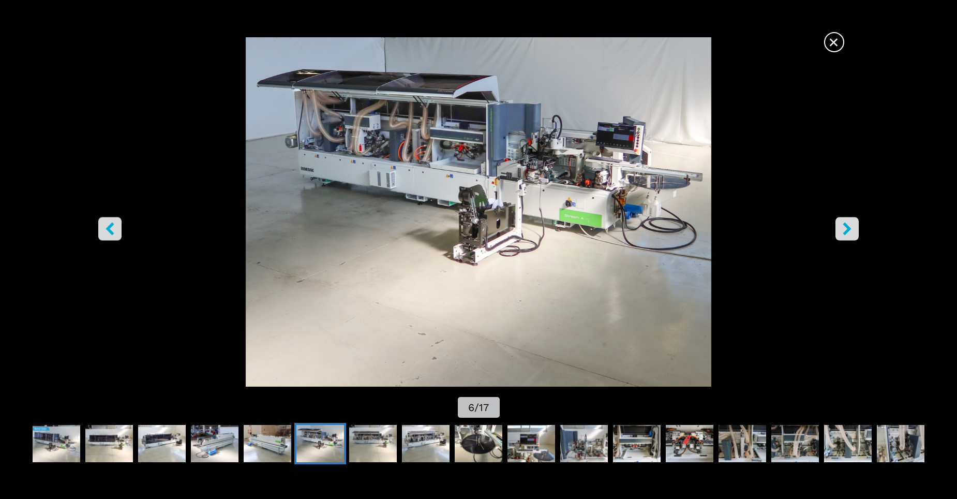
click at [103, 236] on button "left-button" at bounding box center [109, 228] width 23 height 23
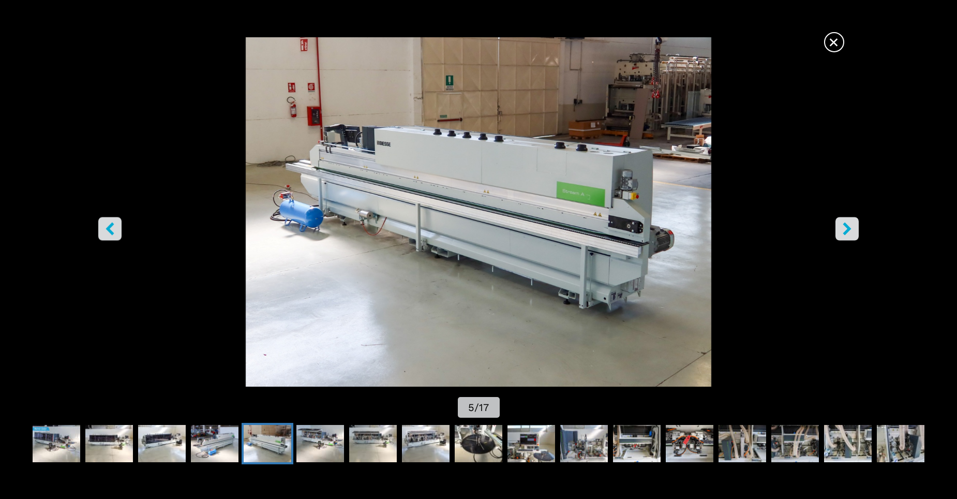
click at [838, 232] on button "right-button" at bounding box center [846, 228] width 23 height 23
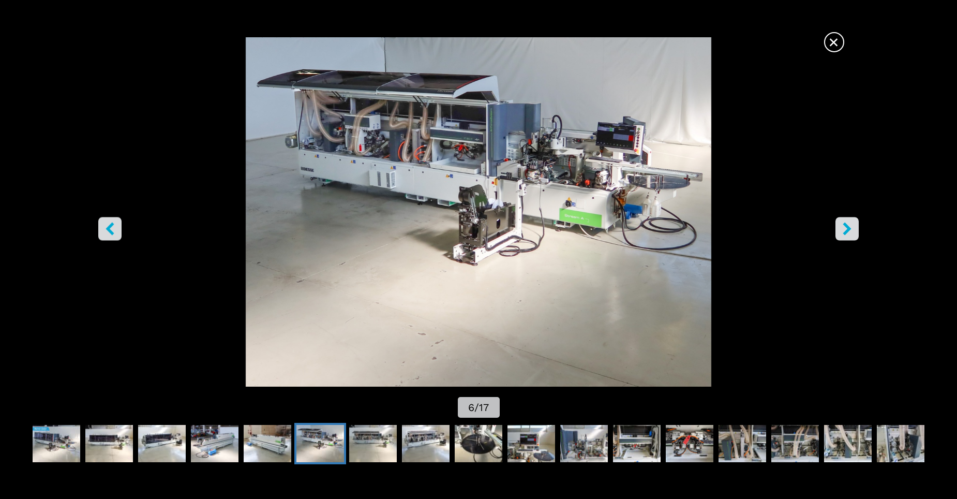
click at [842, 226] on icon "right-button" at bounding box center [846, 228] width 13 height 13
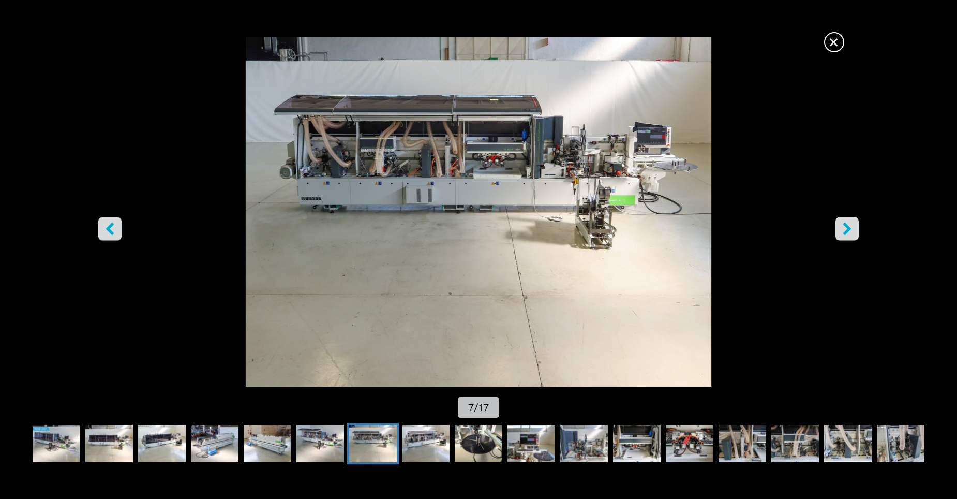
click at [842, 226] on icon "right-button" at bounding box center [846, 228] width 13 height 13
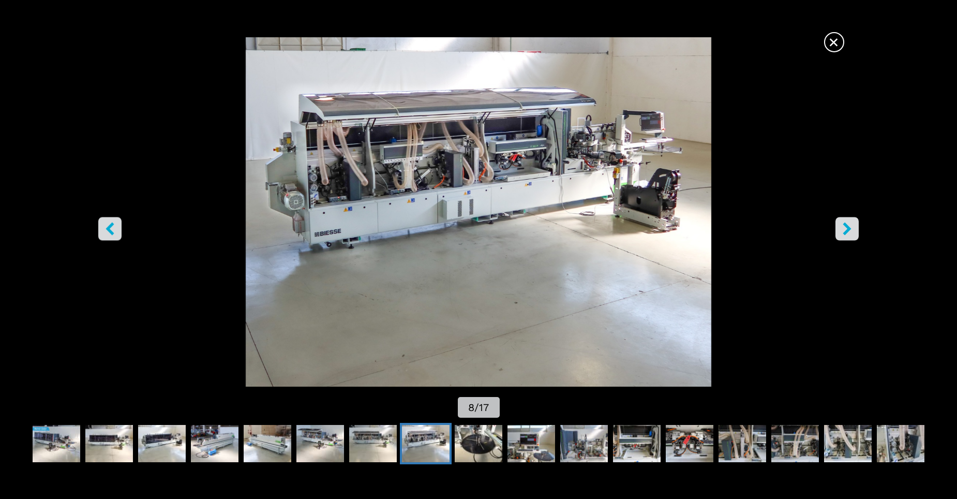
click at [842, 226] on icon "right-button" at bounding box center [846, 228] width 13 height 13
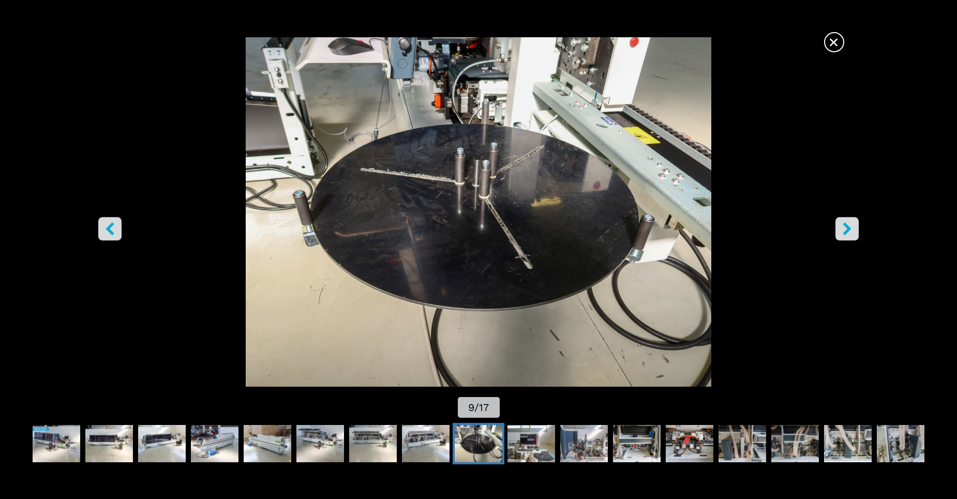
click at [109, 235] on icon "left-button" at bounding box center [109, 228] width 13 height 13
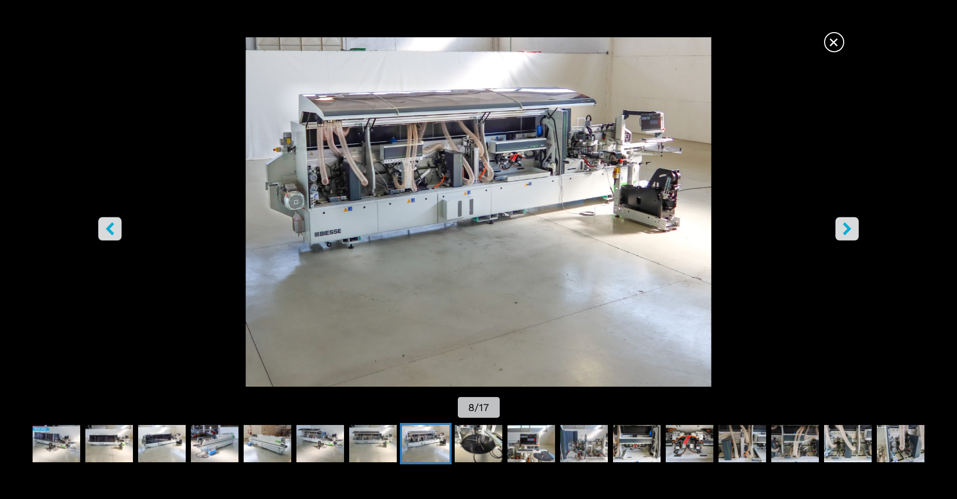
click at [110, 233] on icon "left-button" at bounding box center [109, 228] width 13 height 13
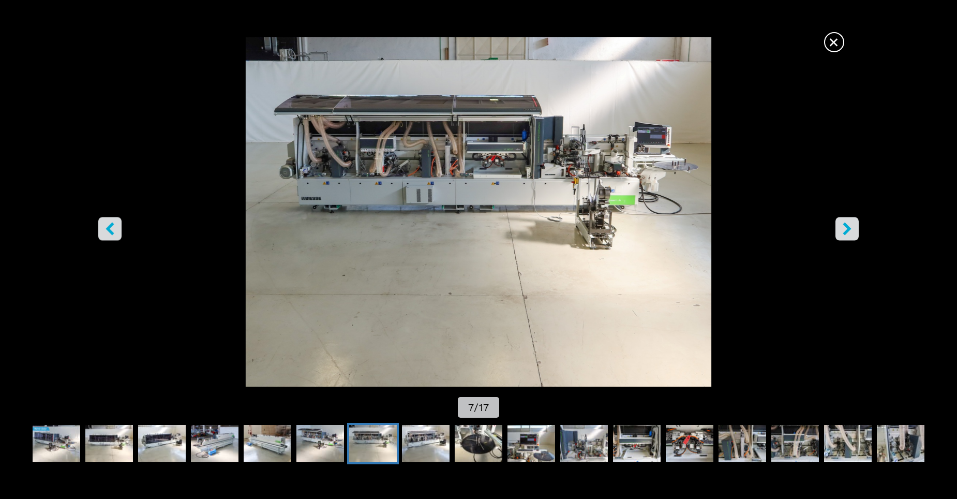
click at [110, 233] on icon "left-button" at bounding box center [109, 228] width 13 height 13
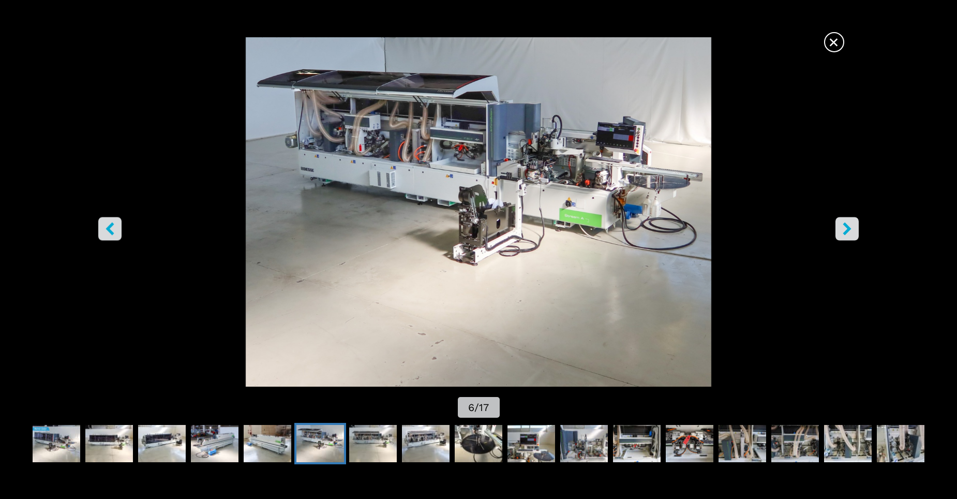
click at [110, 233] on icon "left-button" at bounding box center [109, 228] width 13 height 13
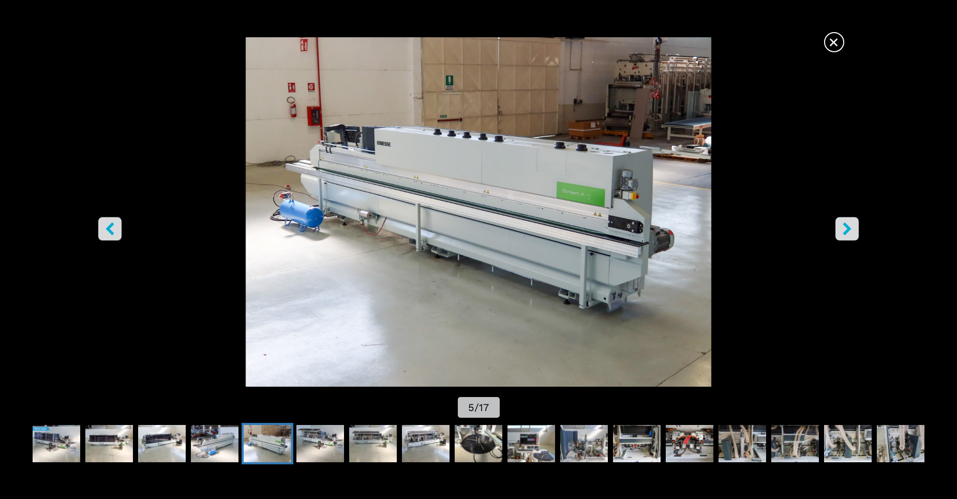
click at [111, 233] on icon "left-button" at bounding box center [110, 228] width 8 height 13
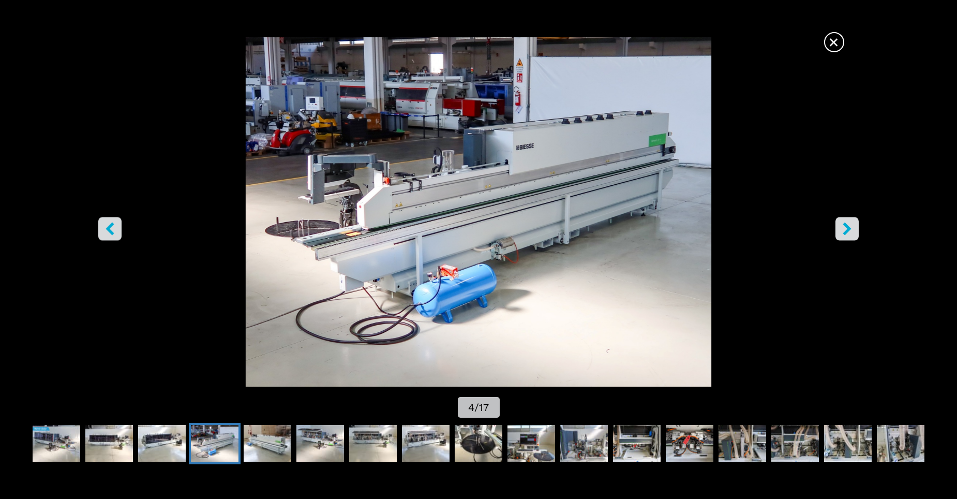
click at [500, 174] on img "Go to Slide 4" at bounding box center [478, 211] width 861 height 349
click at [116, 226] on icon "left-button" at bounding box center [109, 228] width 13 height 13
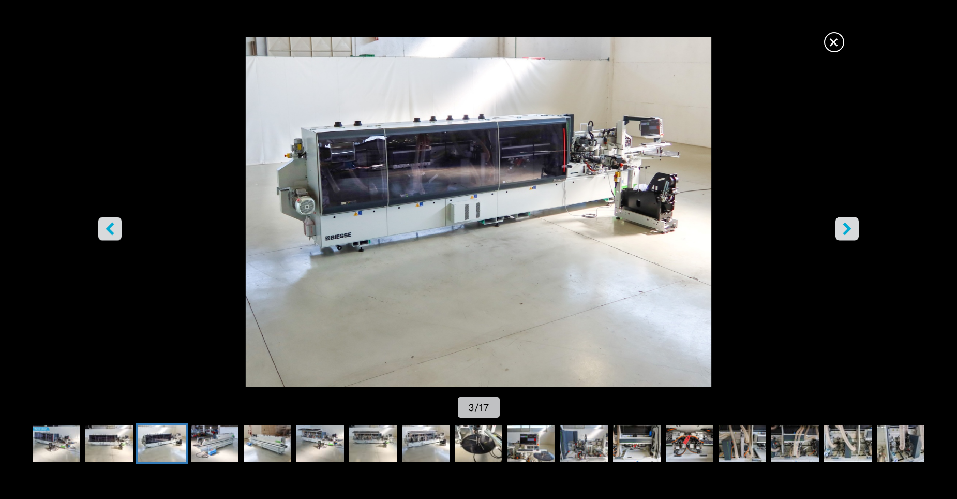
click at [116, 226] on icon "left-button" at bounding box center [109, 228] width 13 height 13
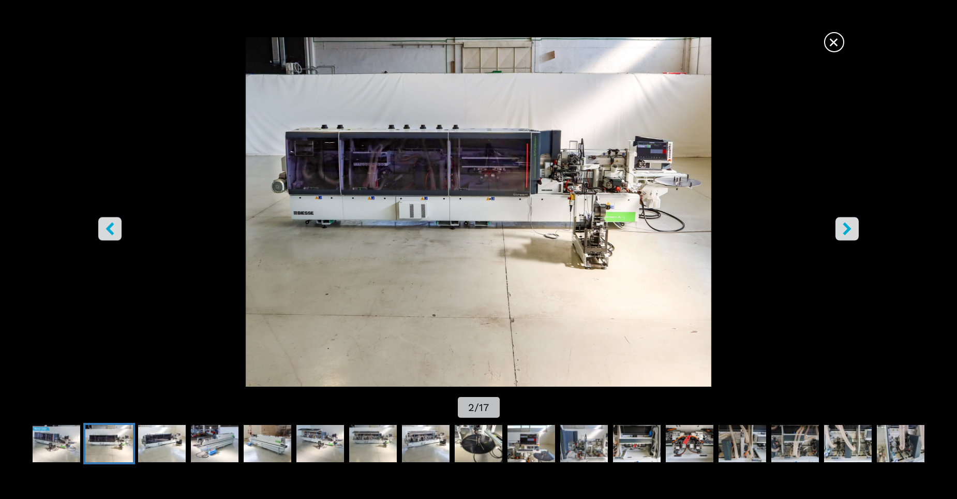
click at [116, 226] on icon "left-button" at bounding box center [109, 228] width 13 height 13
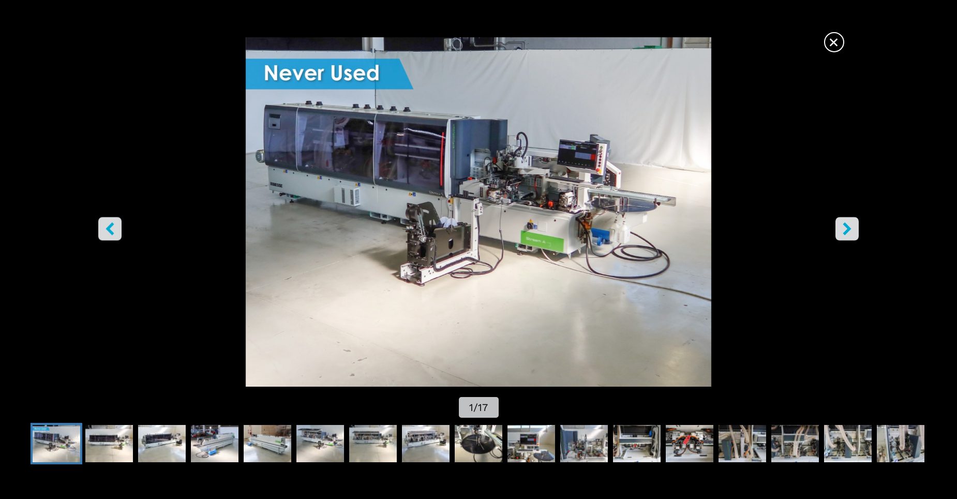
click at [116, 226] on icon "left-button" at bounding box center [109, 228] width 13 height 13
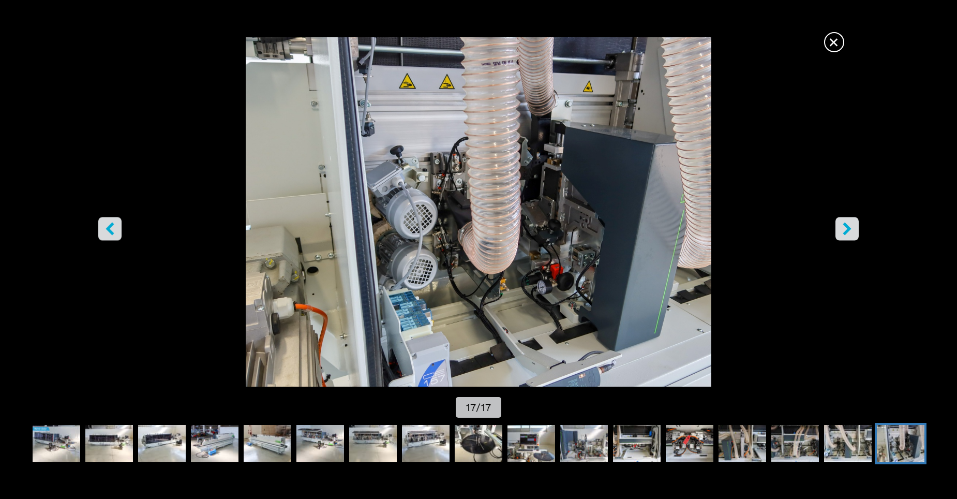
click at [848, 234] on icon "right-button" at bounding box center [846, 228] width 13 height 13
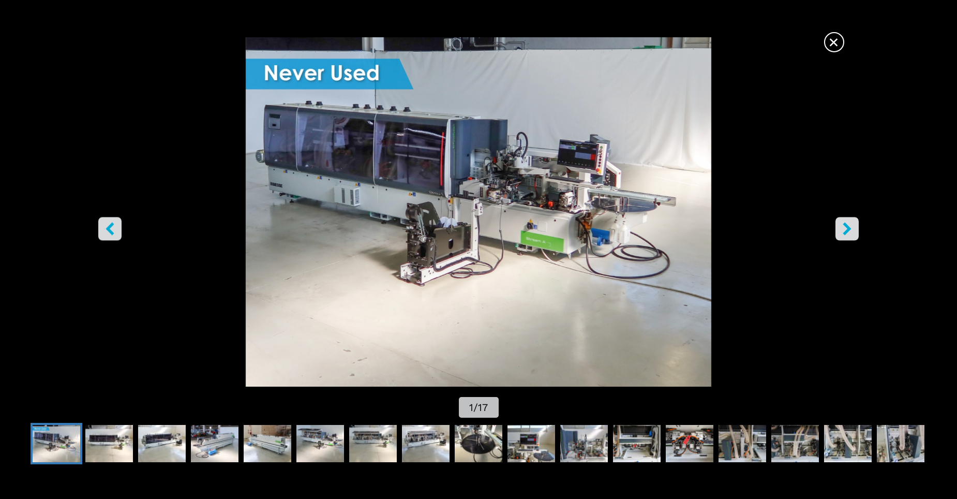
click at [113, 235] on icon "left-button" at bounding box center [109, 228] width 13 height 13
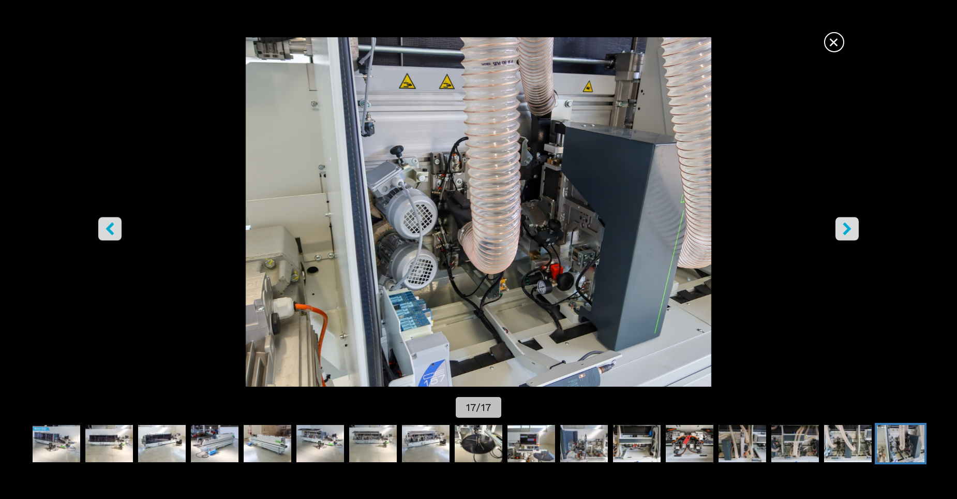
click at [113, 235] on icon "left-button" at bounding box center [109, 228] width 13 height 13
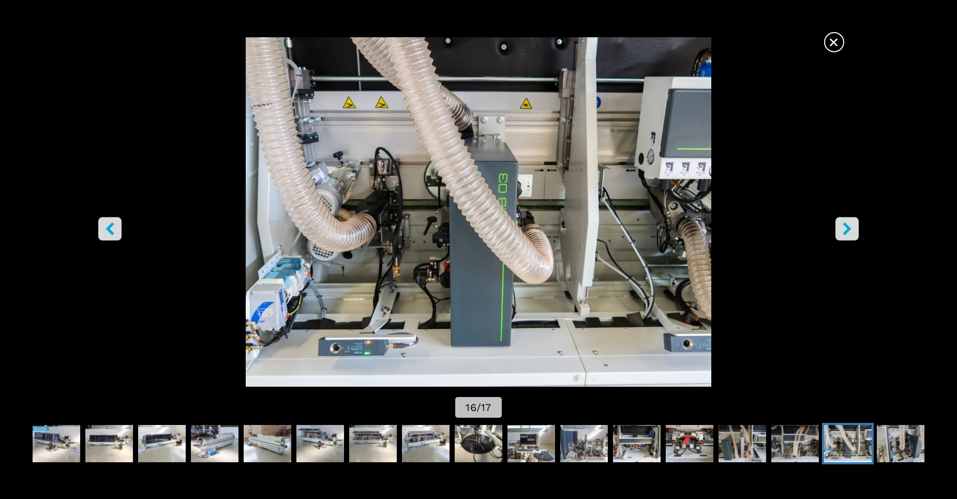
click at [833, 37] on span "×" at bounding box center [834, 40] width 18 height 18
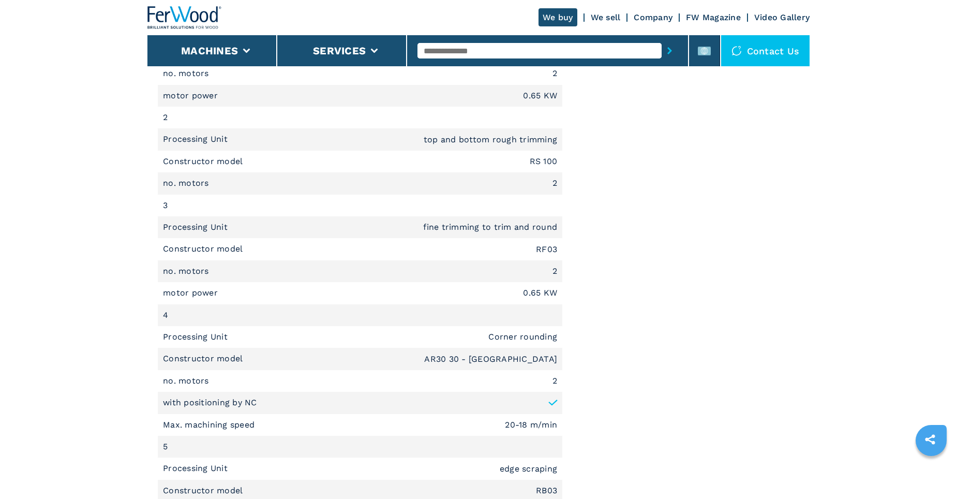
scroll to position [1293, 0]
